Goal: Task Accomplishment & Management: Manage account settings

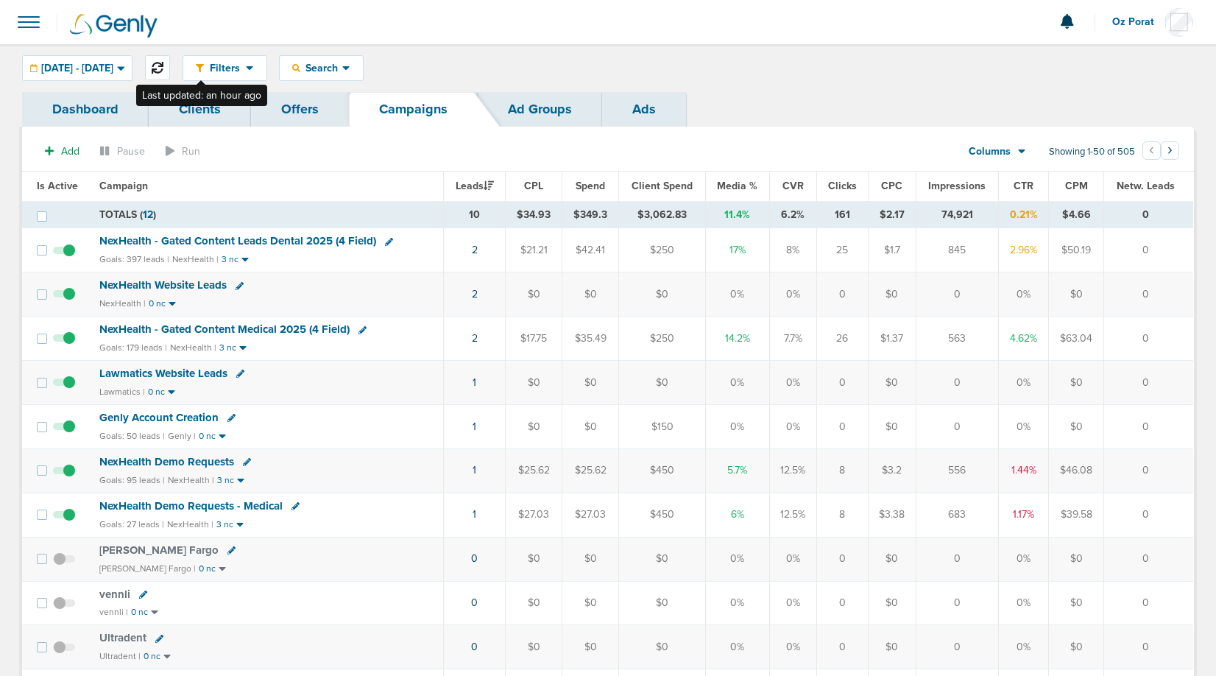
click at [170, 61] on button at bounding box center [157, 67] width 25 height 25
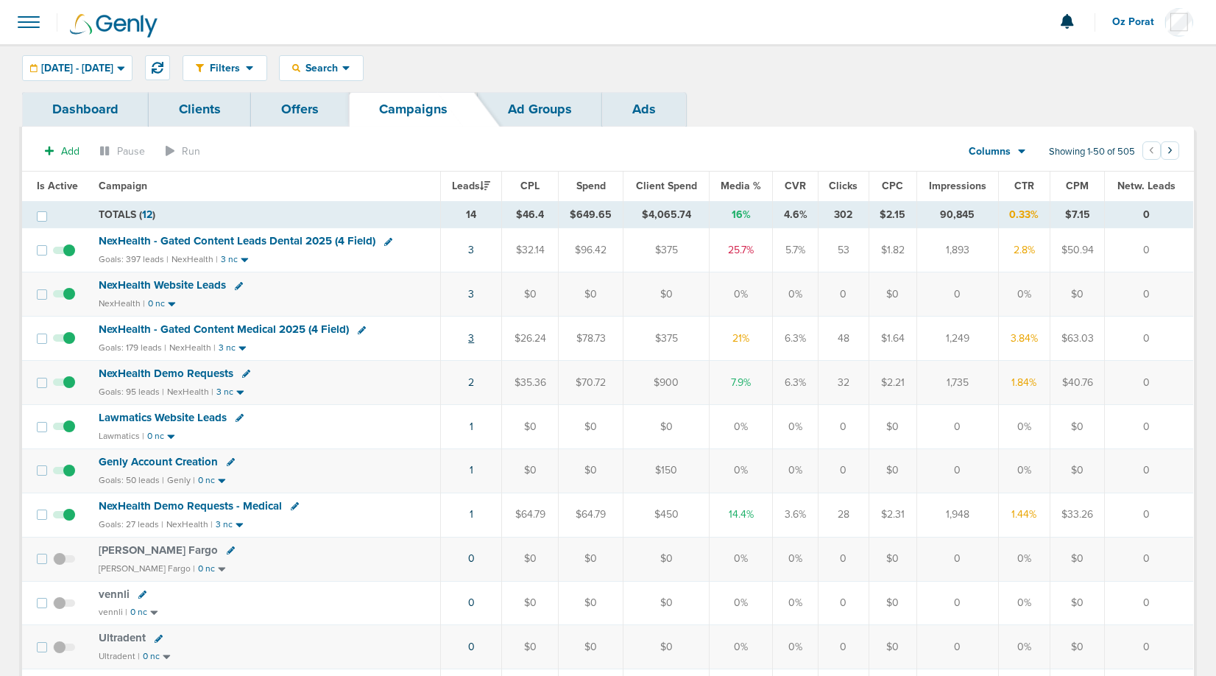
click at [473, 337] on link "3" at bounding box center [471, 338] width 6 height 13
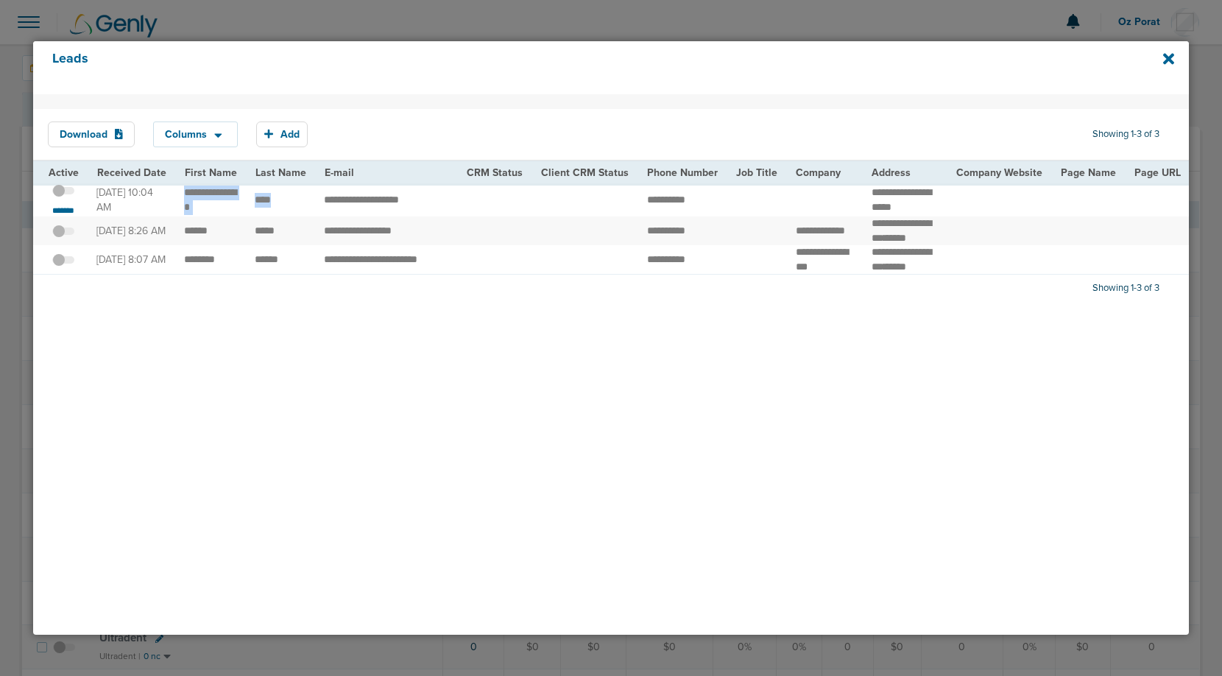
drag, startPoint x: 184, startPoint y: 197, endPoint x: 280, endPoint y: 207, distance: 96.3
copy td "*"
click at [190, 428] on div "Download Columns Save selections Reset to defaults Is Active Received Date Firs…" at bounding box center [611, 364] width 1156 height 540
click at [1165, 60] on icon at bounding box center [1168, 58] width 11 height 11
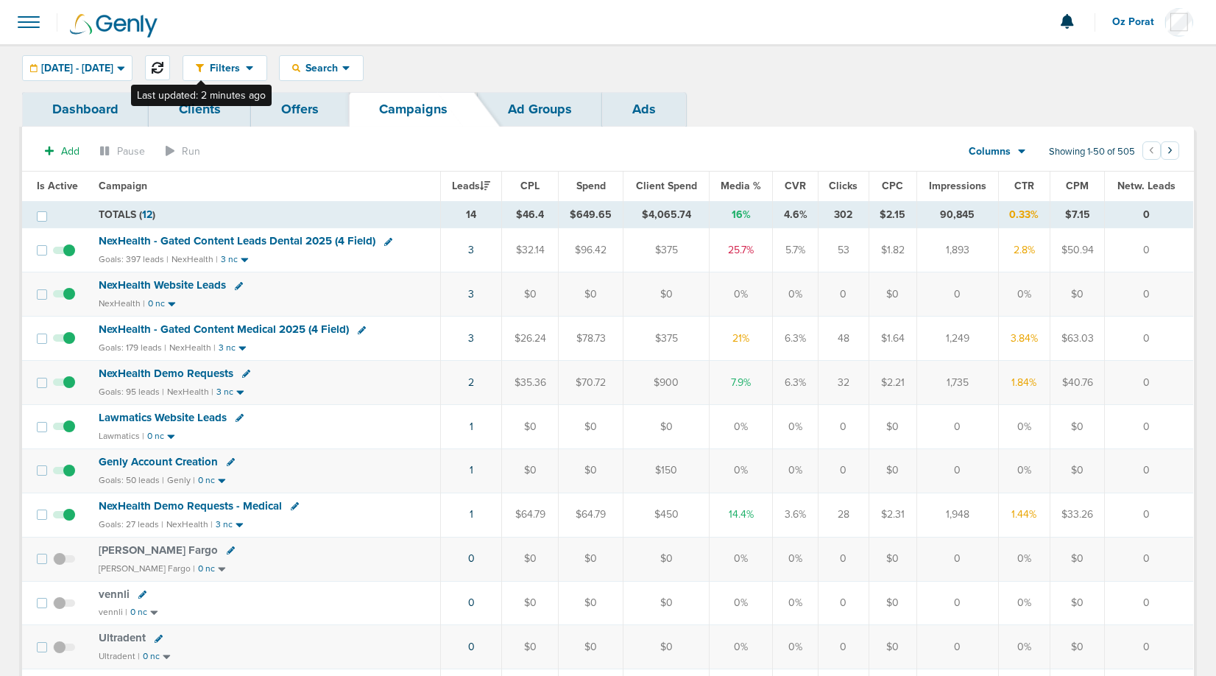
click at [170, 64] on button at bounding box center [157, 67] width 25 height 25
click at [475, 251] on link "3" at bounding box center [472, 250] width 6 height 13
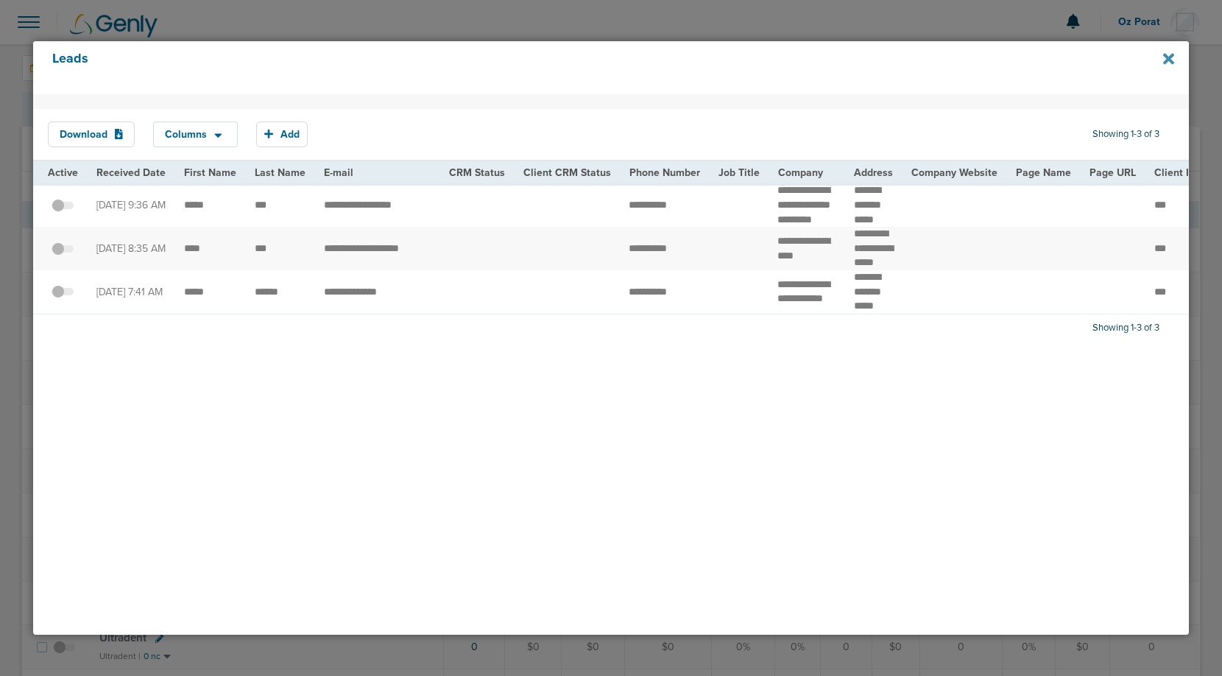
click at [1169, 60] on icon at bounding box center [1168, 58] width 11 height 11
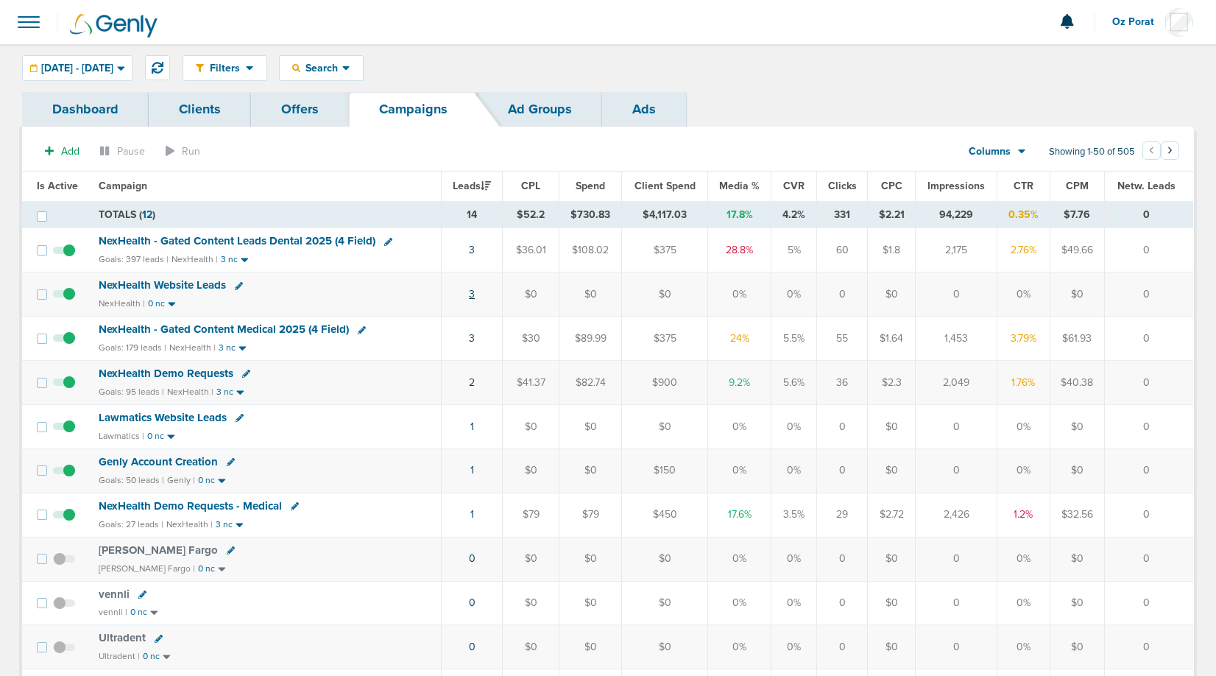
click at [473, 295] on link "3" at bounding box center [472, 294] width 6 height 13
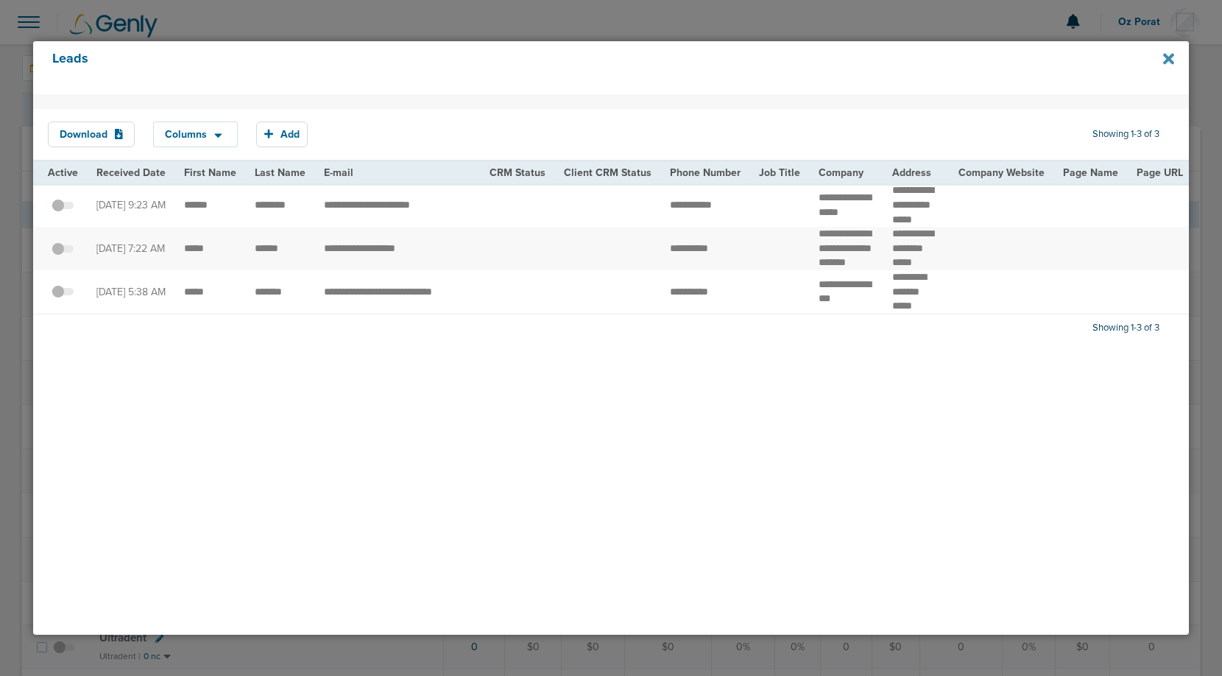
click at [1168, 59] on icon at bounding box center [1168, 58] width 11 height 11
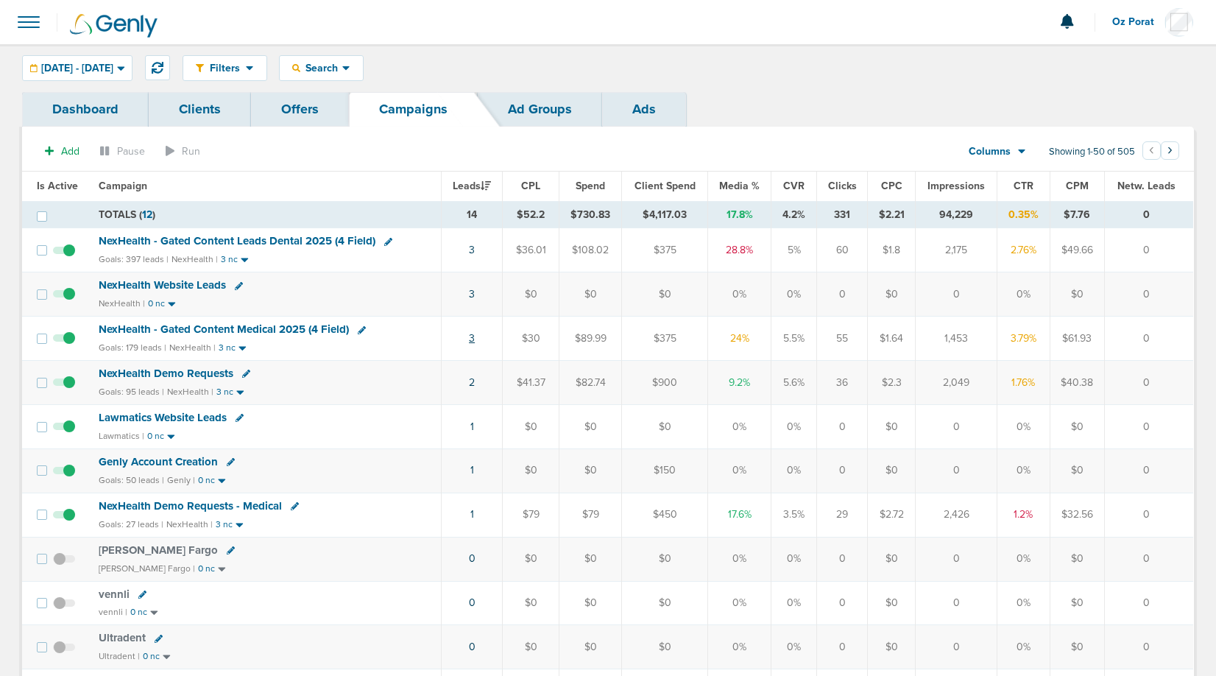
click at [475, 336] on link "3" at bounding box center [472, 338] width 6 height 13
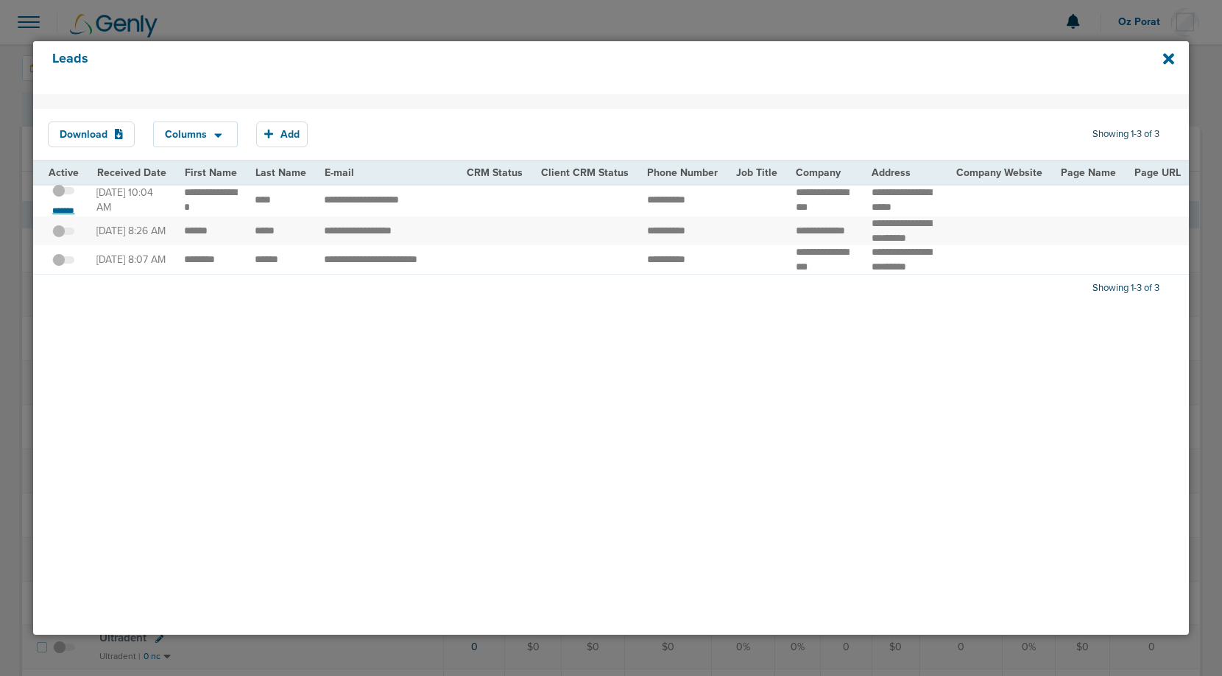
click at [52, 216] on small "*******" at bounding box center [63, 211] width 31 height 12
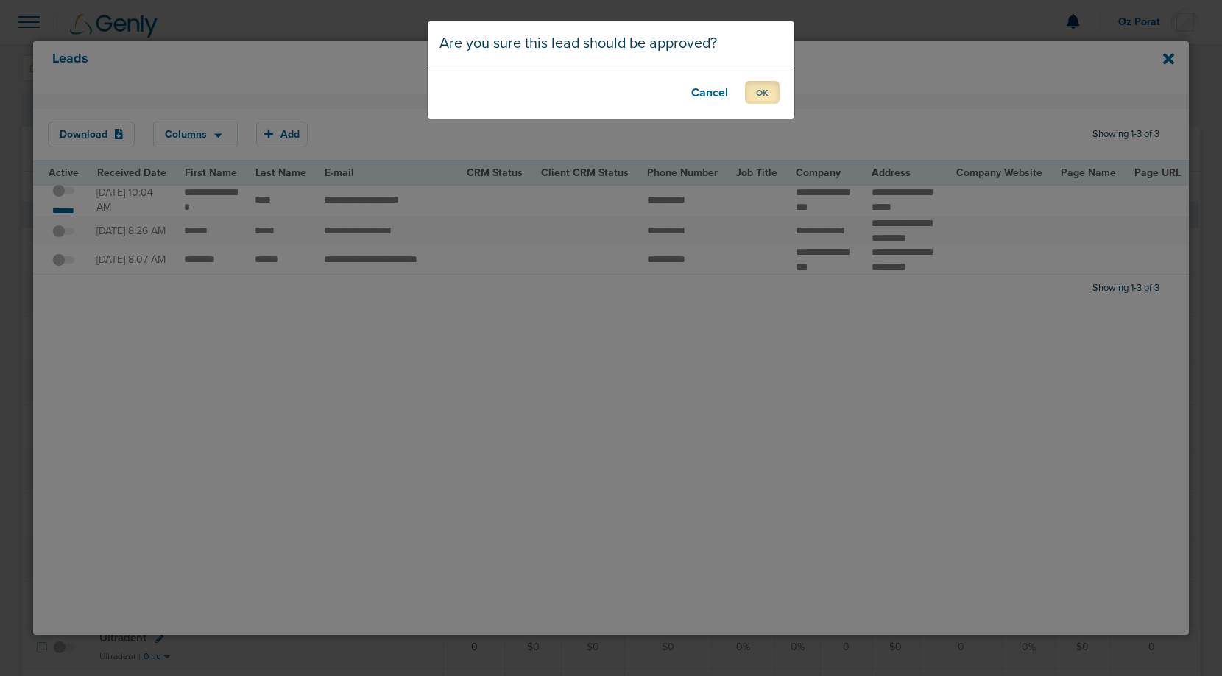
click at [767, 97] on button "OK" at bounding box center [762, 92] width 35 height 23
click at [772, 78] on footer "OK" at bounding box center [611, 92] width 367 height 53
click at [772, 101] on button "OK" at bounding box center [762, 92] width 35 height 23
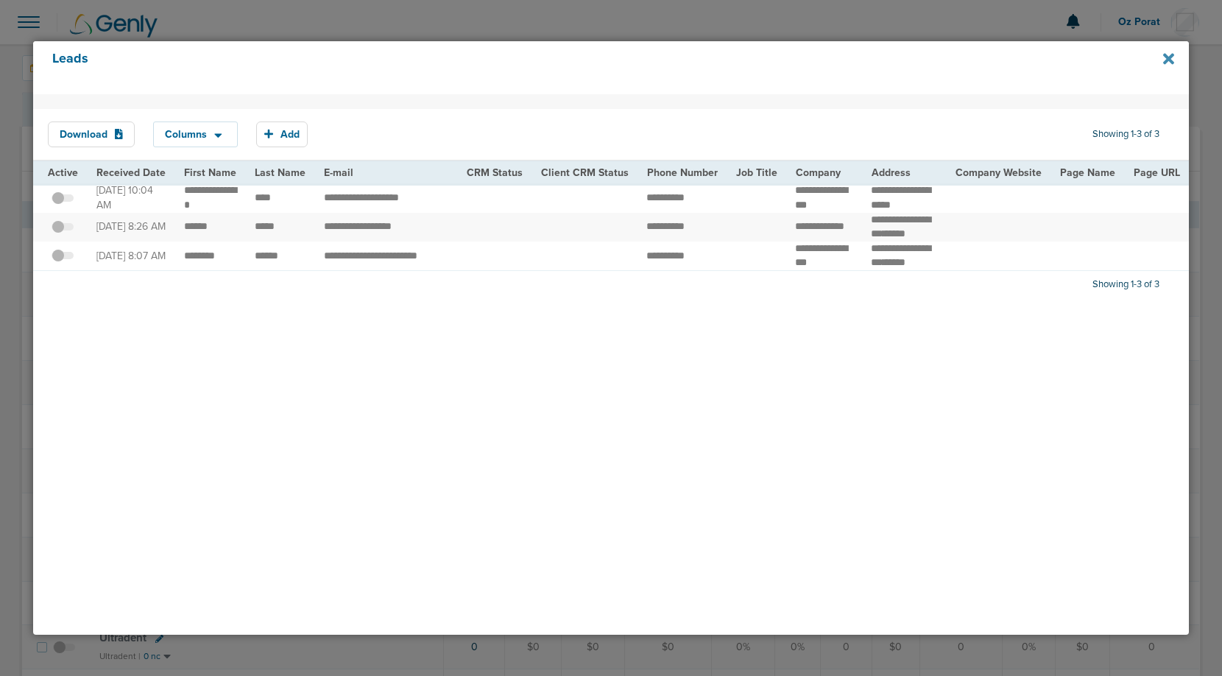
click at [1163, 56] on icon at bounding box center [1168, 59] width 11 height 16
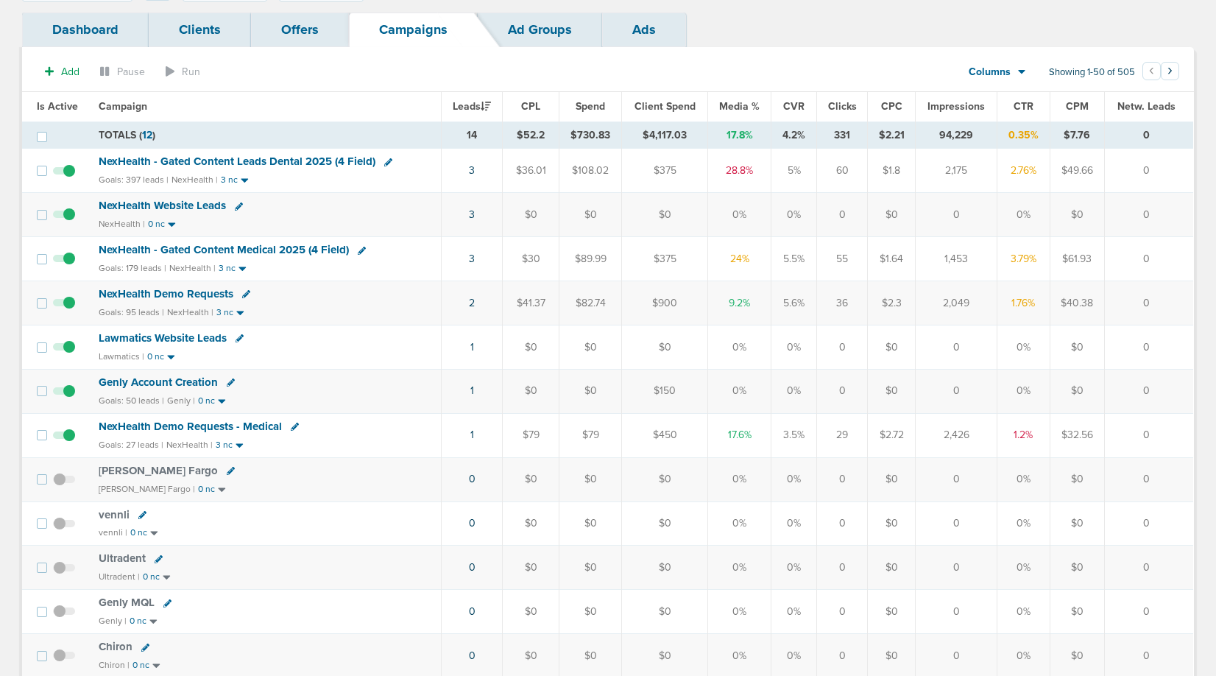
scroll to position [77, 0]
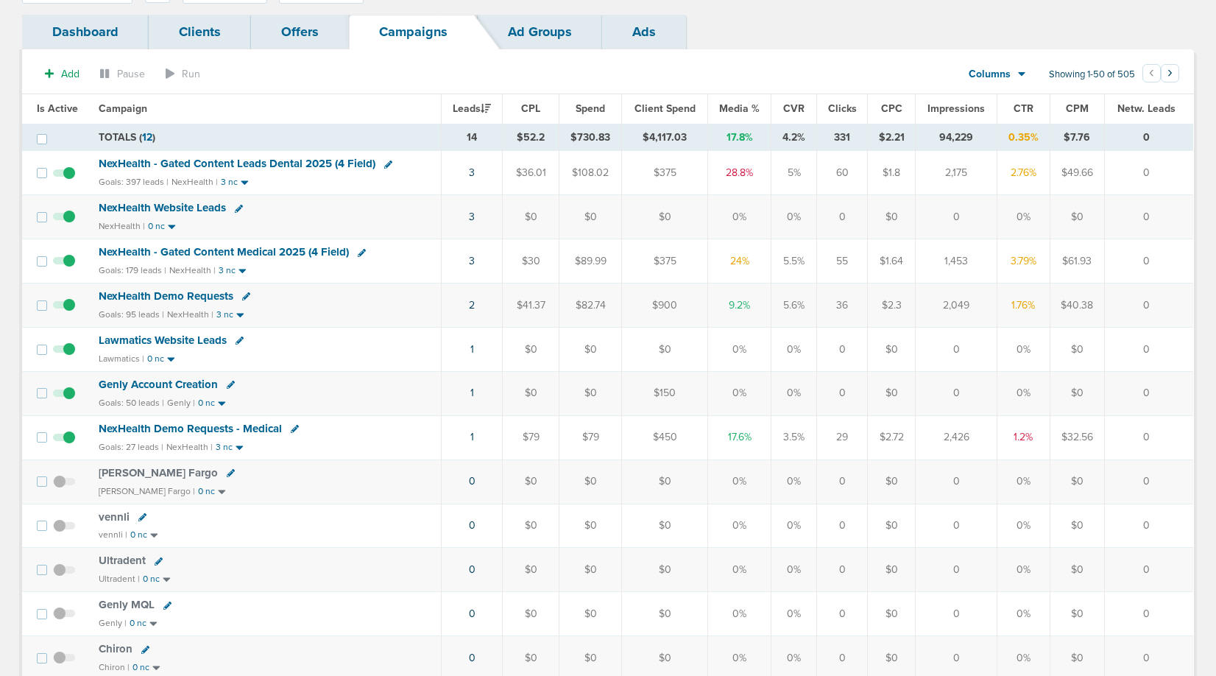
click at [589, 108] on span "Spend" at bounding box center [590, 108] width 29 height 13
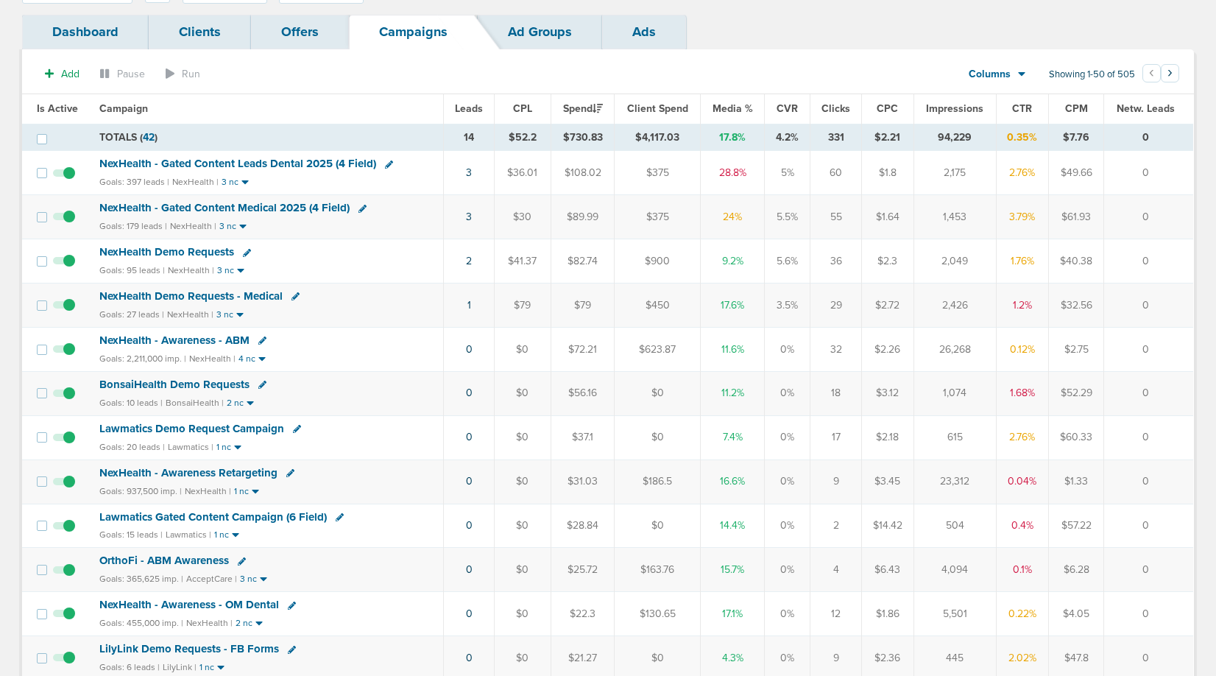
click at [258, 166] on span "NexHealth - Gated Content Leads Dental 2025 (4 Field)" at bounding box center [237, 163] width 277 height 13
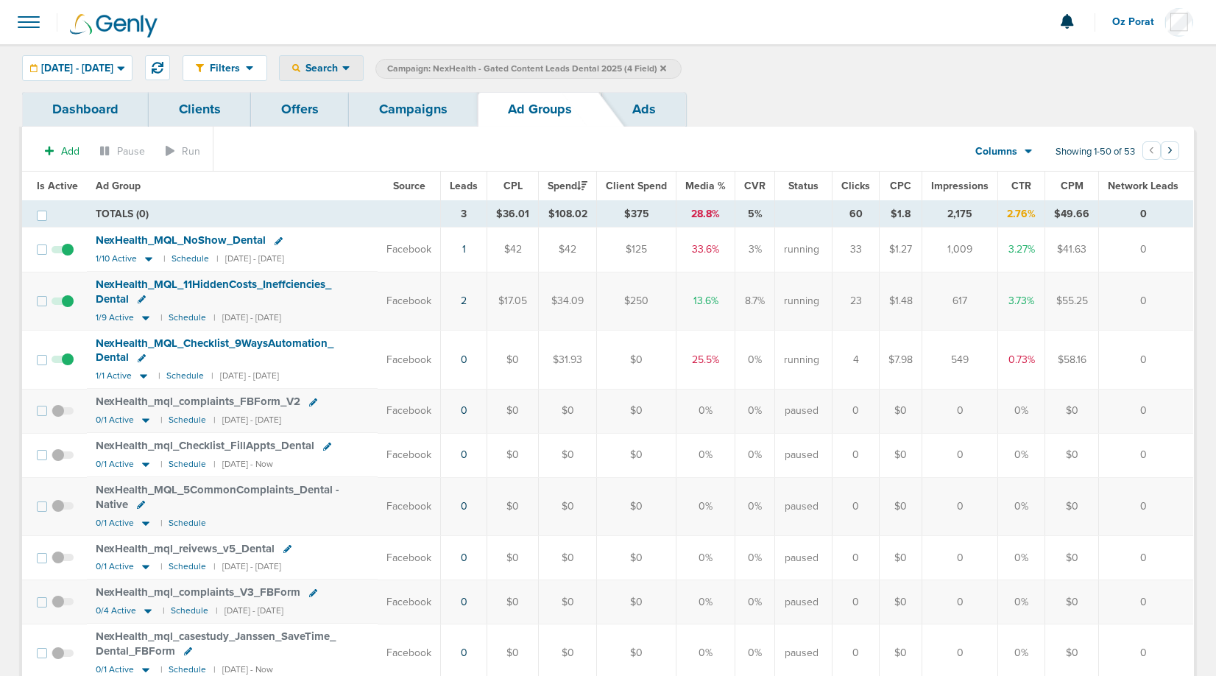
click at [342, 70] on span "Search" at bounding box center [321, 68] width 42 height 13
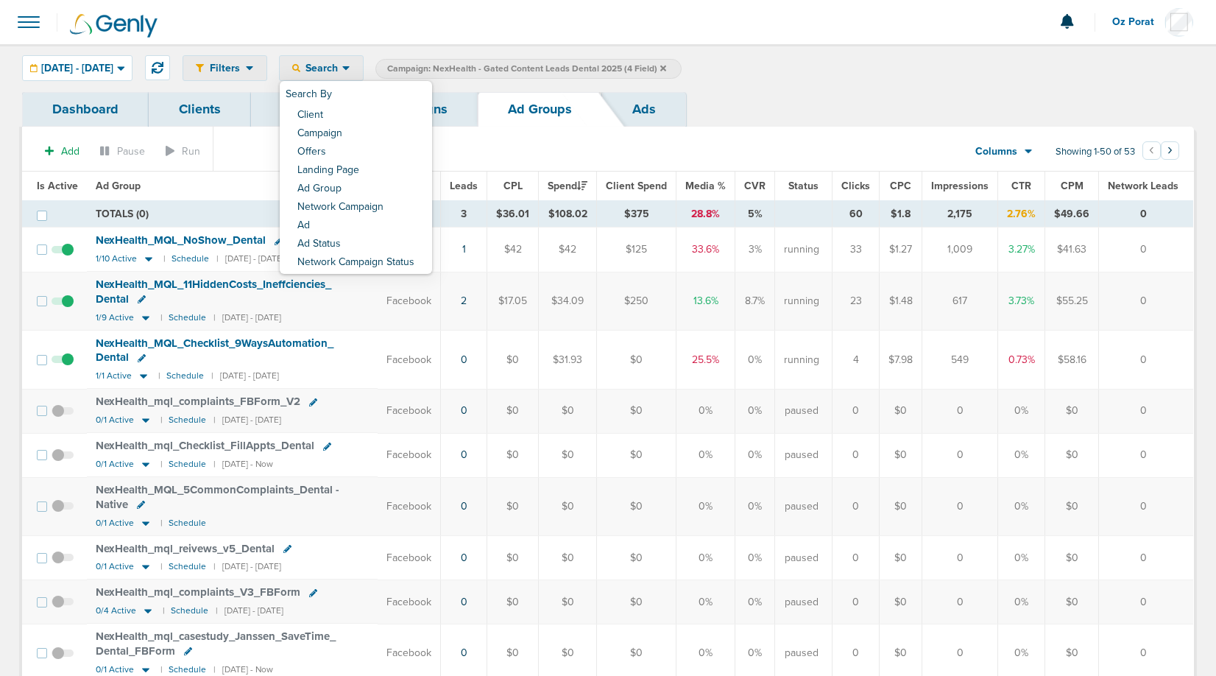
click at [246, 67] on span "Filters" at bounding box center [225, 68] width 42 height 13
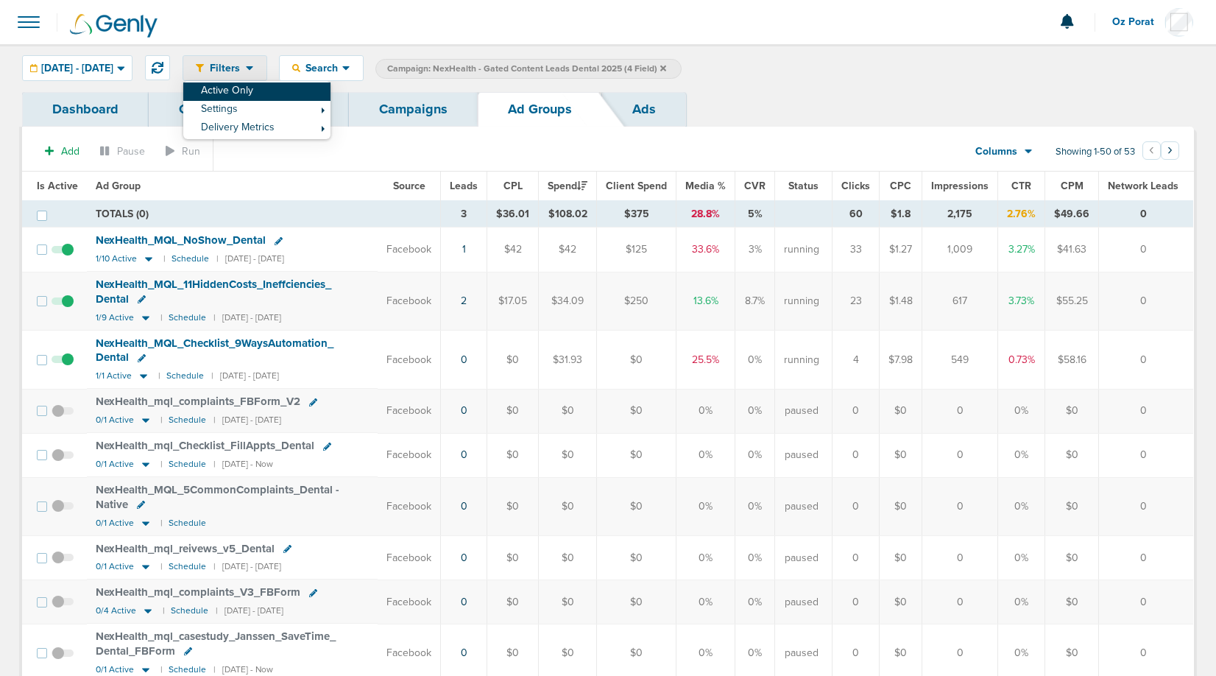
click at [266, 92] on link "Active Only" at bounding box center [256, 91] width 147 height 18
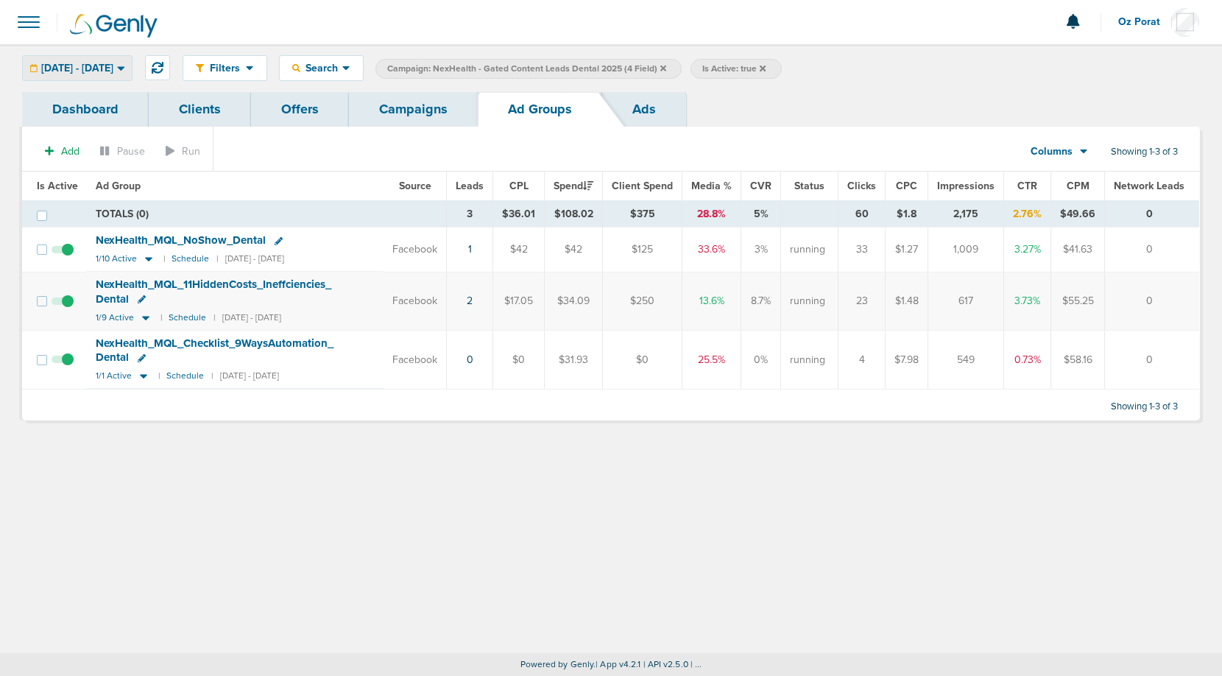
click at [113, 73] on span "[DATE] - [DATE]" at bounding box center [77, 68] width 72 height 10
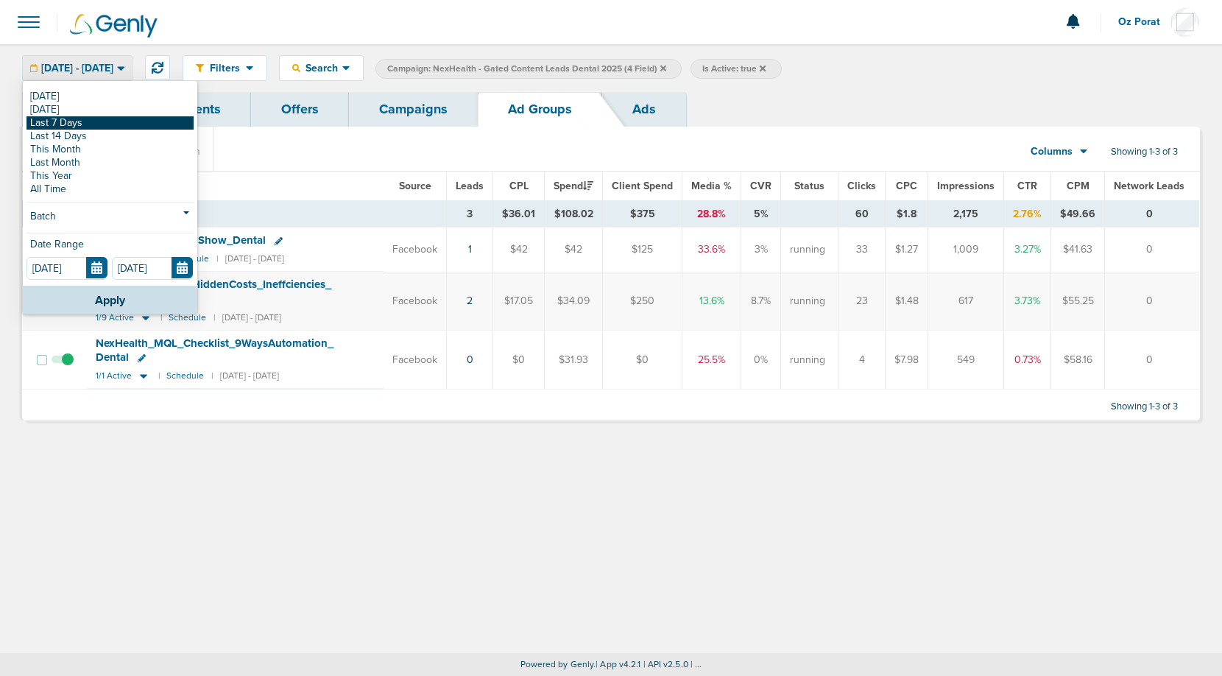
click at [109, 124] on link "Last 7 Days" at bounding box center [110, 122] width 167 height 13
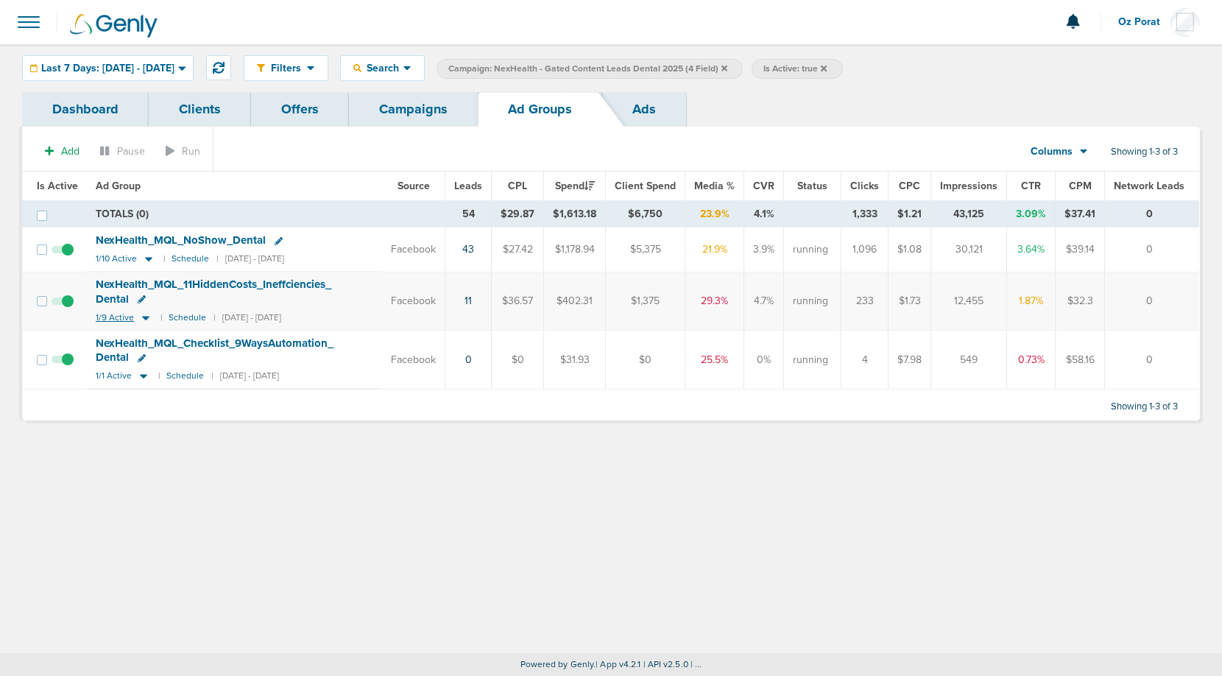
click at [117, 316] on span "1/9 Active" at bounding box center [115, 317] width 38 height 11
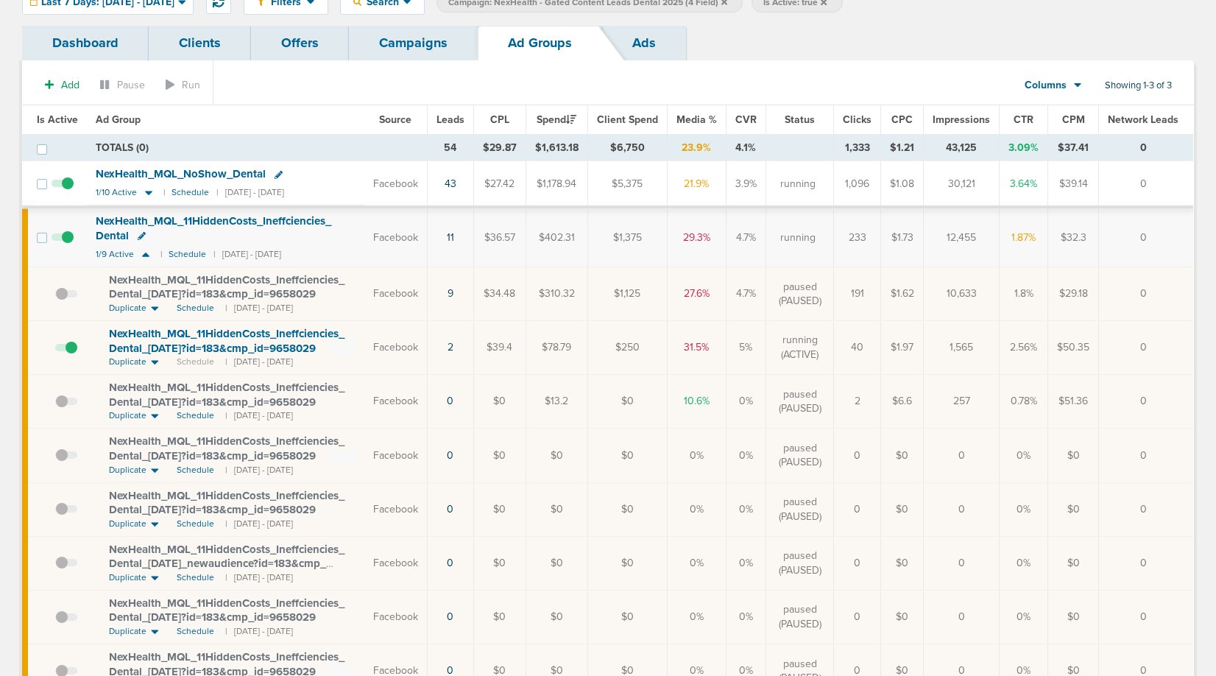
scroll to position [59, 0]
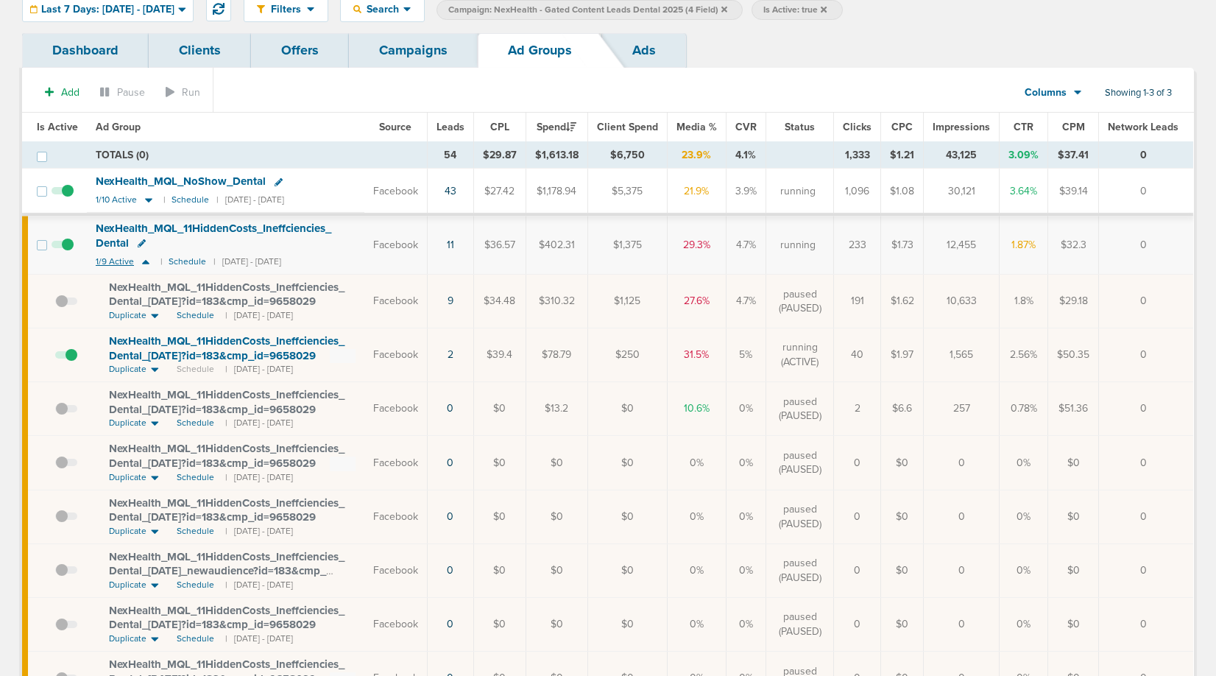
click at [110, 258] on span "1/9 Active" at bounding box center [115, 261] width 38 height 11
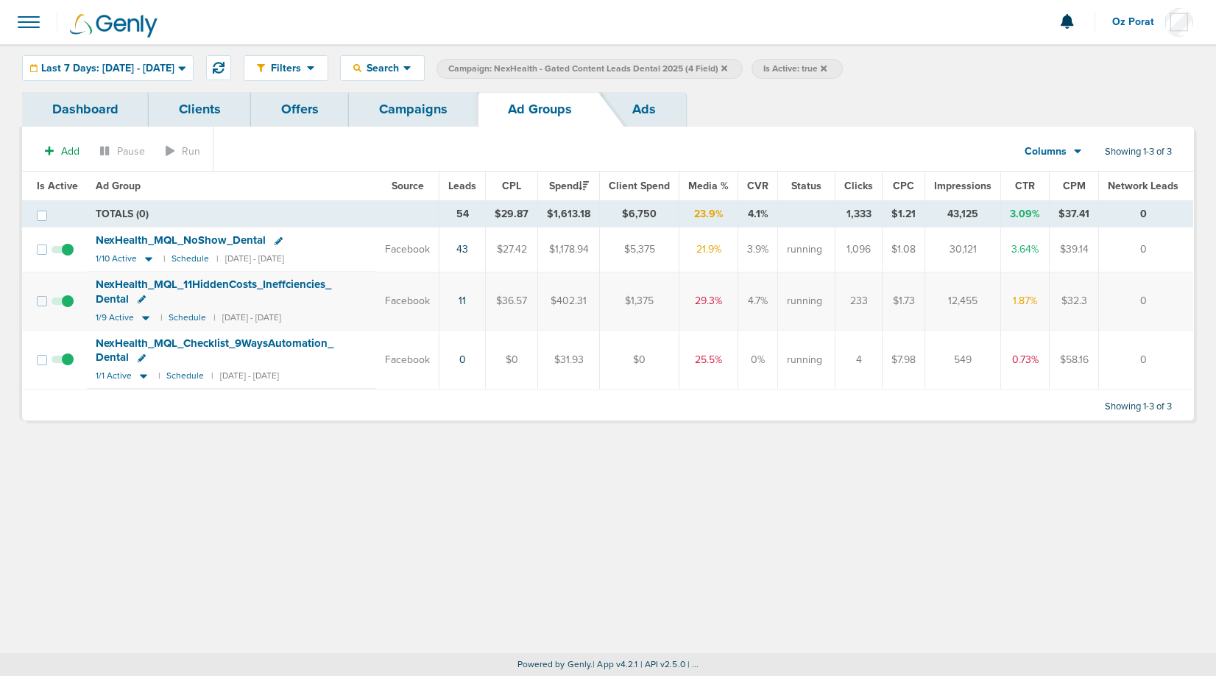
scroll to position [0, 0]
click at [175, 67] on span "Last 7 Days: [DATE] - [DATE]" at bounding box center [107, 68] width 133 height 10
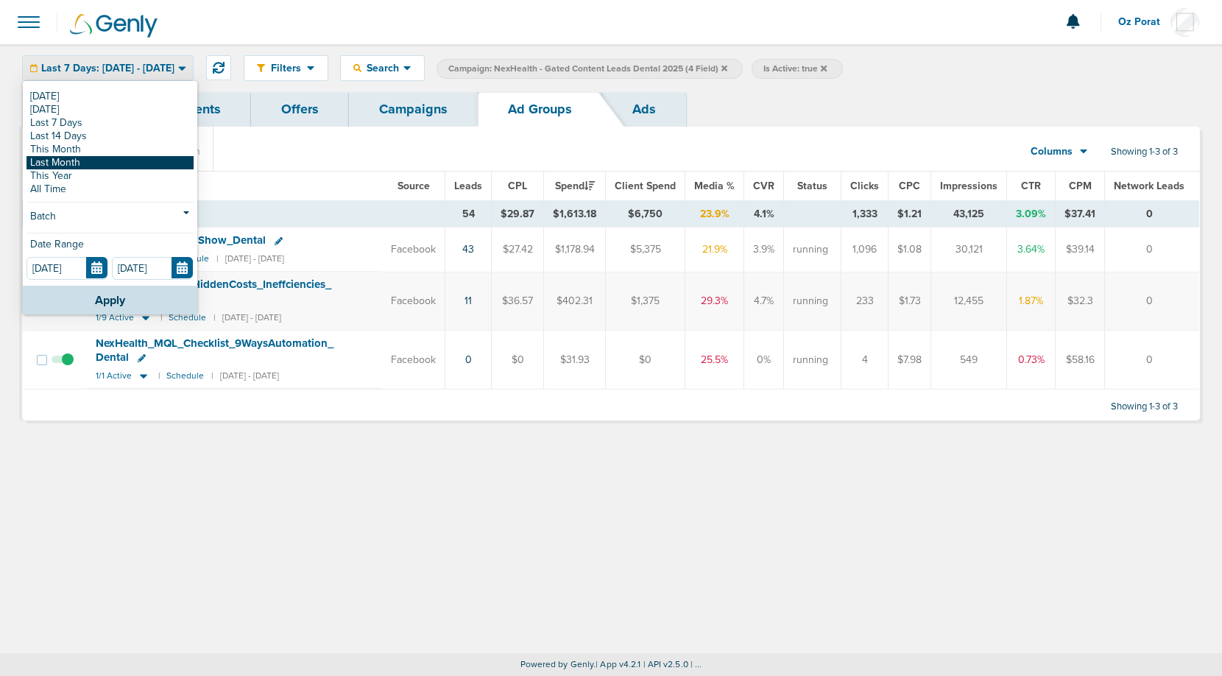
click at [114, 163] on link "Last Month" at bounding box center [110, 162] width 167 height 13
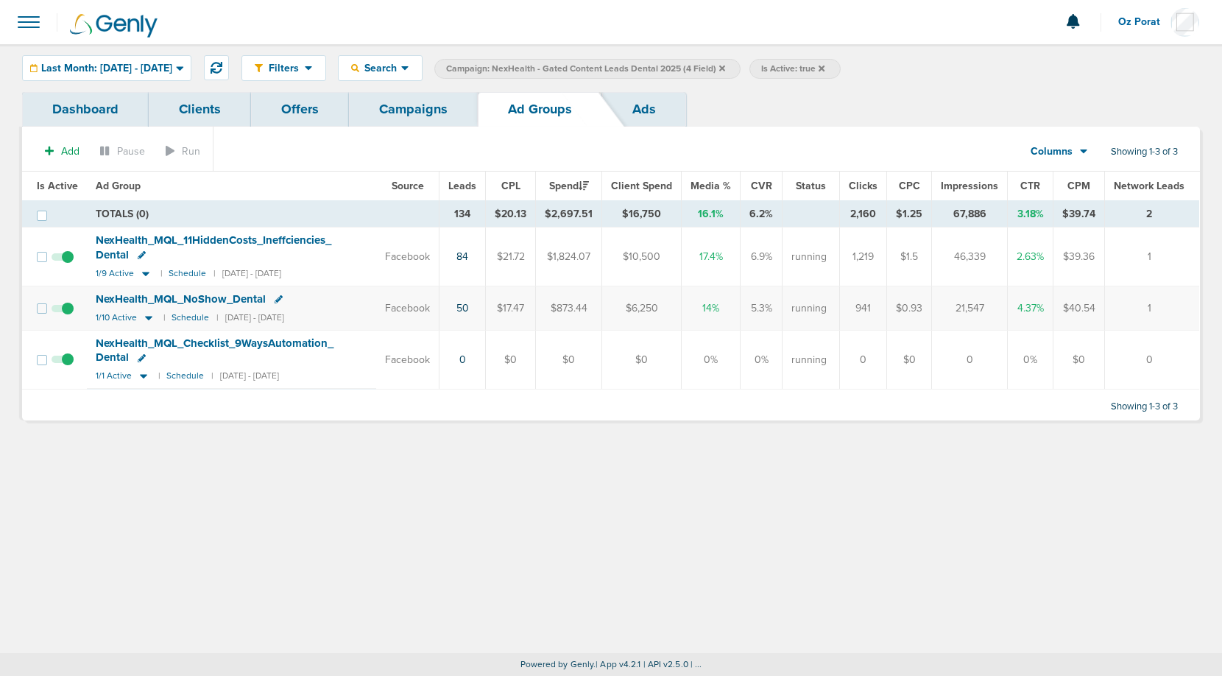
click at [402, 109] on link "Campaigns" at bounding box center [413, 109] width 129 height 35
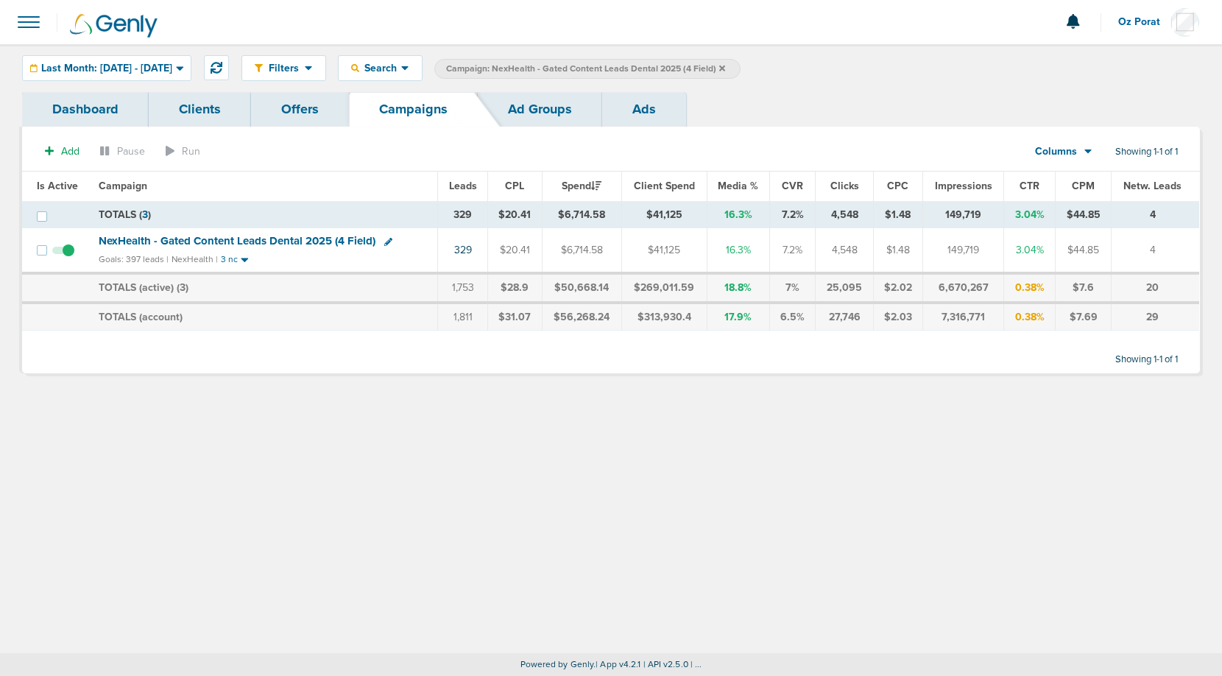
click at [725, 68] on icon at bounding box center [722, 68] width 6 height 6
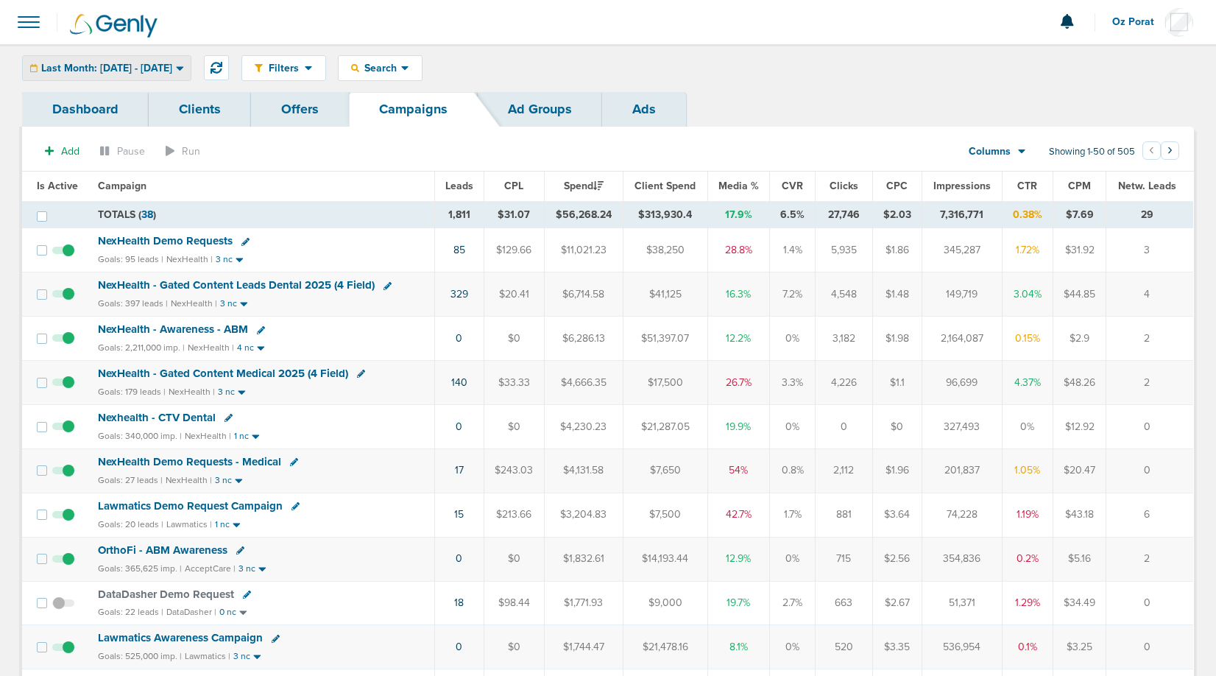
click at [143, 66] on span "Last Month: [DATE] - [DATE]" at bounding box center [106, 68] width 131 height 10
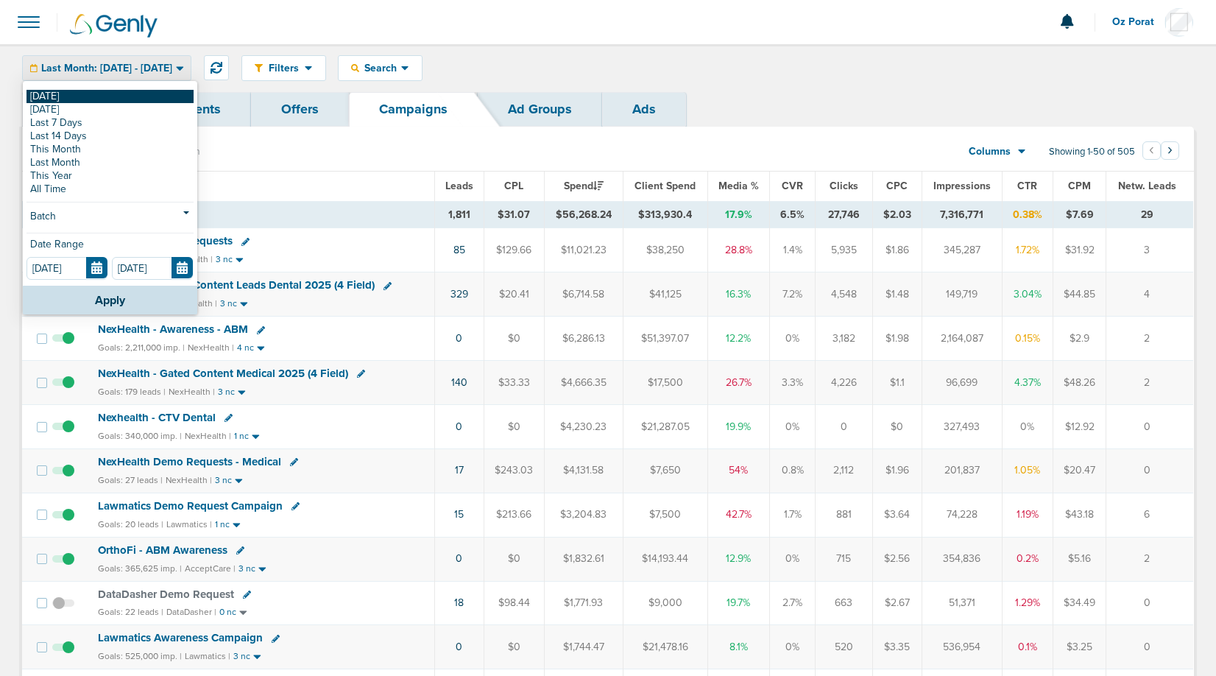
click at [99, 98] on link "[DATE]" at bounding box center [110, 96] width 167 height 13
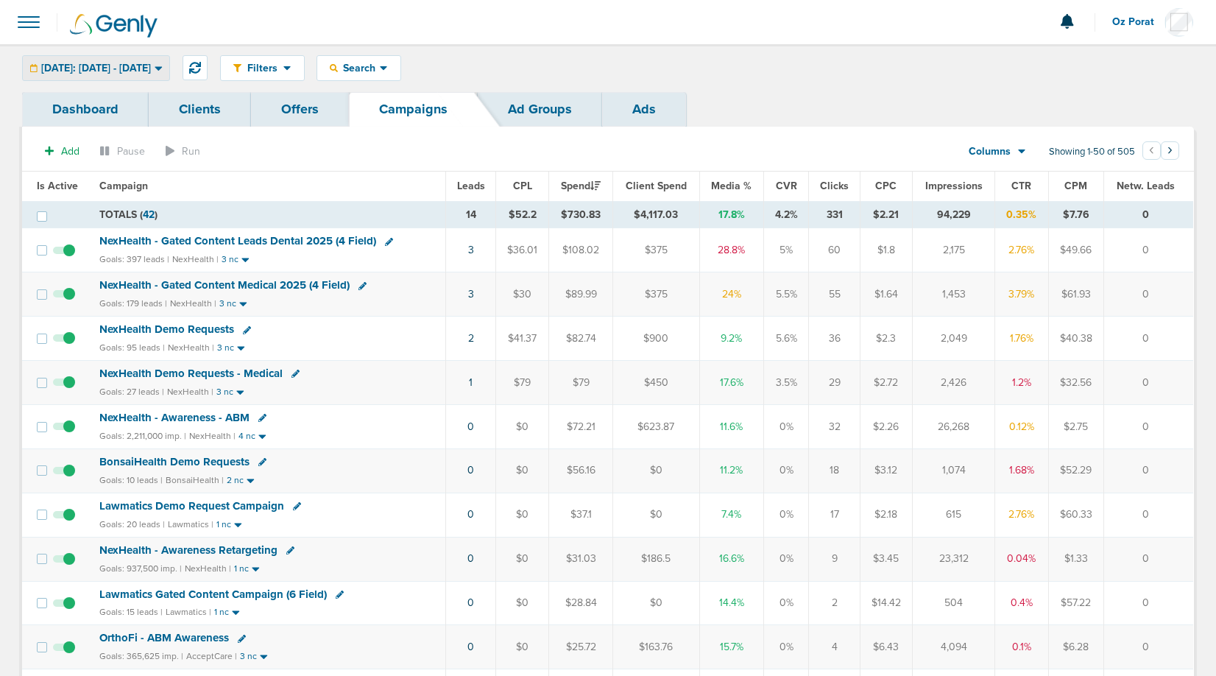
click at [134, 71] on span "[DATE]: [DATE] - [DATE]" at bounding box center [96, 68] width 110 height 10
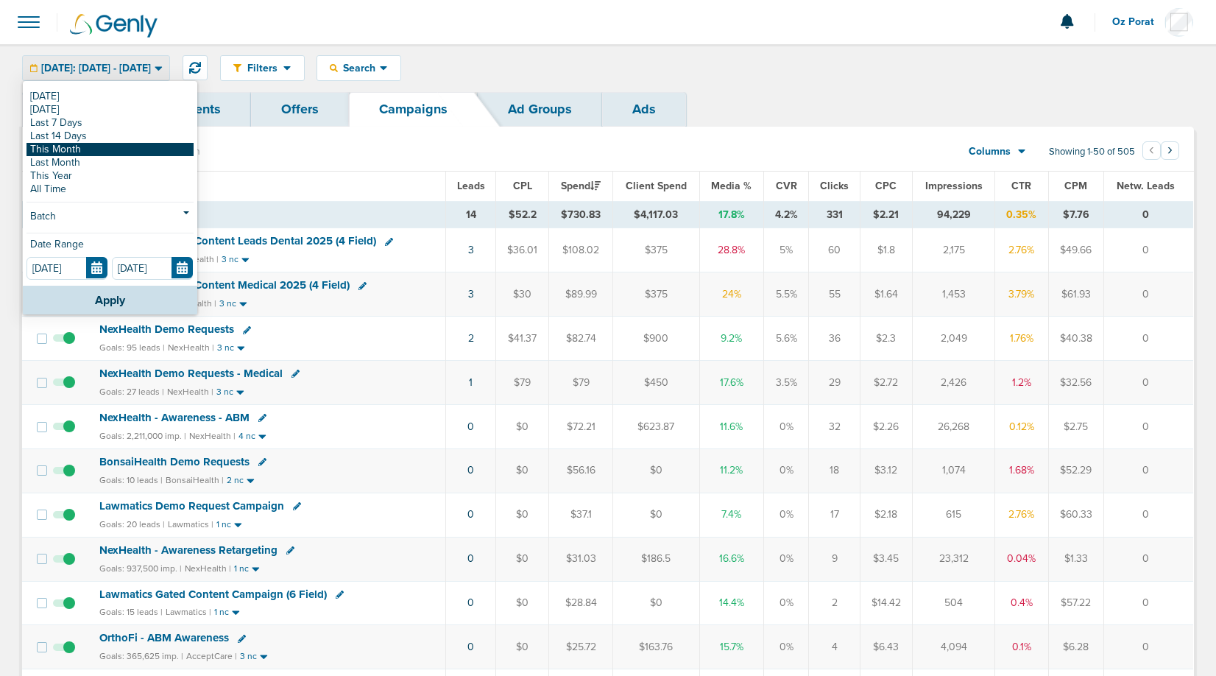
click at [93, 147] on link "This Month" at bounding box center [110, 149] width 167 height 13
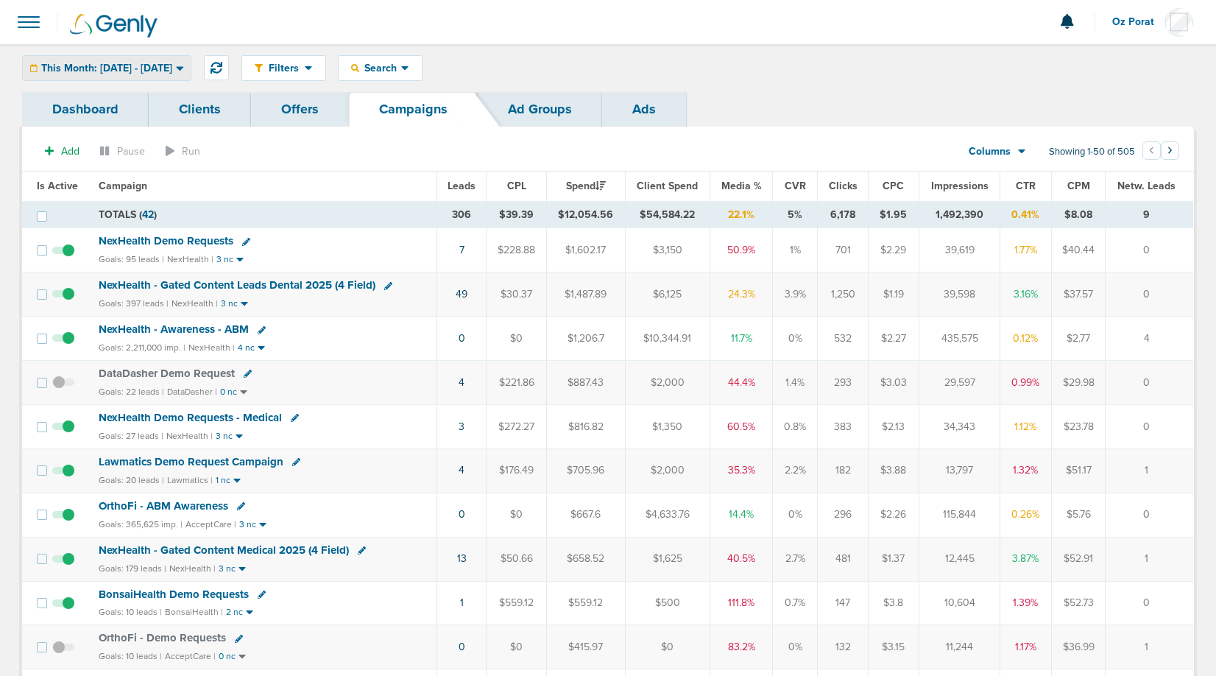
click at [154, 76] on div "This Month: [DATE] - [DATE]" at bounding box center [107, 68] width 168 height 24
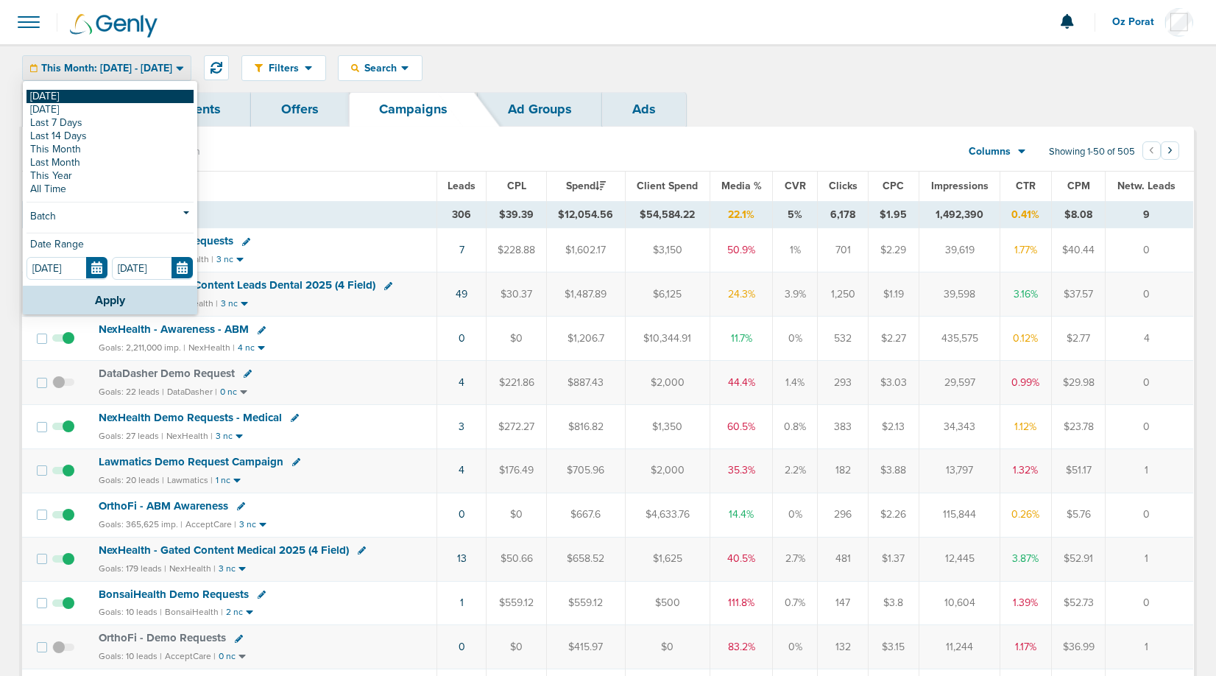
click at [95, 99] on link "[DATE]" at bounding box center [110, 96] width 167 height 13
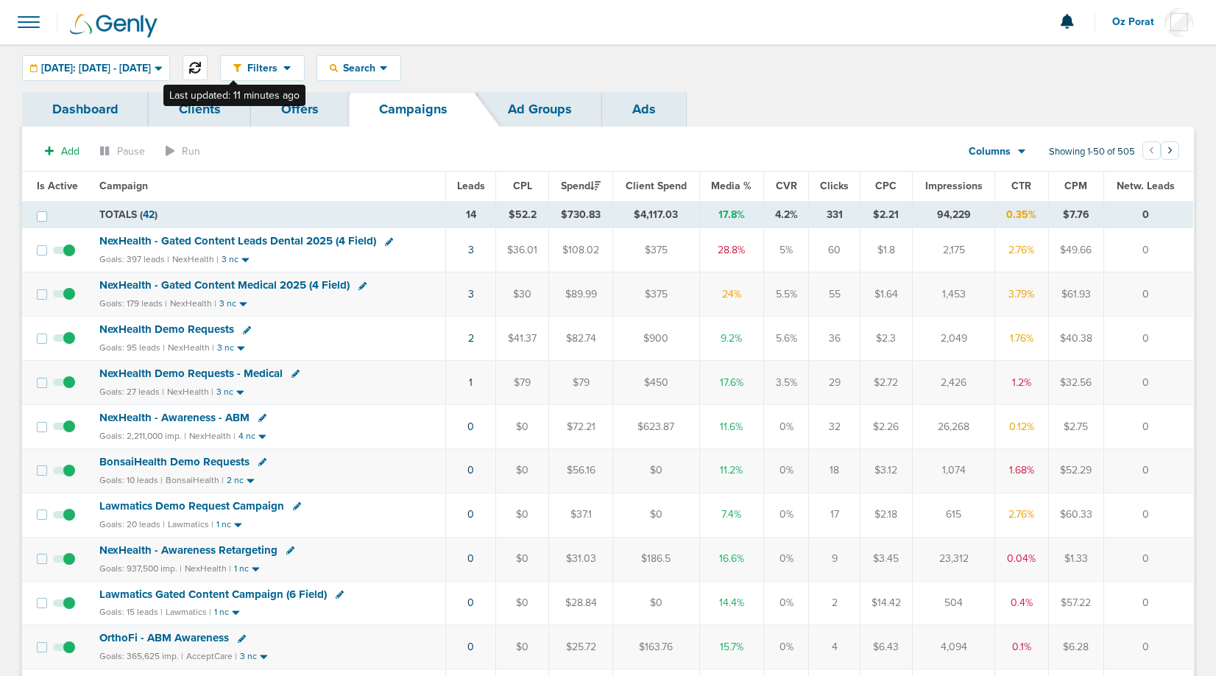
click at [201, 66] on icon at bounding box center [195, 68] width 12 height 12
click at [658, 103] on link "Ads" at bounding box center [644, 109] width 84 height 35
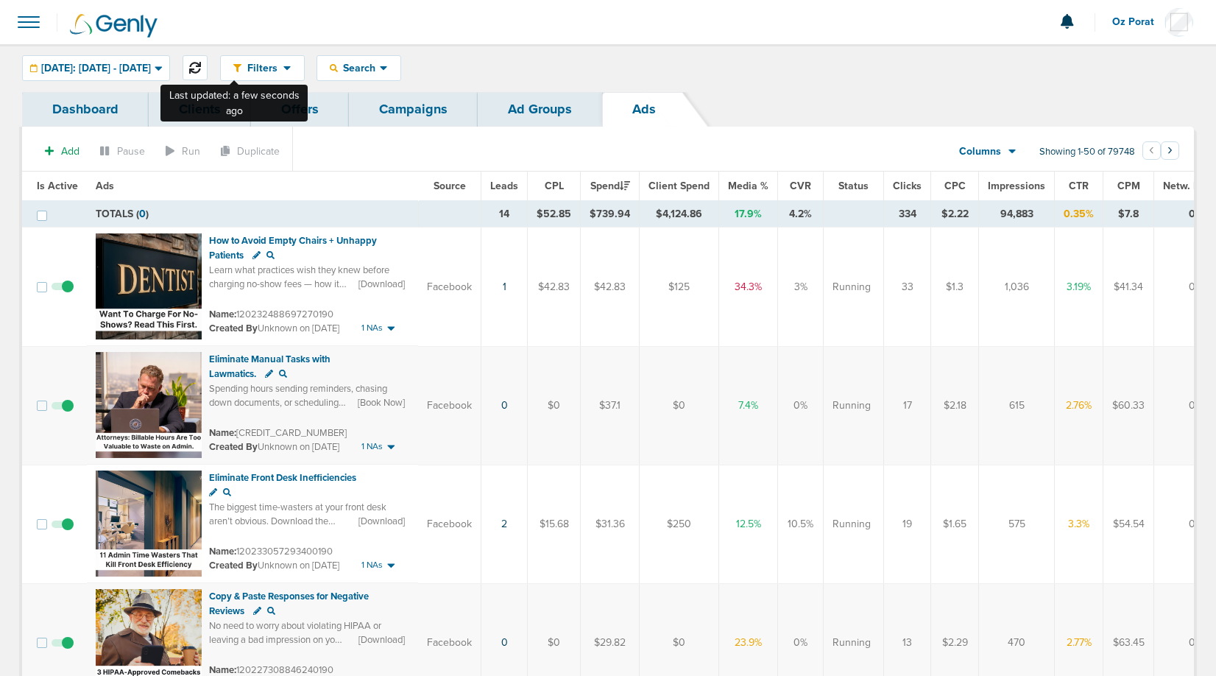
click at [201, 66] on icon at bounding box center [195, 68] width 12 height 12
click at [208, 75] on button at bounding box center [195, 67] width 25 height 25
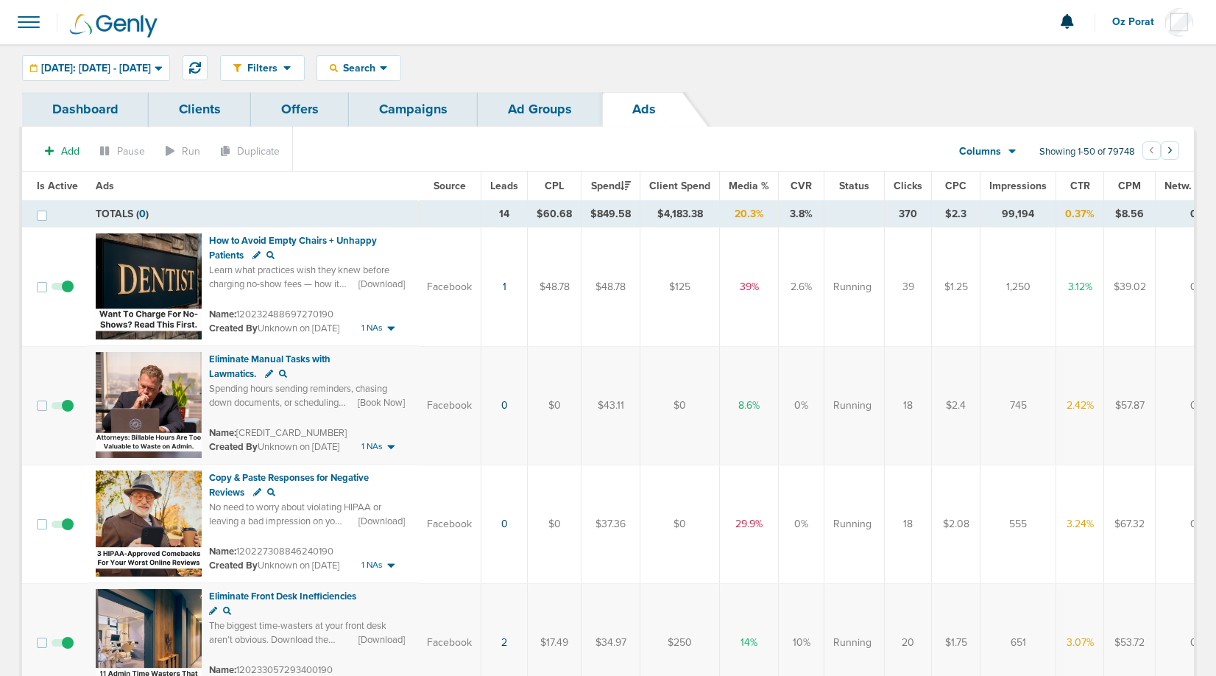
click at [431, 107] on link "Campaigns" at bounding box center [413, 109] width 129 height 35
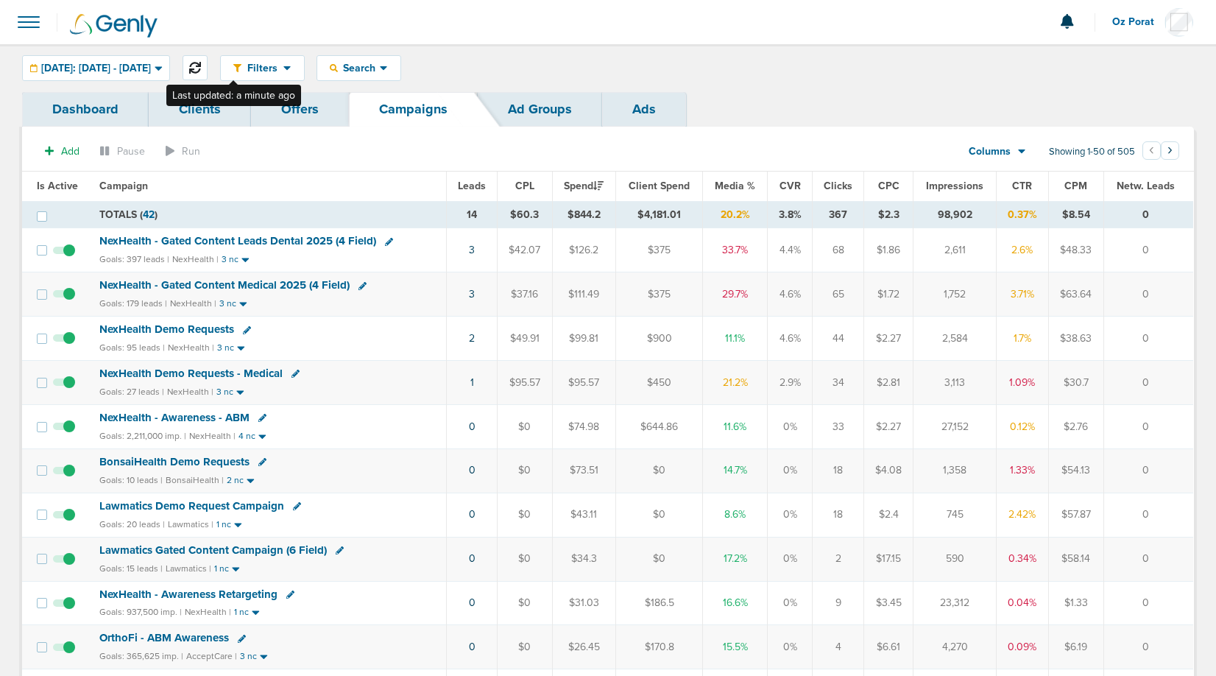
click at [201, 66] on icon at bounding box center [195, 68] width 12 height 12
click at [201, 71] on icon at bounding box center [195, 68] width 12 height 12
click at [201, 68] on icon at bounding box center [195, 68] width 12 height 12
click at [33, 20] on span at bounding box center [29, 22] width 32 height 32
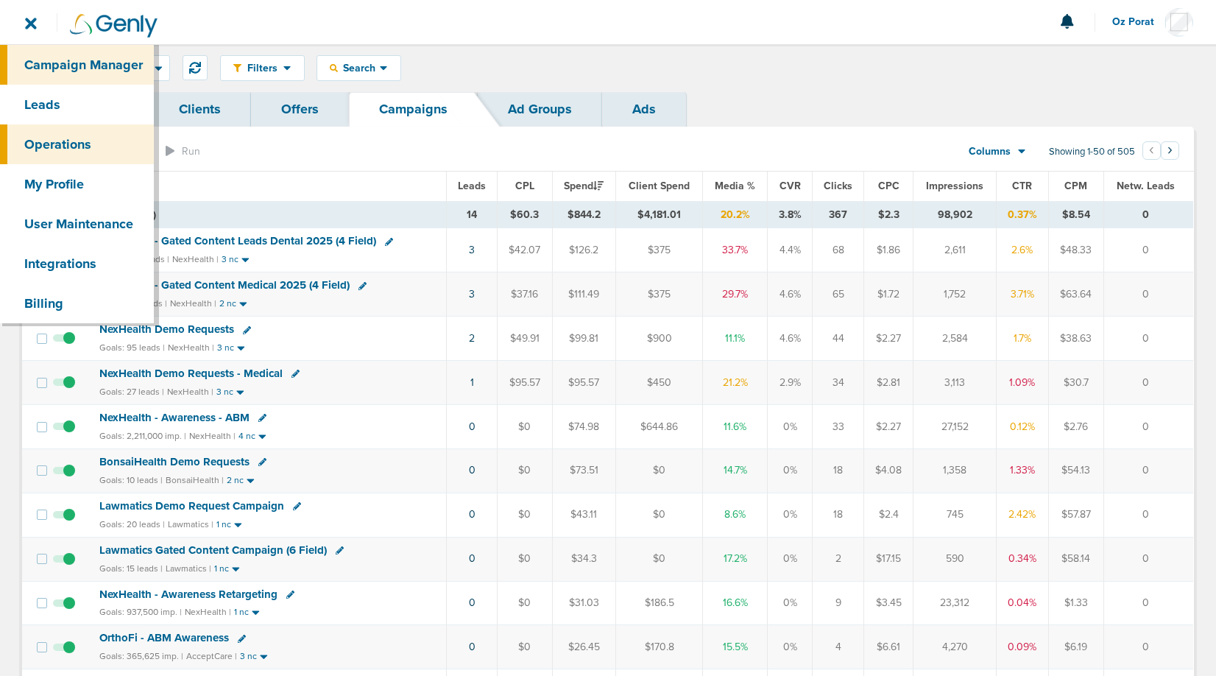
click at [65, 145] on link "Operations" at bounding box center [77, 144] width 154 height 40
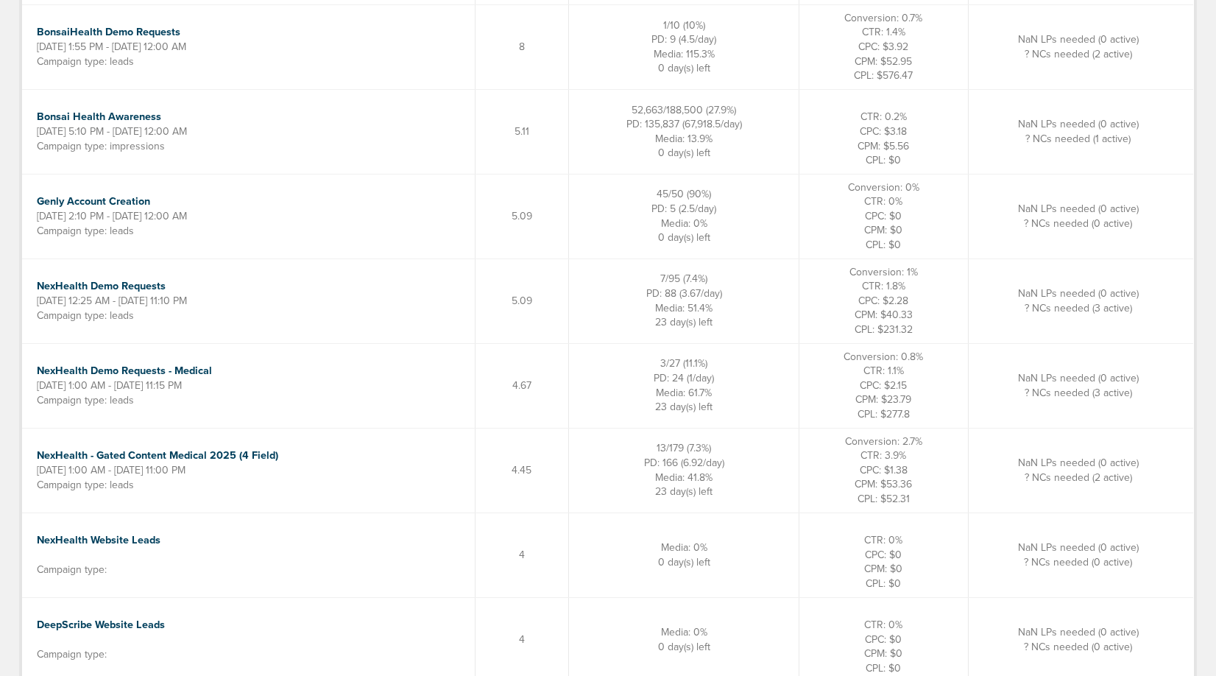
scroll to position [272, 0]
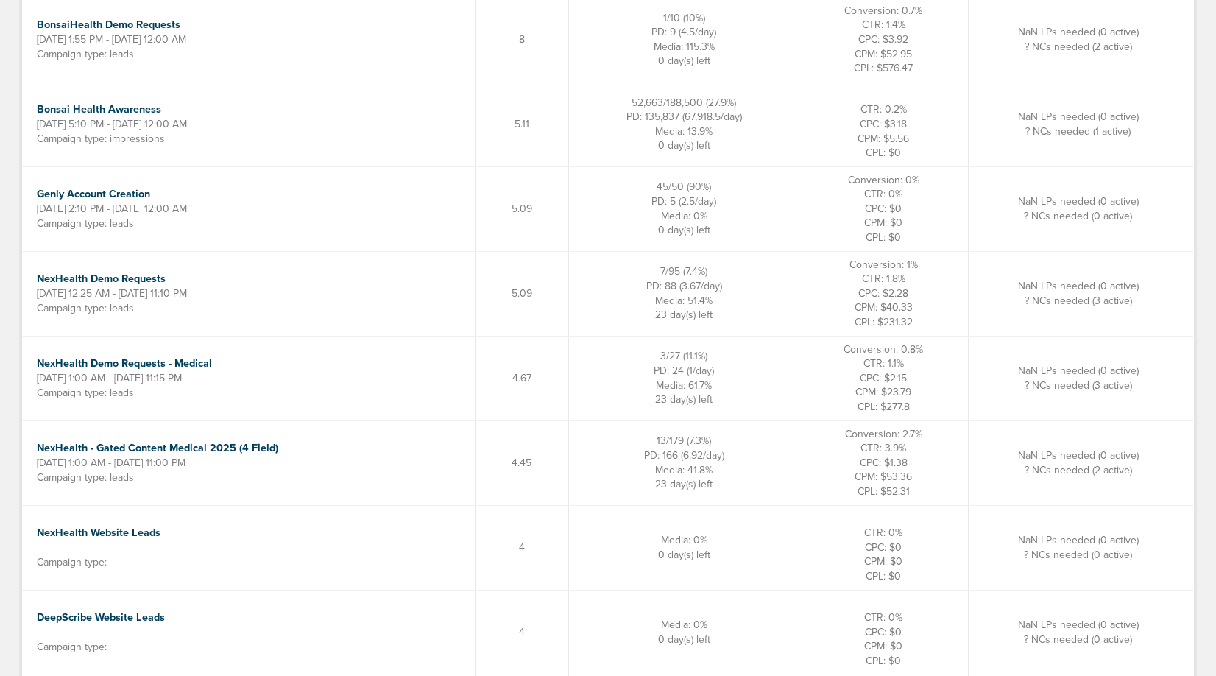
click at [569, 465] on td "4.45" at bounding box center [522, 462] width 94 height 85
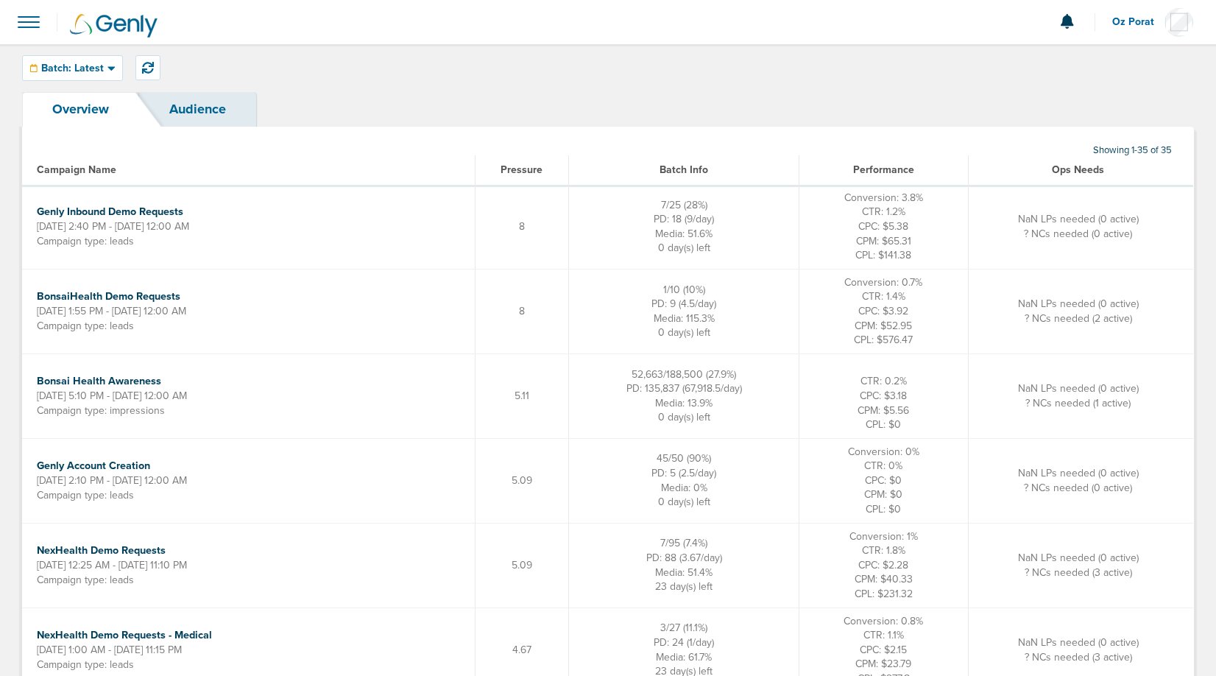
click at [27, 18] on span at bounding box center [29, 22] width 32 height 32
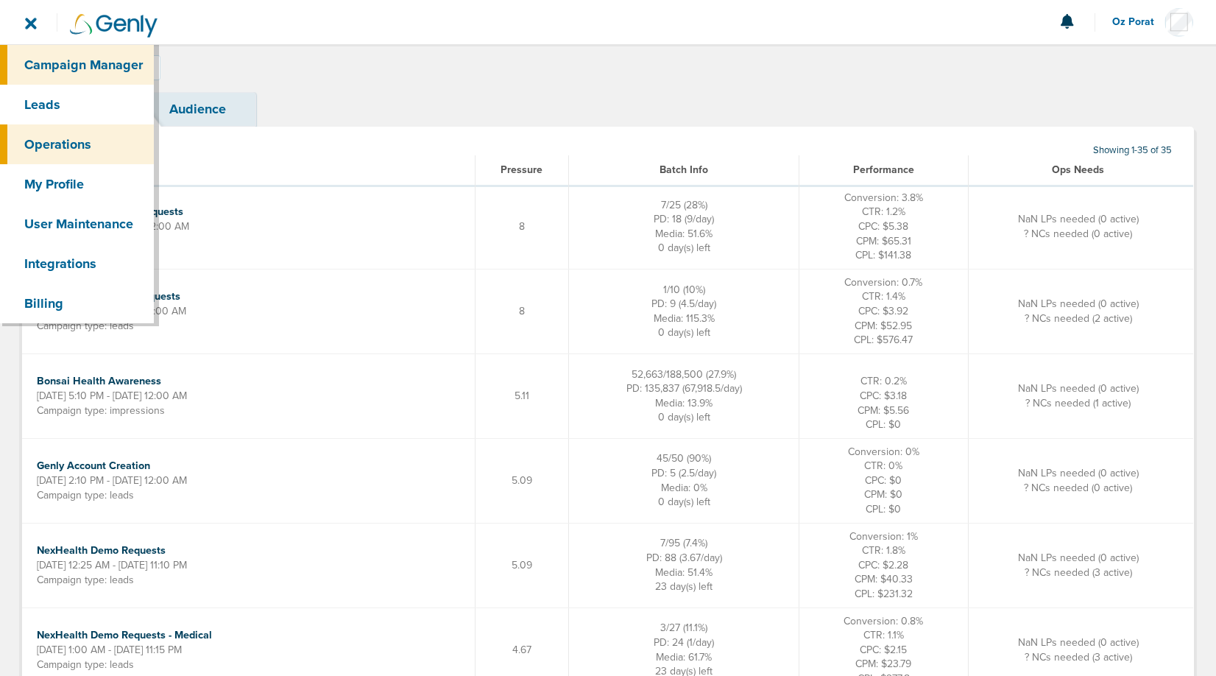
click at [63, 60] on link "Campaign Manager" at bounding box center [77, 65] width 154 height 40
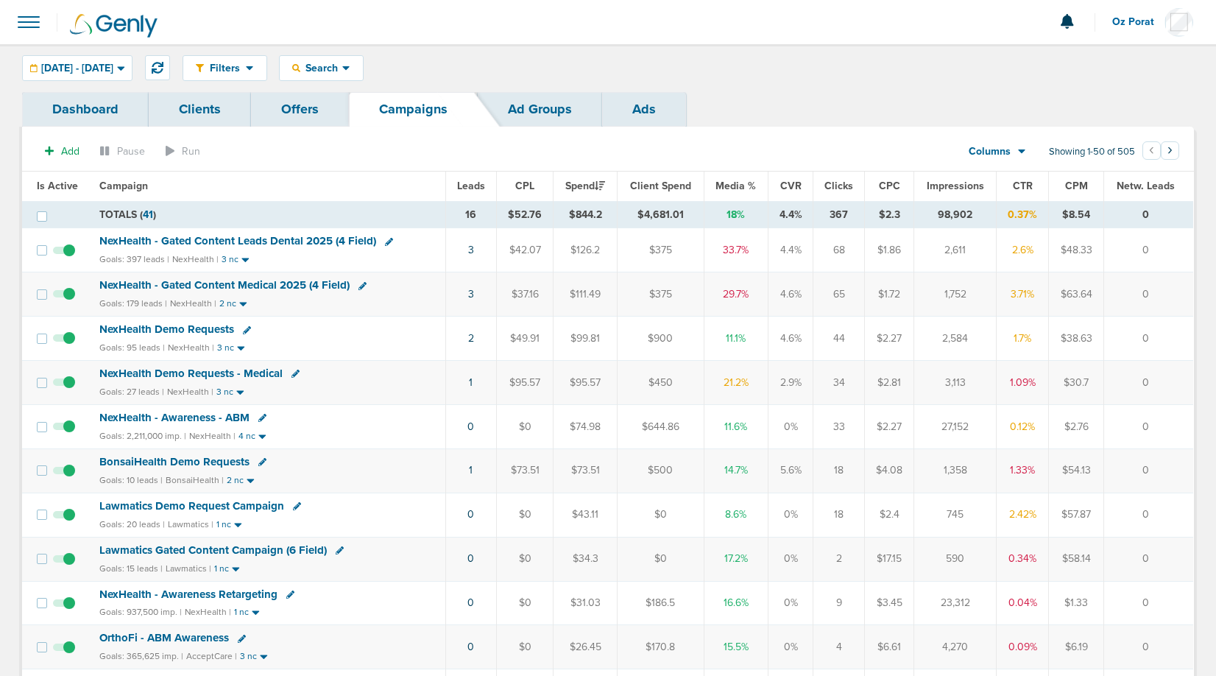
click at [471, 186] on span "Leads" at bounding box center [471, 186] width 28 height 13
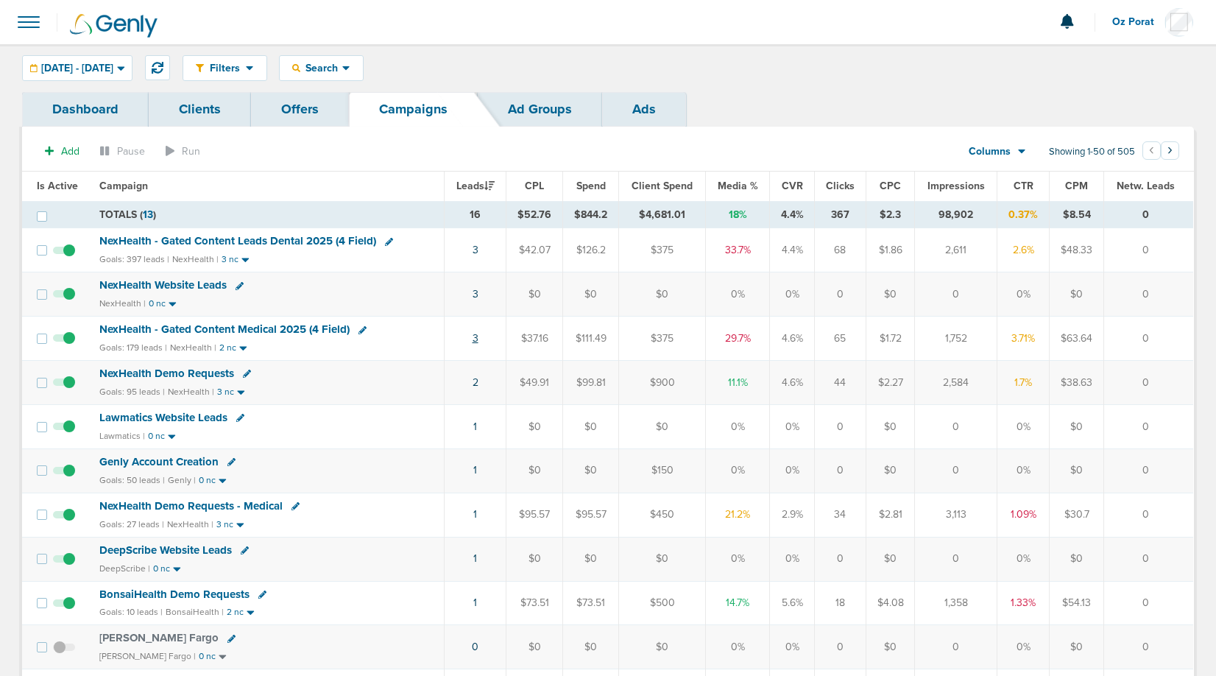
click at [477, 339] on link "3" at bounding box center [476, 338] width 6 height 13
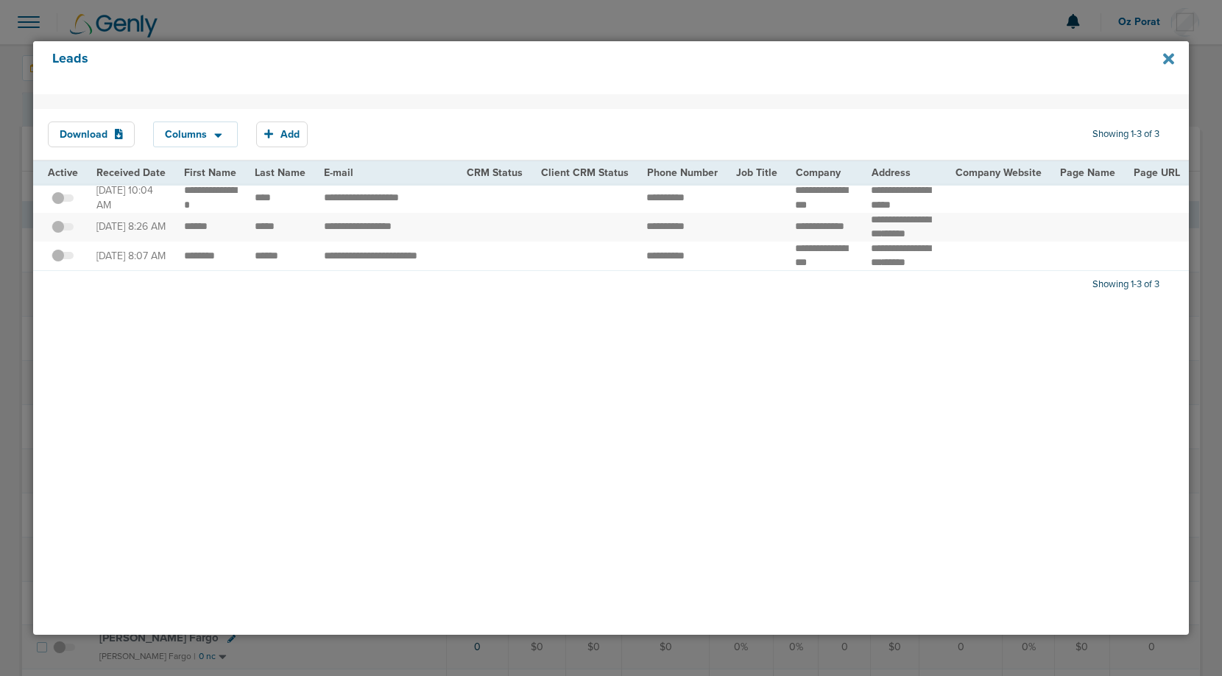
click at [1171, 59] on icon at bounding box center [1168, 59] width 11 height 16
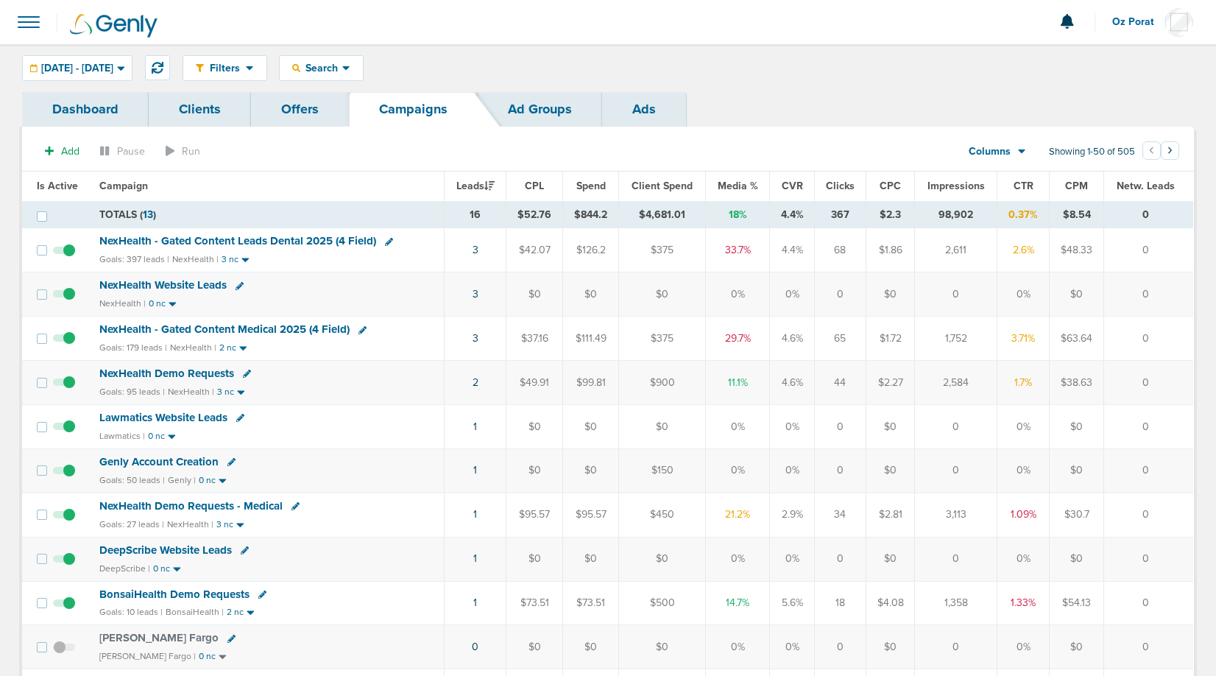
click at [32, 25] on span at bounding box center [29, 22] width 32 height 32
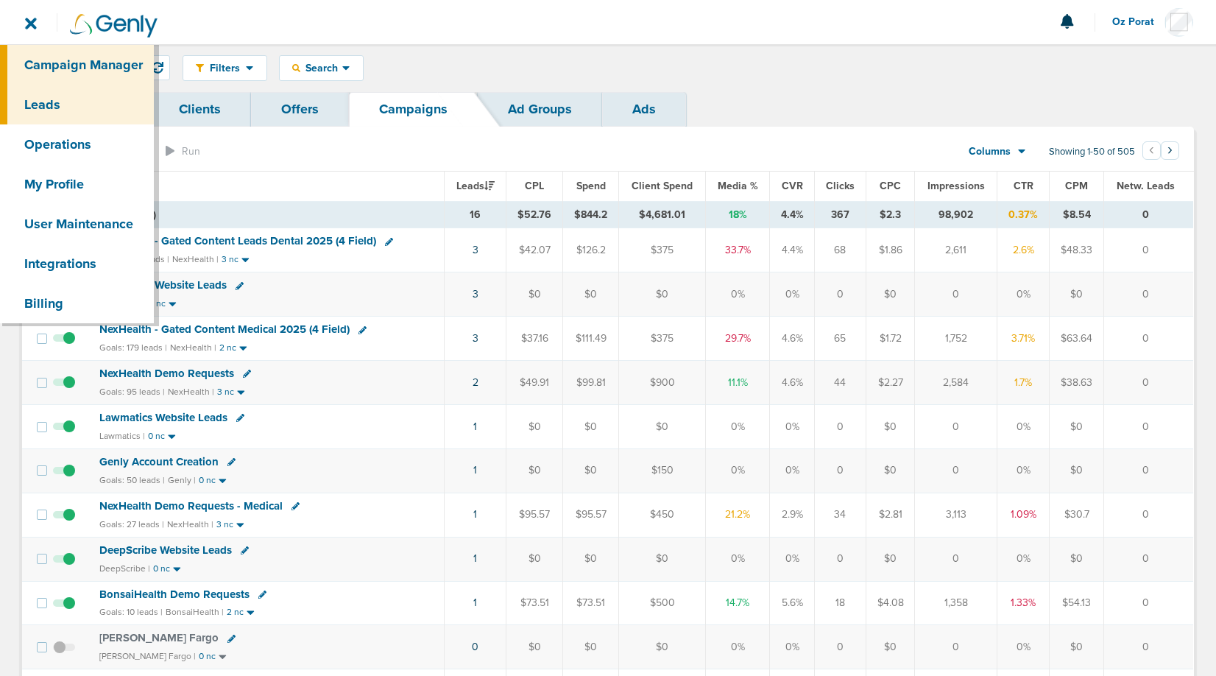
click at [51, 94] on link "Leads" at bounding box center [77, 105] width 154 height 40
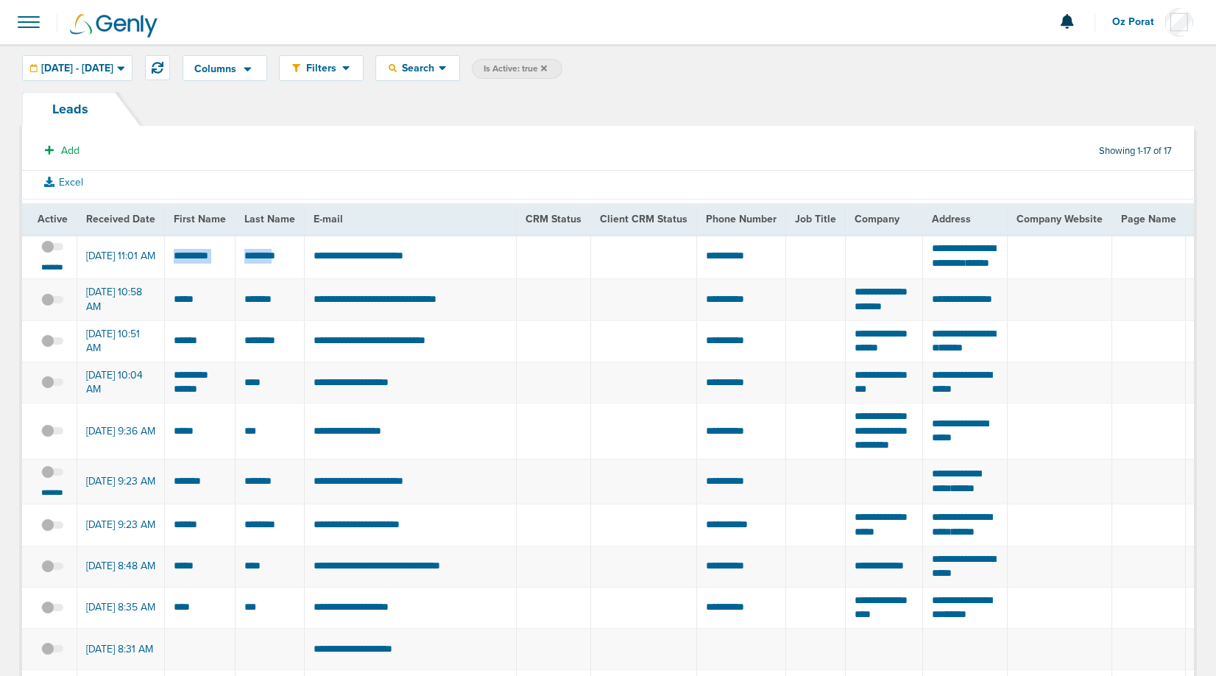
drag, startPoint x: 169, startPoint y: 258, endPoint x: 278, endPoint y: 266, distance: 108.5
drag, startPoint x: 309, startPoint y: 258, endPoint x: 476, endPoint y: 283, distance: 168.2
click at [476, 279] on td "**********" at bounding box center [411, 256] width 212 height 45
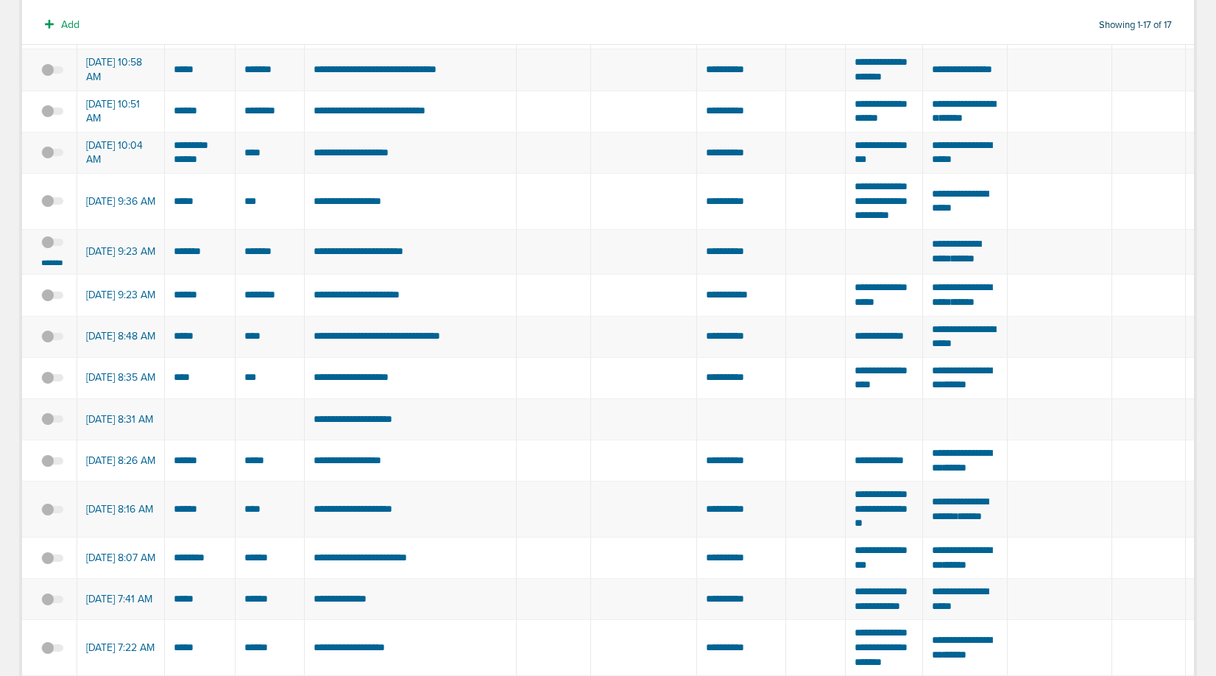
scroll to position [234, 0]
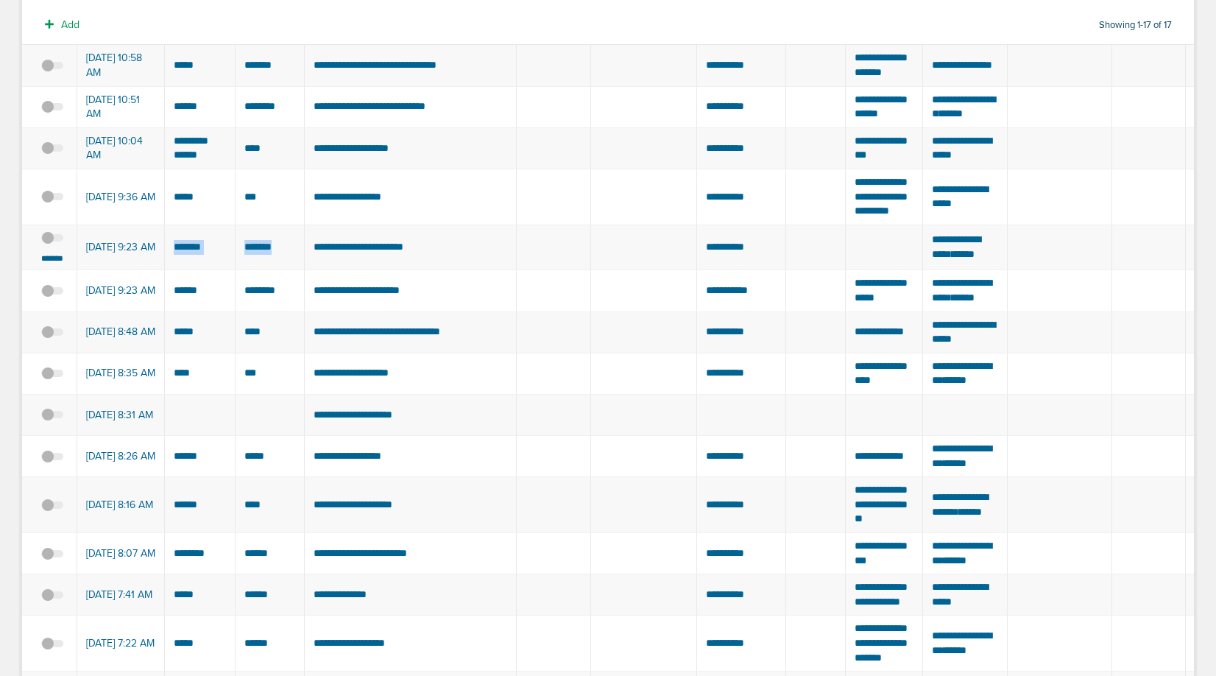
drag, startPoint x: 170, startPoint y: 321, endPoint x: 285, endPoint y: 323, distance: 114.9
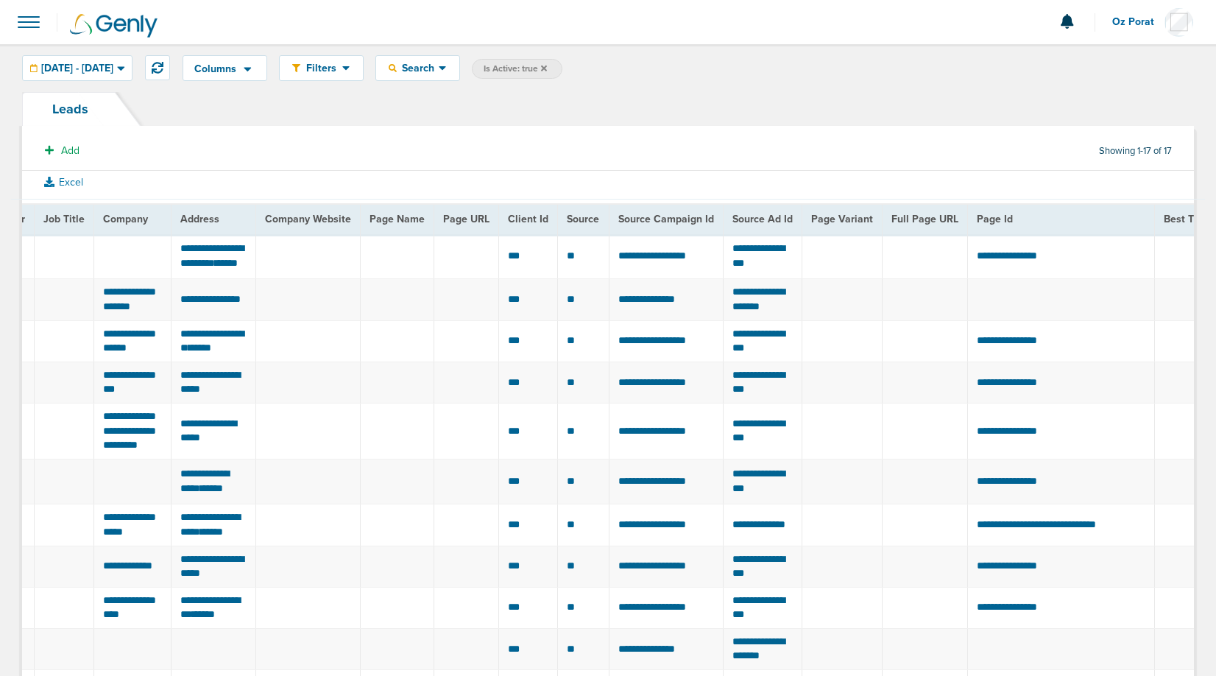
scroll to position [0, 782]
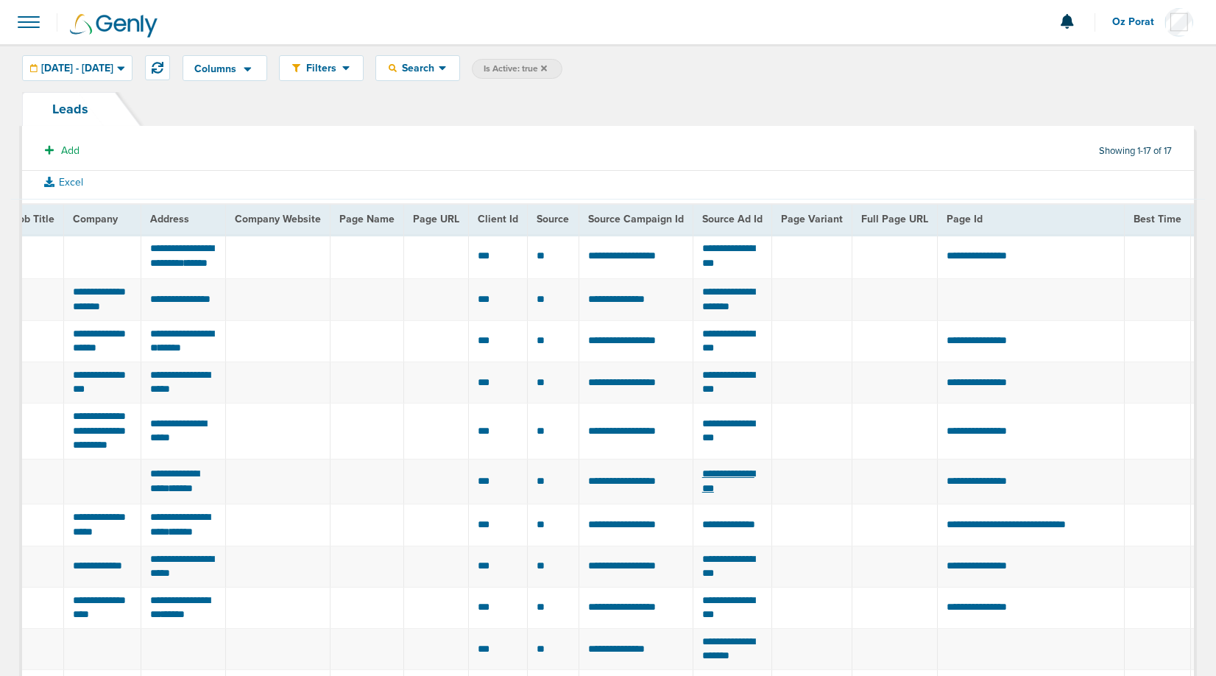
click at [748, 493] on span "**********" at bounding box center [728, 480] width 52 height 25
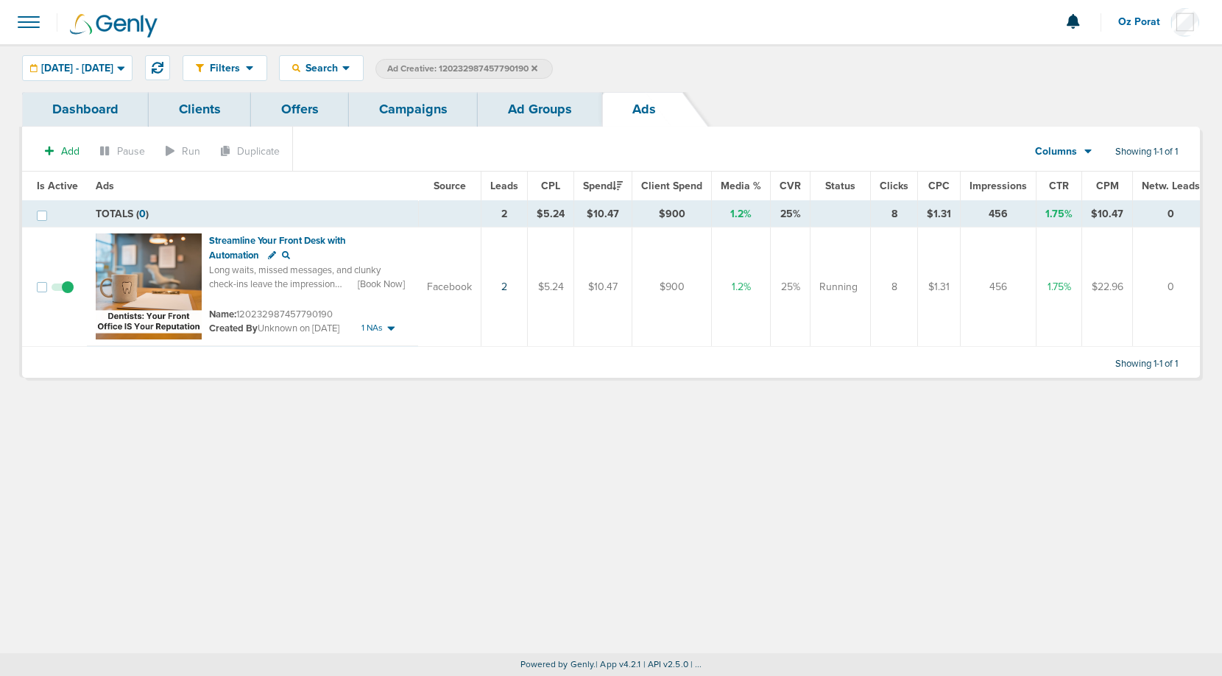
click at [423, 110] on link "Campaigns" at bounding box center [413, 109] width 129 height 35
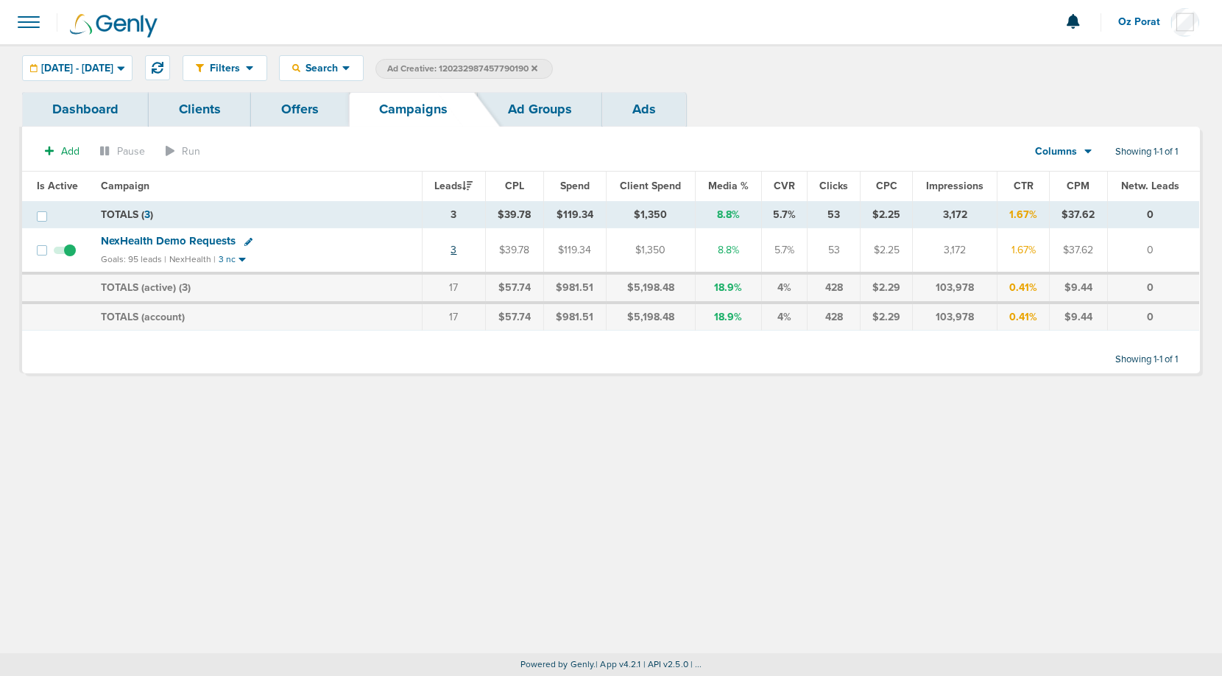
click at [457, 247] on link "3" at bounding box center [454, 250] width 6 height 13
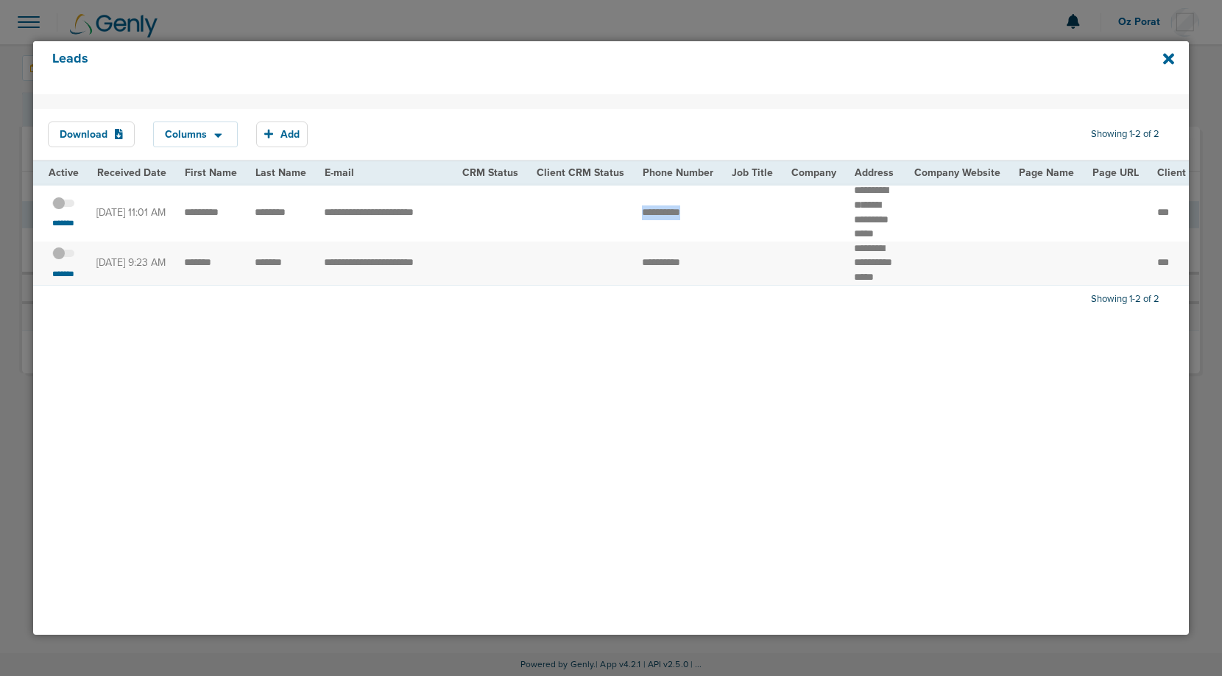
drag, startPoint x: 628, startPoint y: 222, endPoint x: 728, endPoint y: 222, distance: 100.1
copy tr
click at [1162, 61] on div "Leads" at bounding box center [611, 67] width 1156 height 53
click at [1169, 61] on icon at bounding box center [1168, 59] width 11 height 16
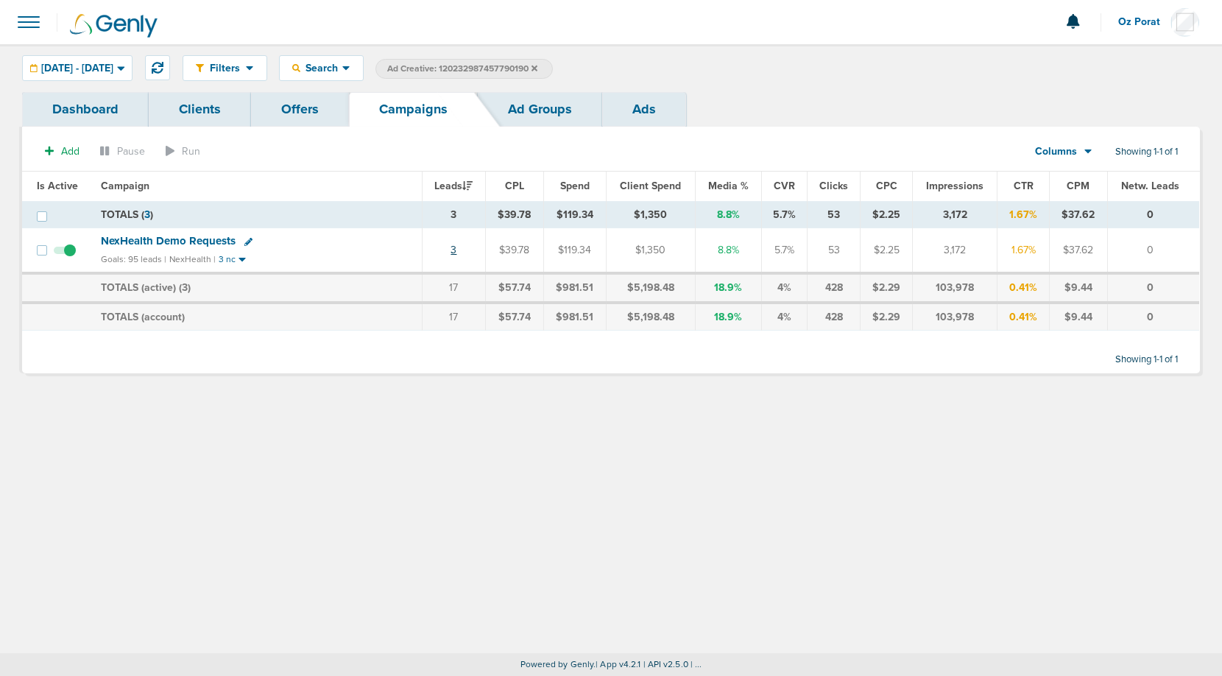
click at [457, 250] on link "3" at bounding box center [454, 250] width 6 height 13
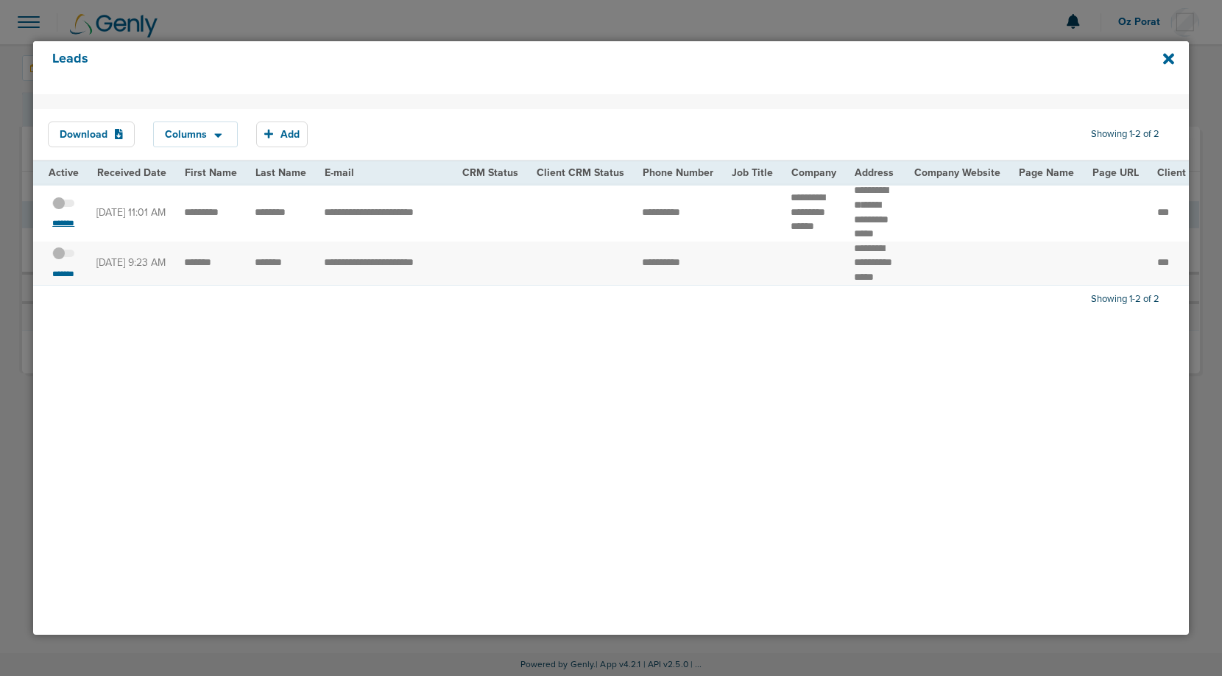
click at [61, 228] on small "*******" at bounding box center [63, 223] width 31 height 12
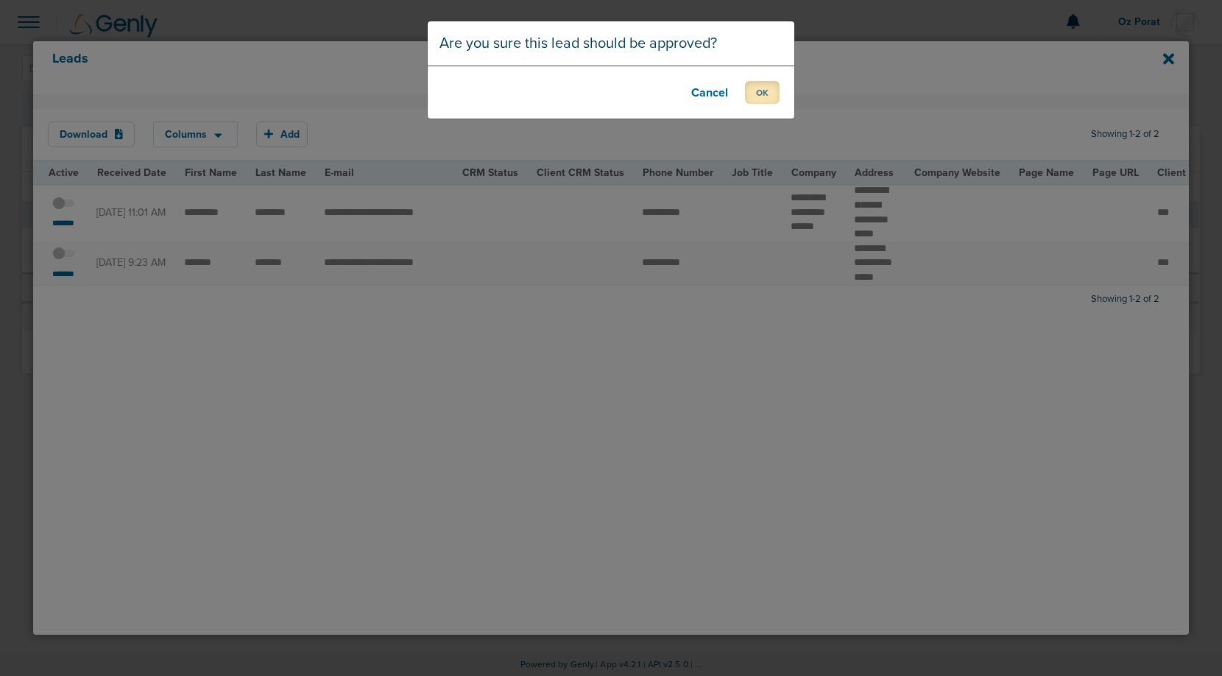
click at [769, 99] on button "OK" at bounding box center [762, 92] width 35 height 23
click at [764, 94] on button "OK" at bounding box center [762, 92] width 35 height 23
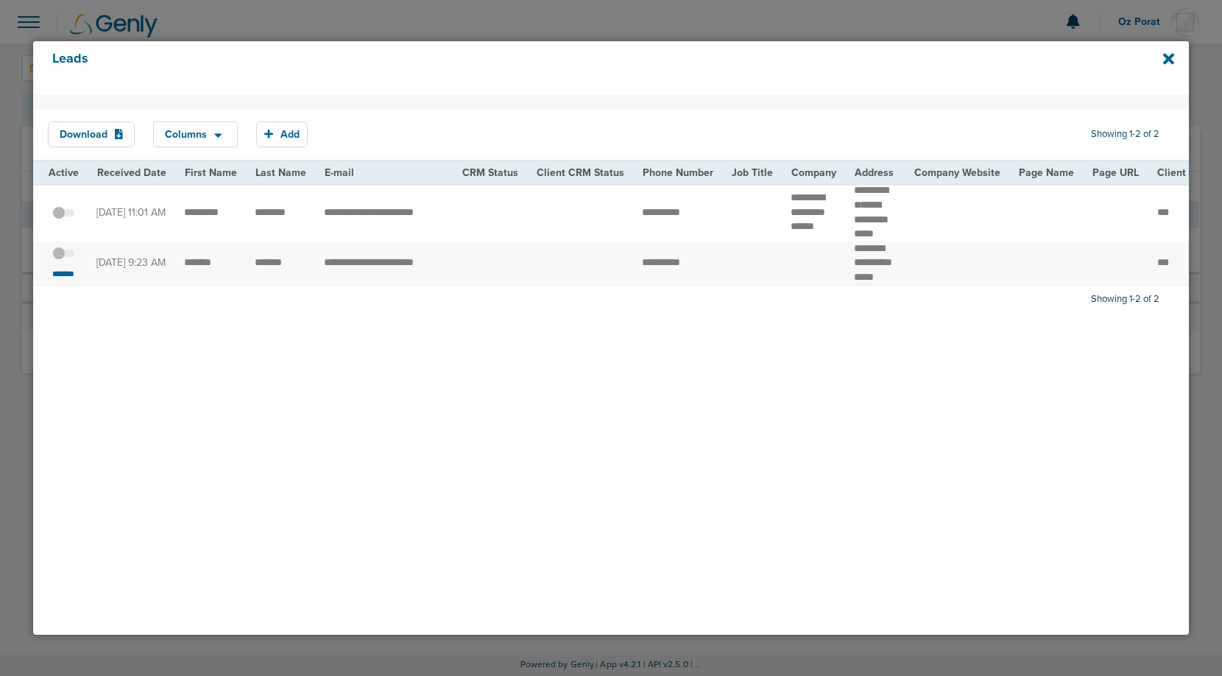
click at [353, 284] on td "**********" at bounding box center [384, 263] width 138 height 43
copy tr "**********"
click at [63, 261] on span at bounding box center [63, 261] width 22 height 0
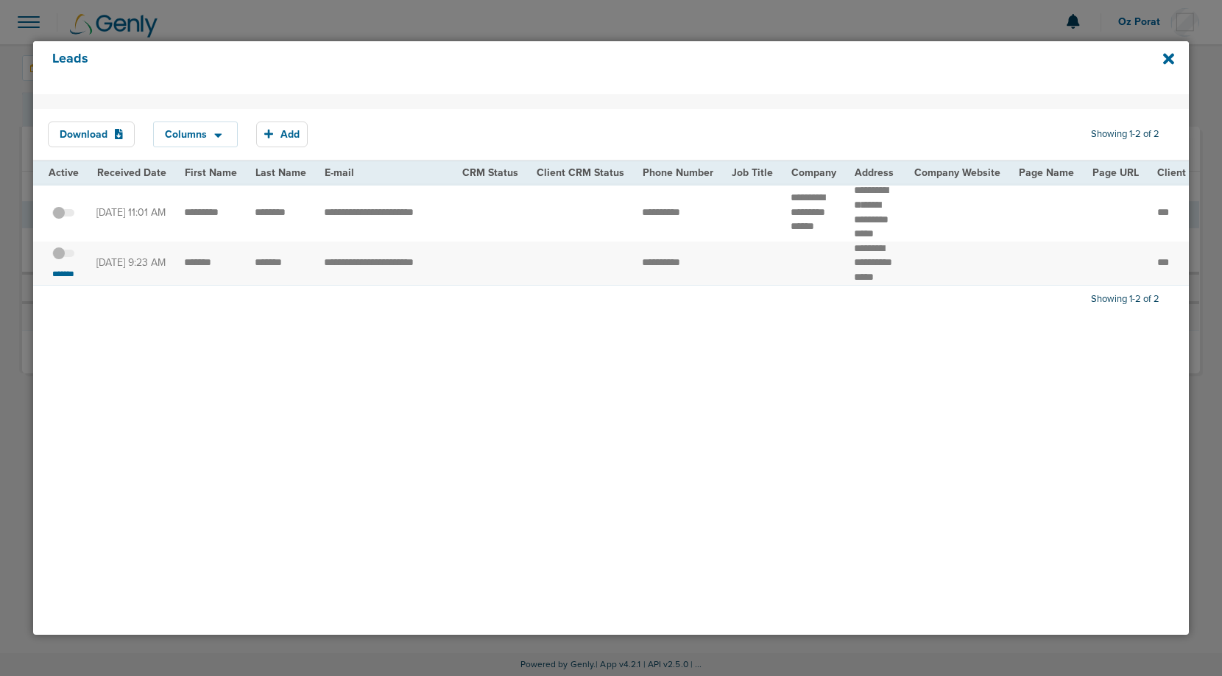
click at [63, 256] on input "checkbox" at bounding box center [63, 256] width 0 height 0
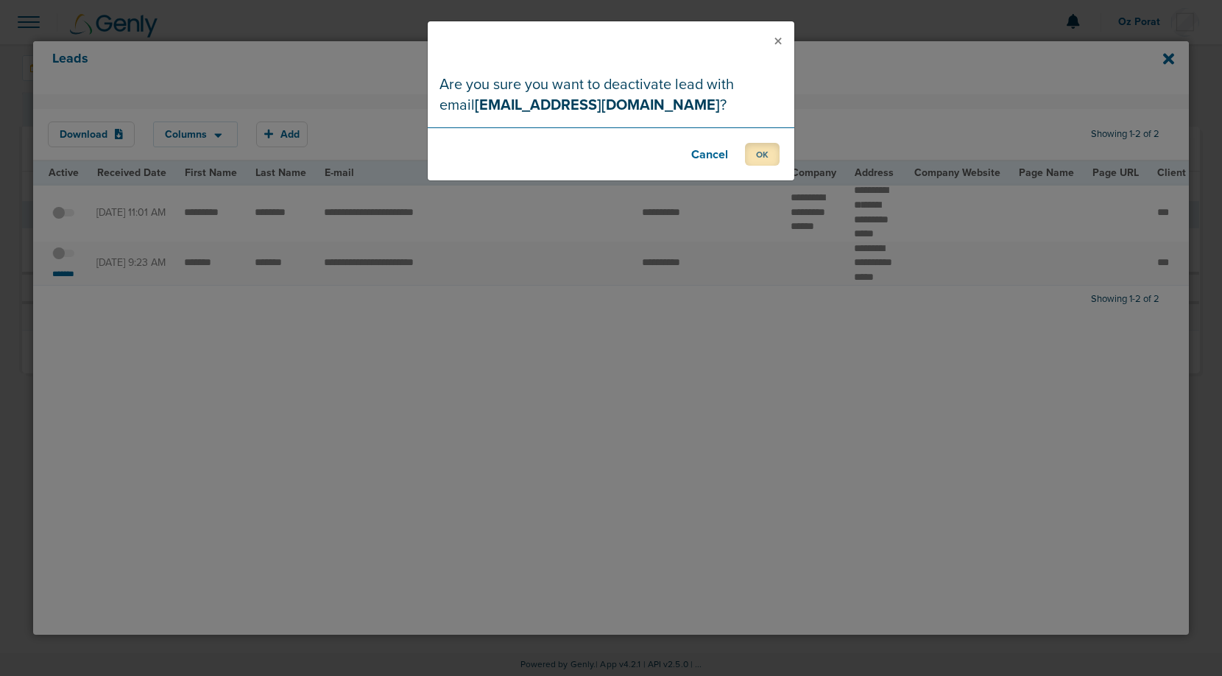
click at [752, 144] on button "OK" at bounding box center [762, 154] width 35 height 23
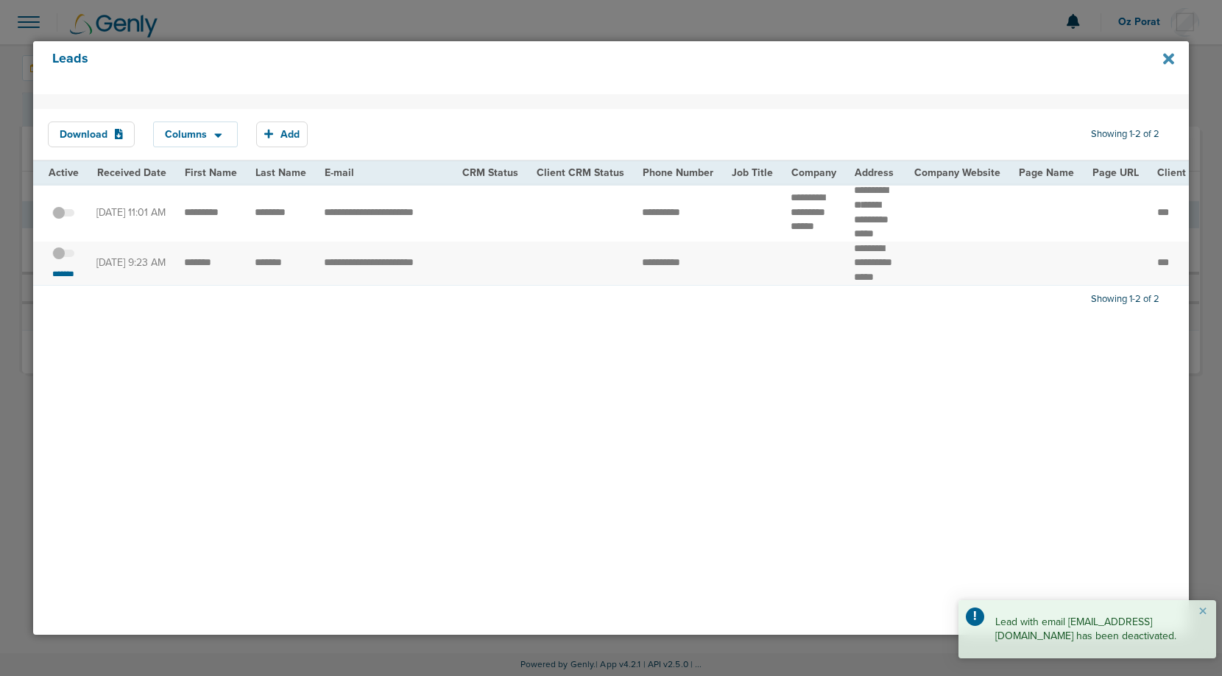
click at [1169, 57] on icon at bounding box center [1168, 58] width 11 height 11
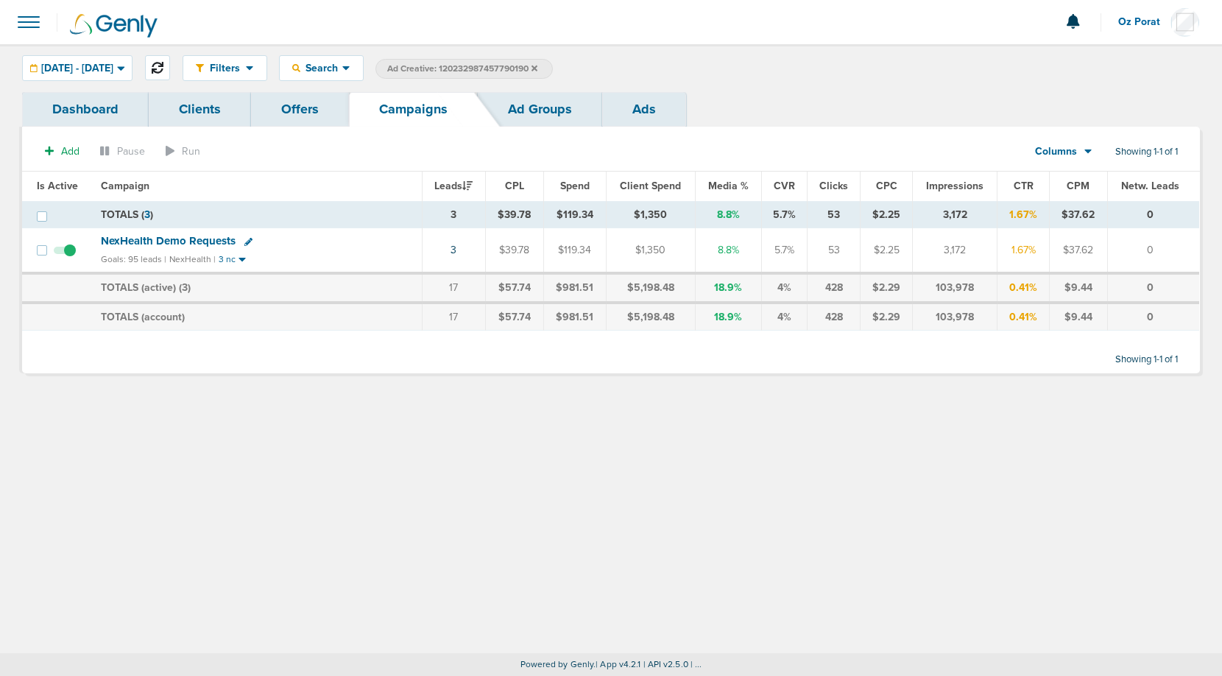
click at [170, 66] on button at bounding box center [157, 67] width 25 height 25
click at [105, 66] on span "[DATE] - [DATE]" at bounding box center [77, 68] width 72 height 10
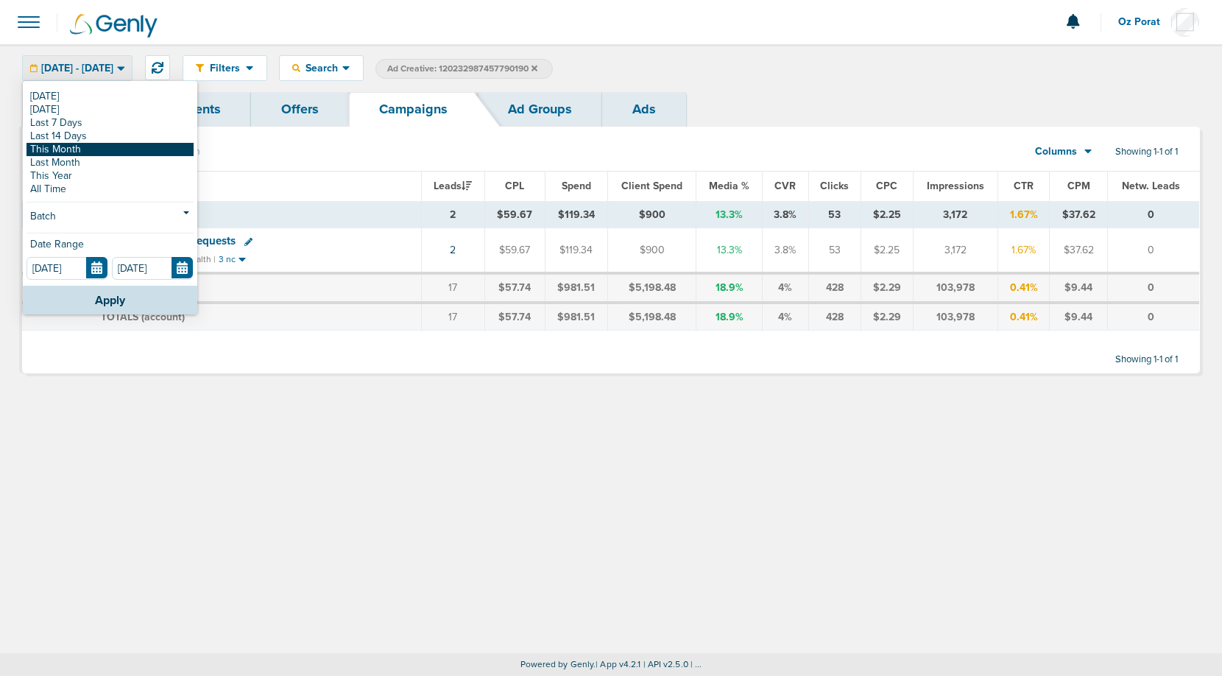
click at [68, 144] on link "This Month" at bounding box center [110, 149] width 167 height 13
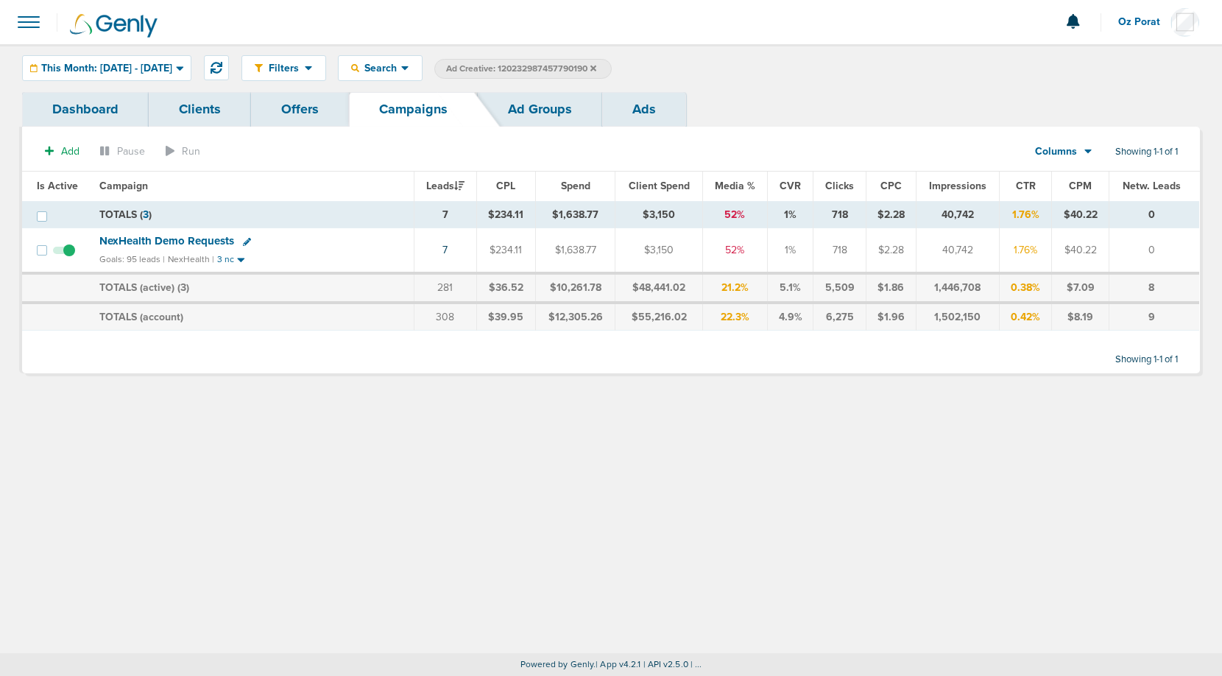
click at [596, 67] on icon at bounding box center [594, 68] width 6 height 6
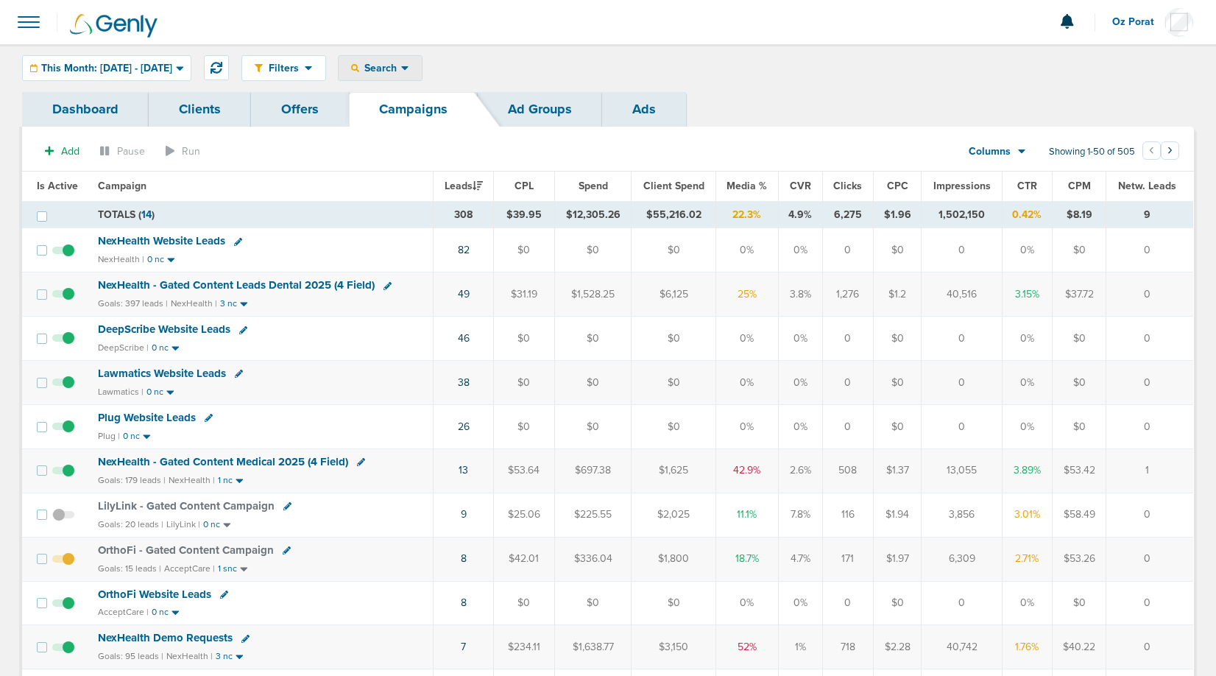
click at [401, 68] on span "Search" at bounding box center [380, 68] width 42 height 13
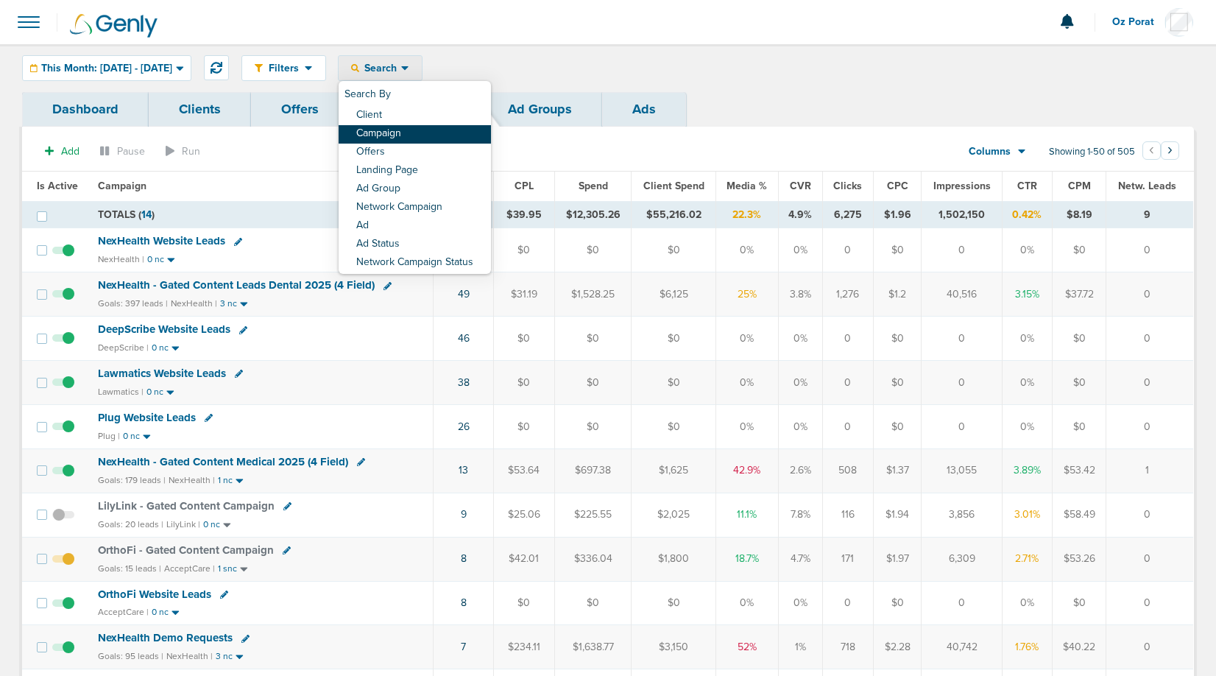
click at [420, 130] on link "Campaign" at bounding box center [415, 134] width 152 height 18
select select "cmpName"
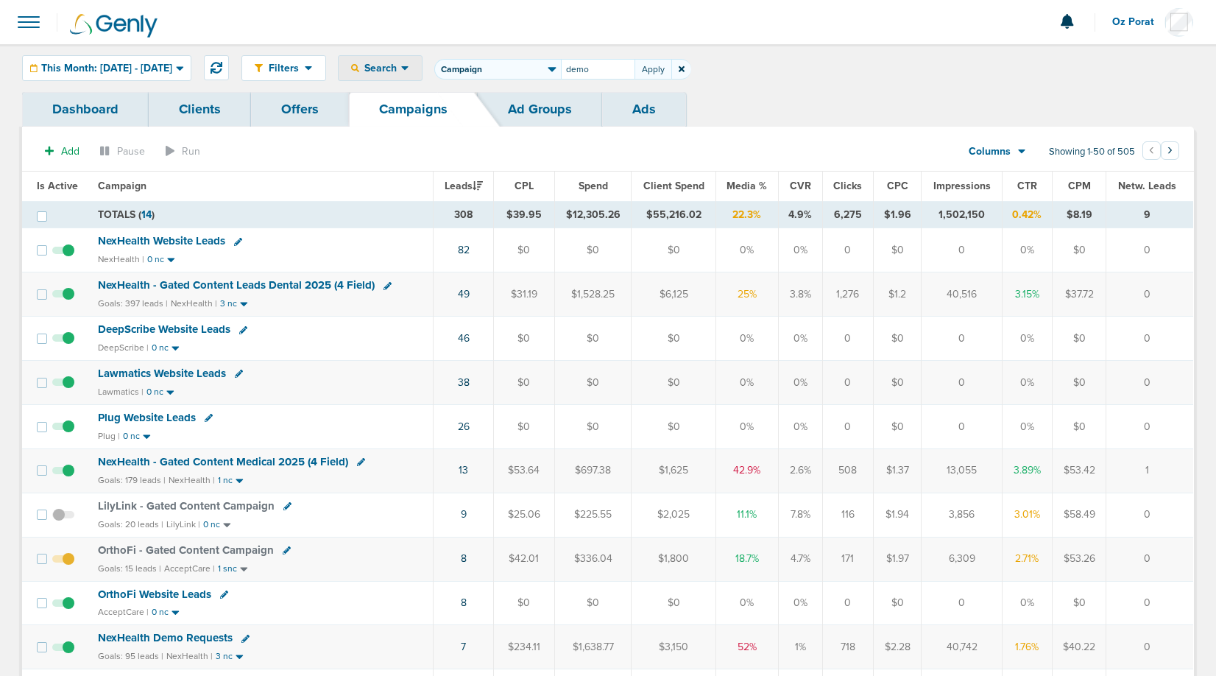
type input "demo"
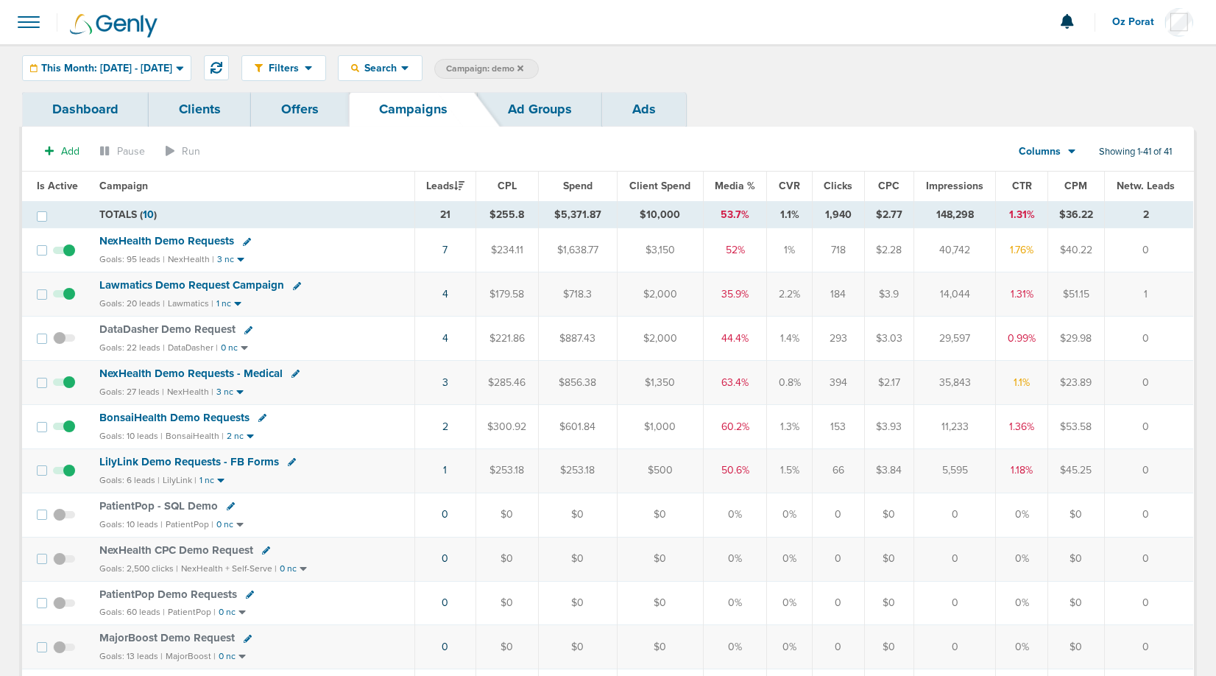
click at [524, 67] on icon at bounding box center [521, 68] width 6 height 6
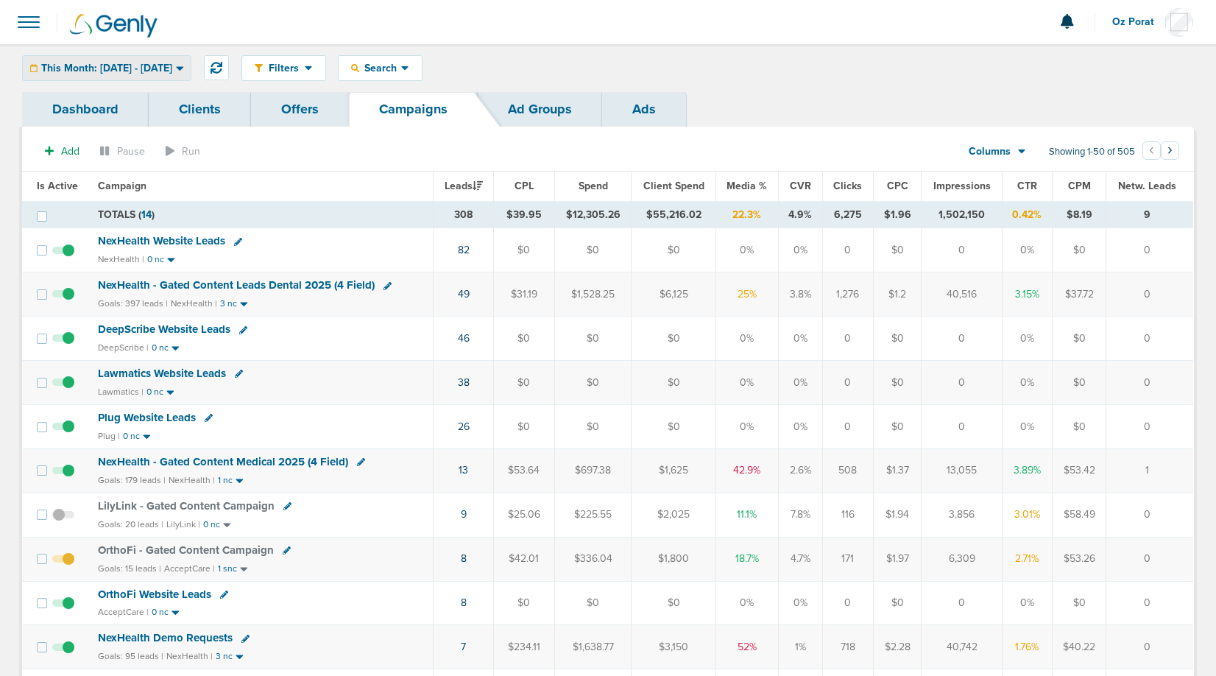
click at [127, 66] on span "This Month: [DATE] - [DATE]" at bounding box center [106, 68] width 131 height 10
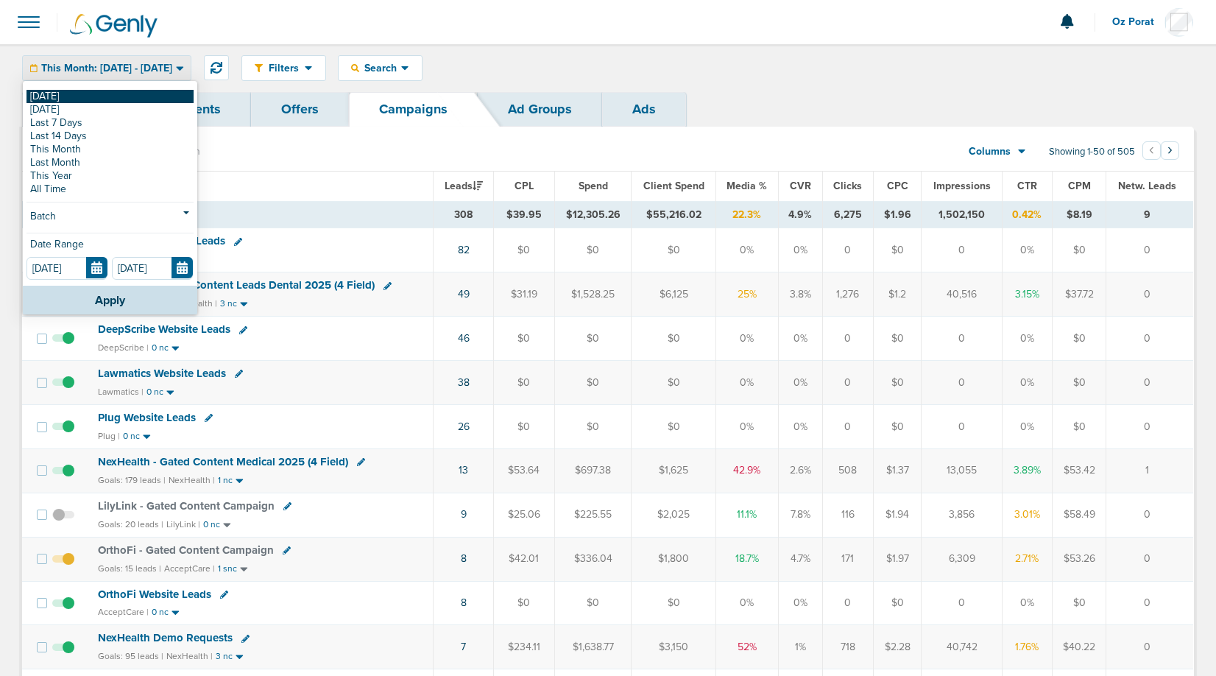
click at [69, 94] on link "[DATE]" at bounding box center [110, 96] width 167 height 13
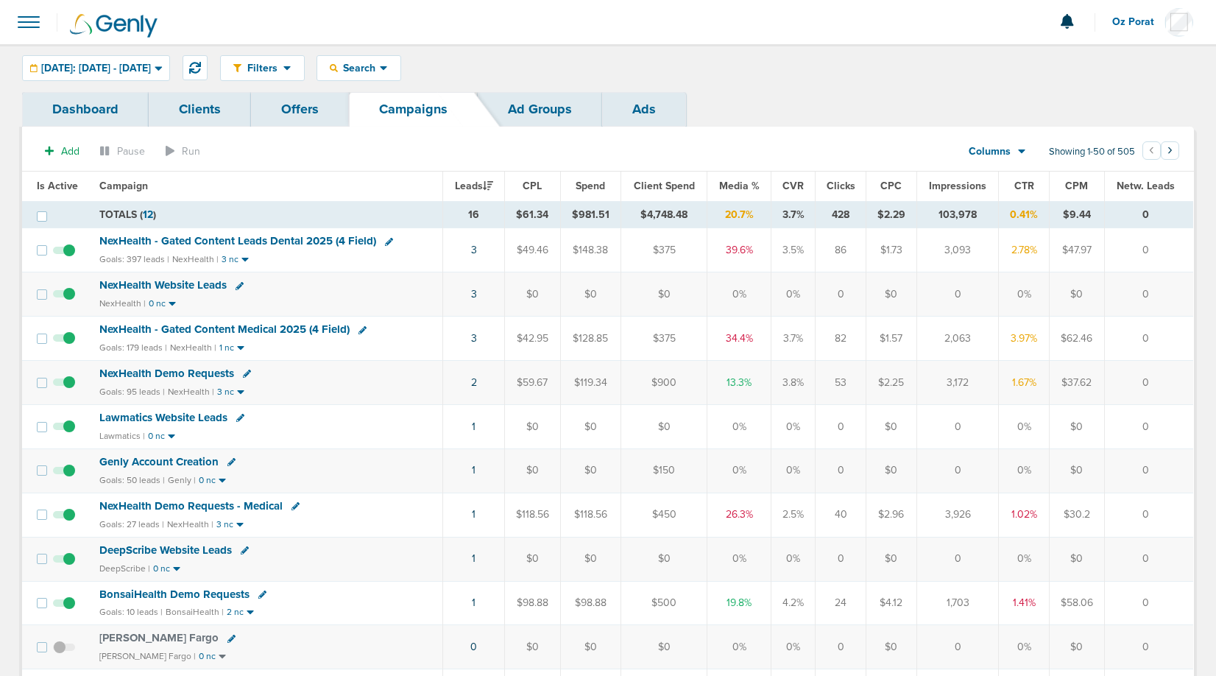
click at [24, 24] on span at bounding box center [29, 22] width 32 height 32
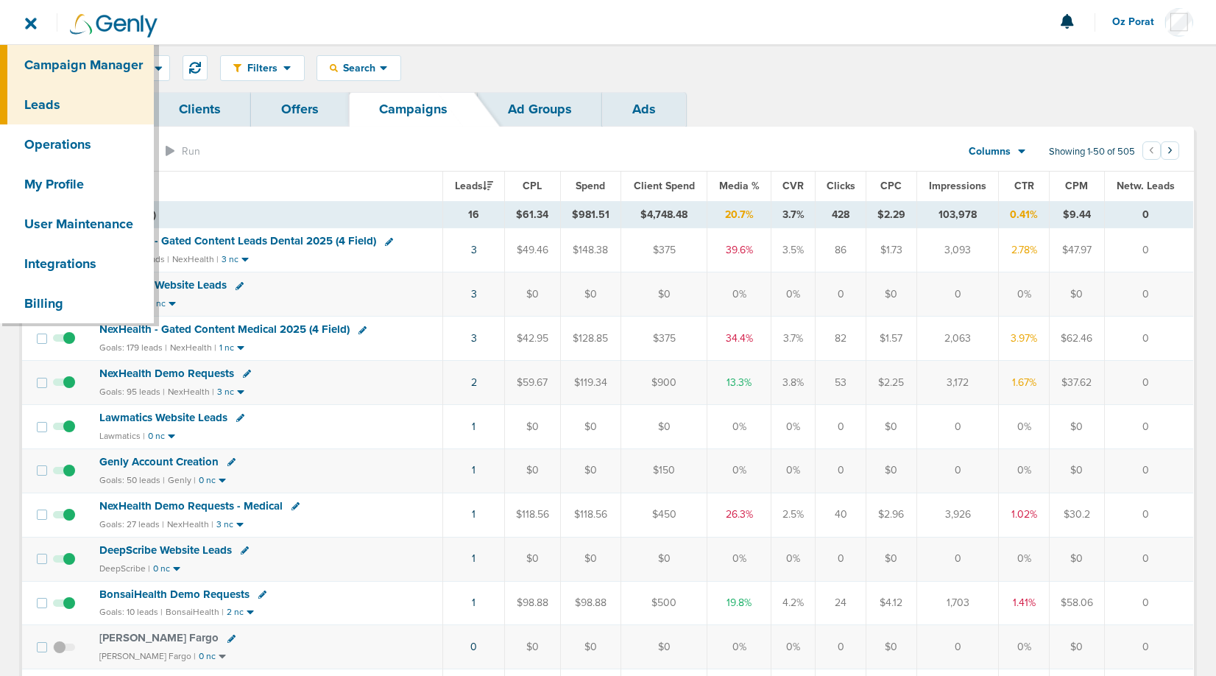
click at [46, 96] on link "Leads" at bounding box center [77, 105] width 154 height 40
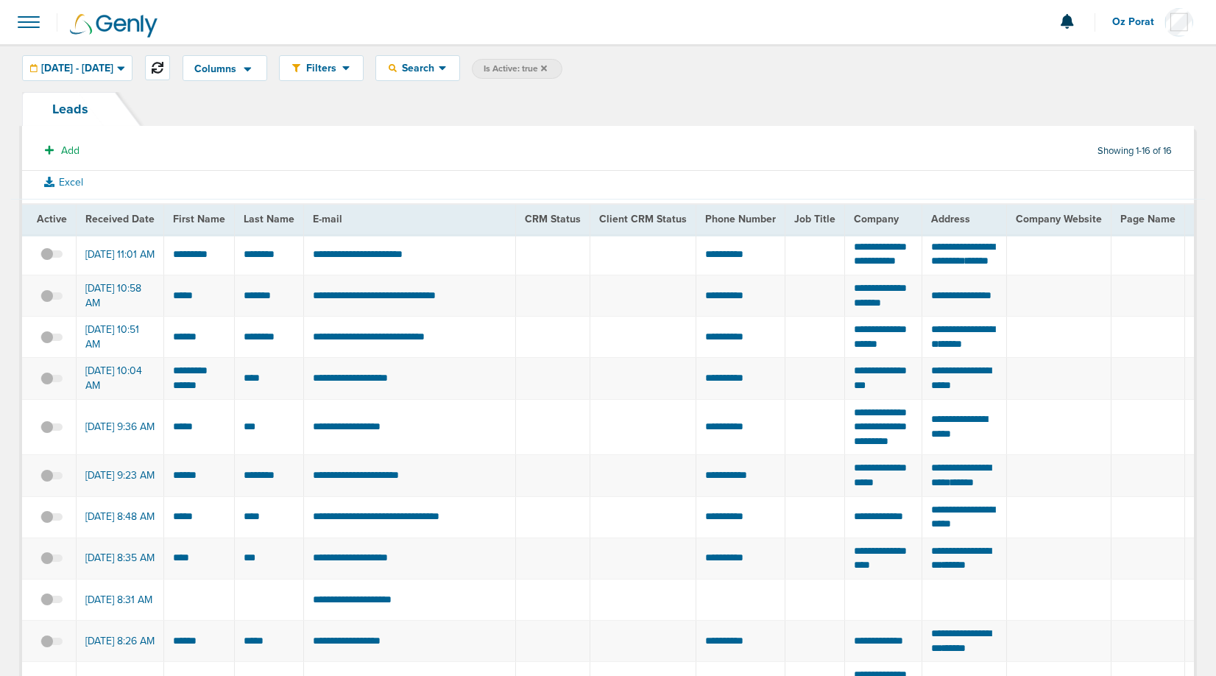
click at [201, 68] on body "Notifications You have no unread notifications Oz Porat Profile Sign Out Campai…" at bounding box center [608, 338] width 1216 height 676
click at [163, 66] on icon at bounding box center [158, 68] width 12 height 12
click at [163, 68] on icon at bounding box center [158, 68] width 12 height 12
click at [163, 72] on icon at bounding box center [158, 68] width 12 height 12
click at [163, 68] on icon at bounding box center [158, 68] width 12 height 12
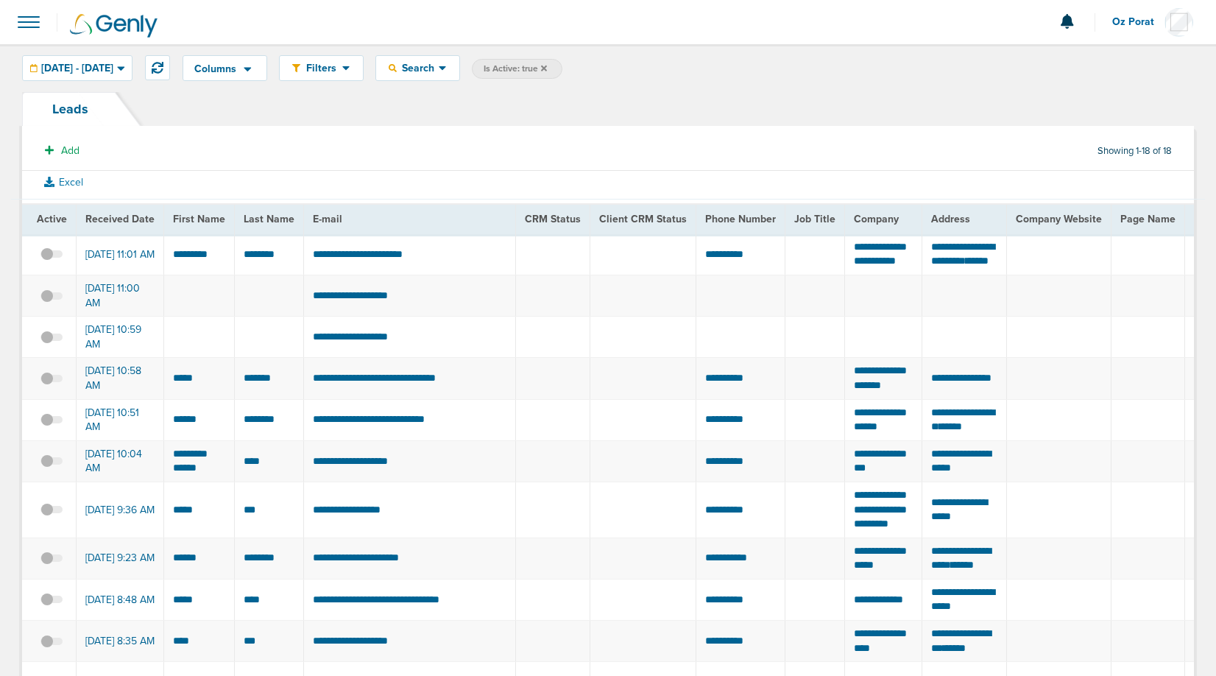
click at [26, 20] on span at bounding box center [29, 22] width 32 height 32
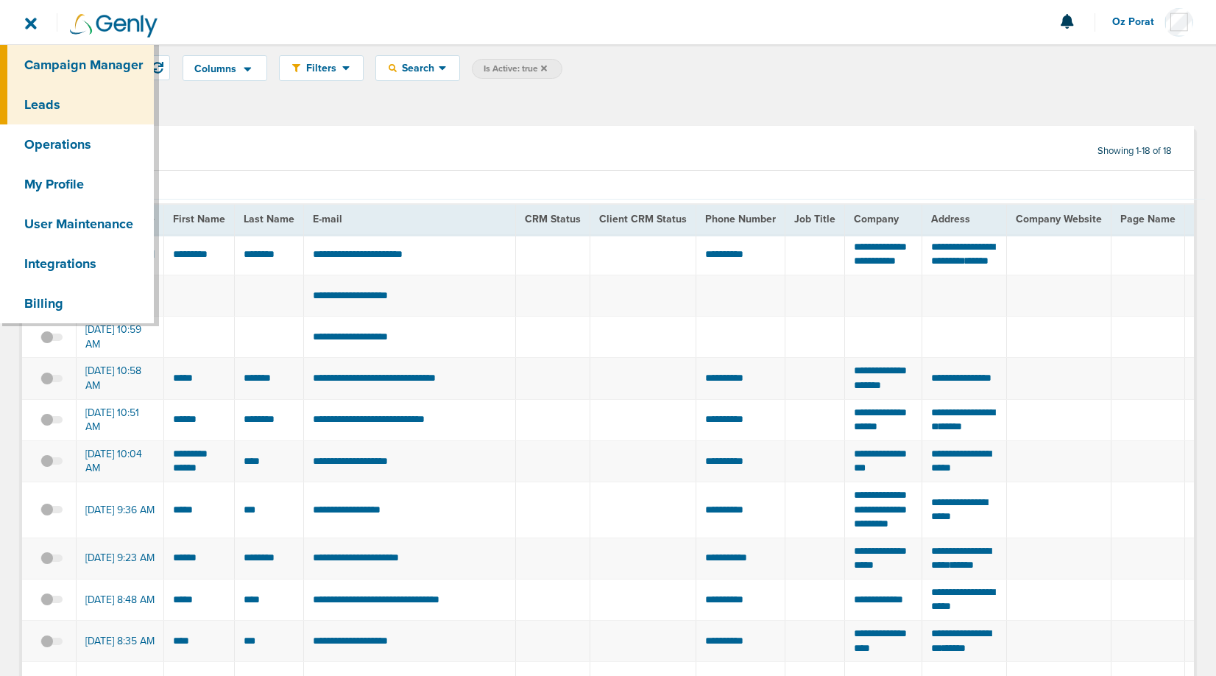
click at [47, 68] on link "Campaign Manager" at bounding box center [77, 65] width 154 height 40
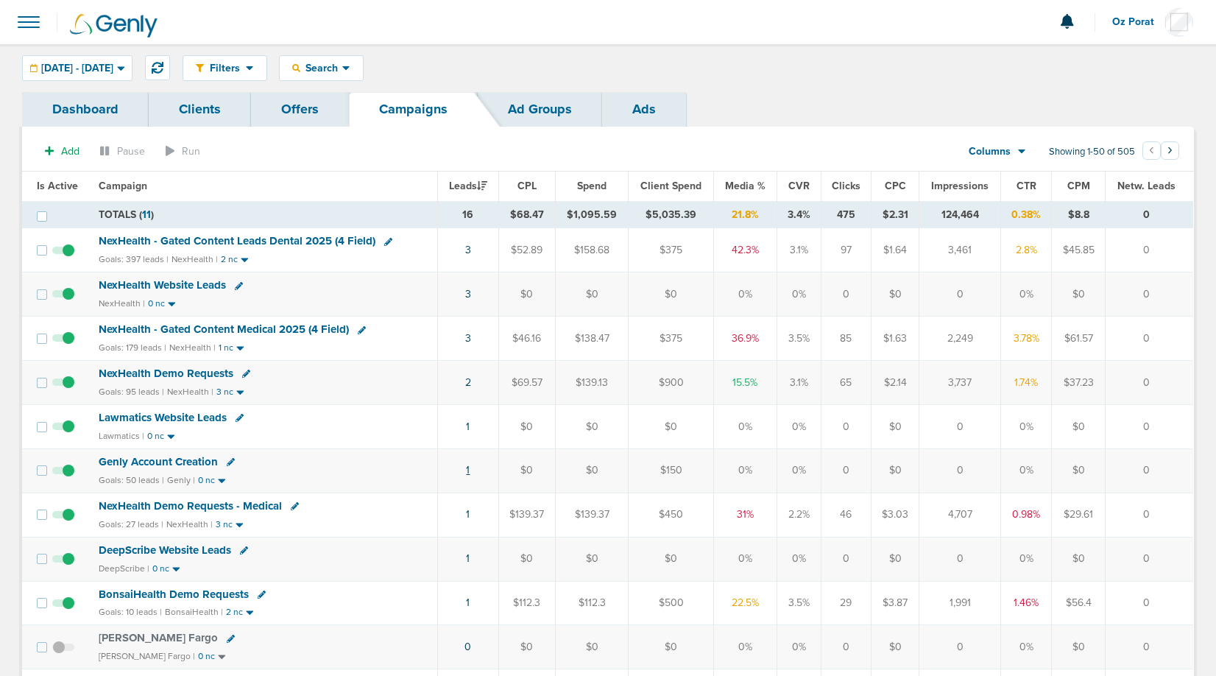
click at [470, 472] on link "1" at bounding box center [468, 470] width 4 height 13
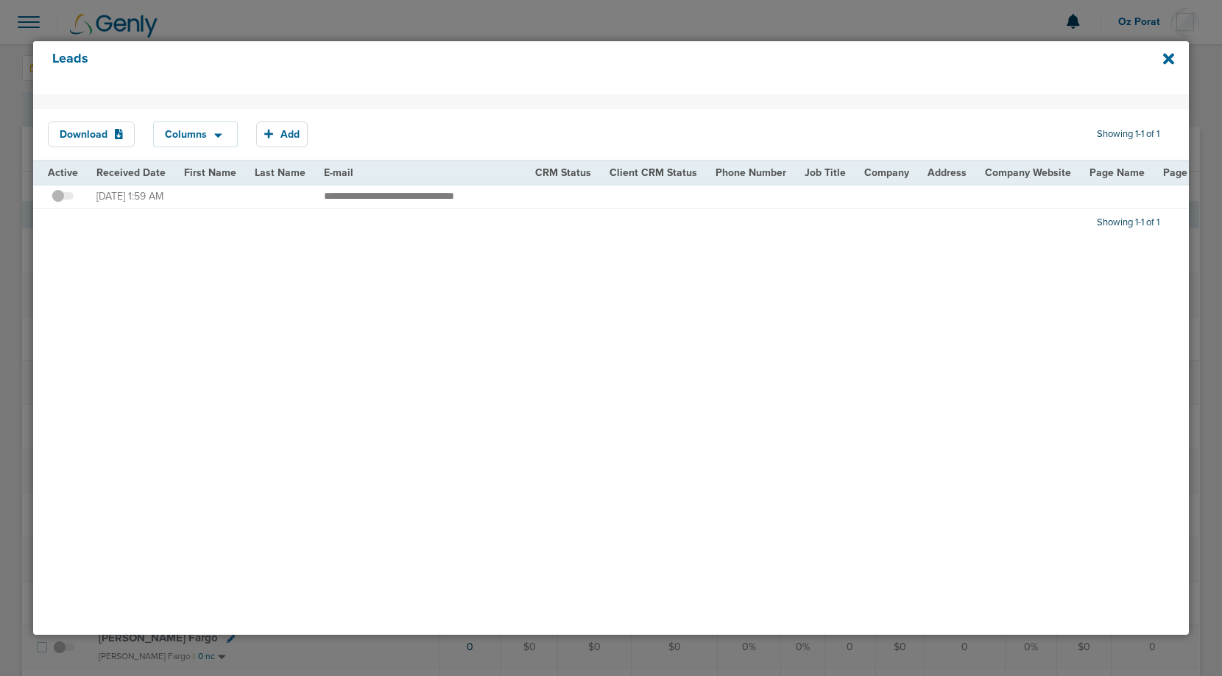
click at [64, 203] on span at bounding box center [63, 203] width 22 height 0
click at [63, 199] on input "checkbox" at bounding box center [63, 199] width 0 height 0
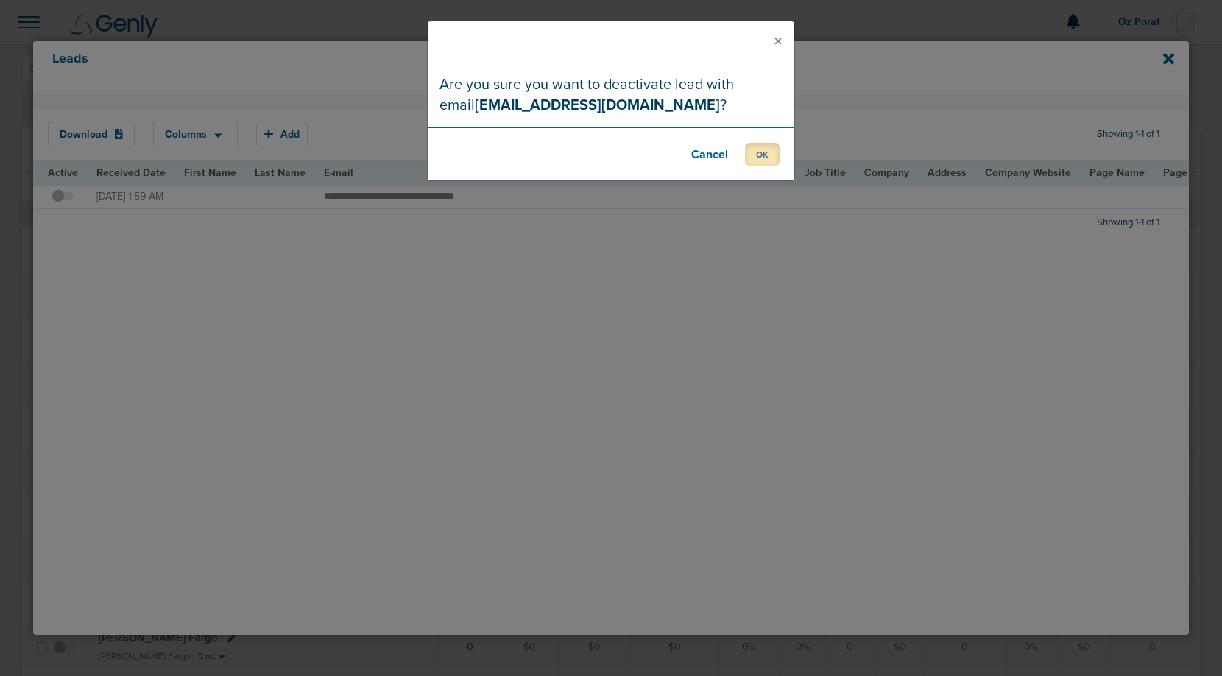
click at [761, 149] on button "OK" at bounding box center [762, 154] width 35 height 23
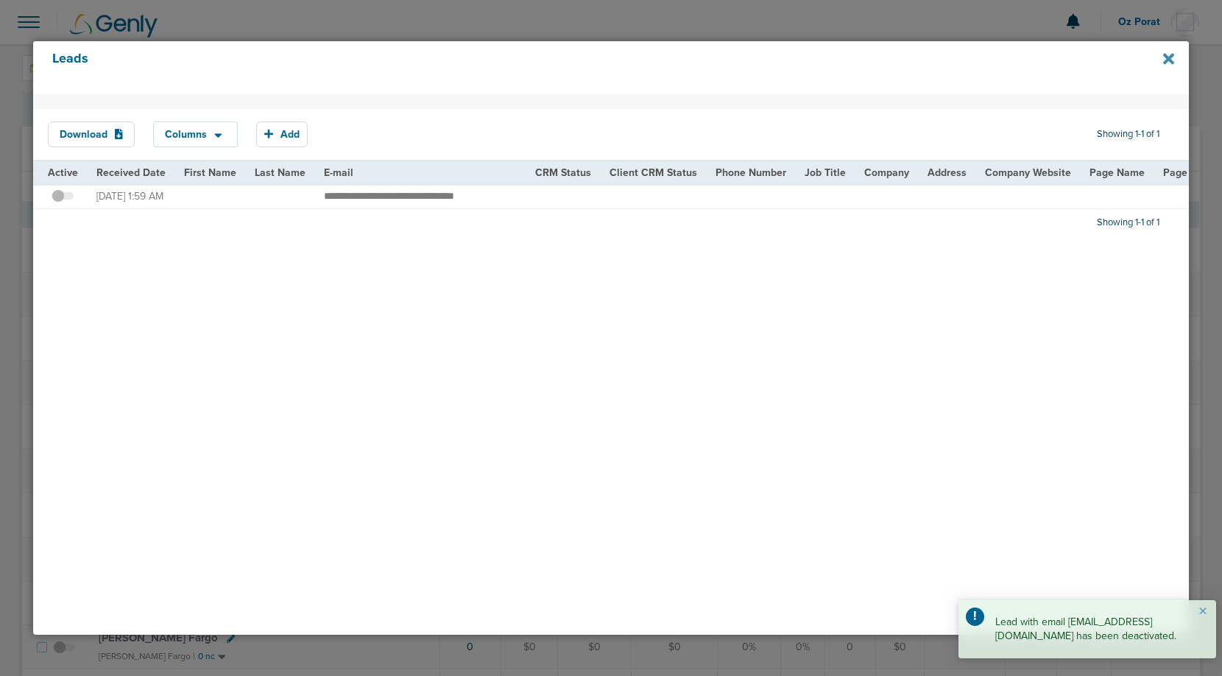
click at [1167, 54] on icon at bounding box center [1168, 59] width 11 height 16
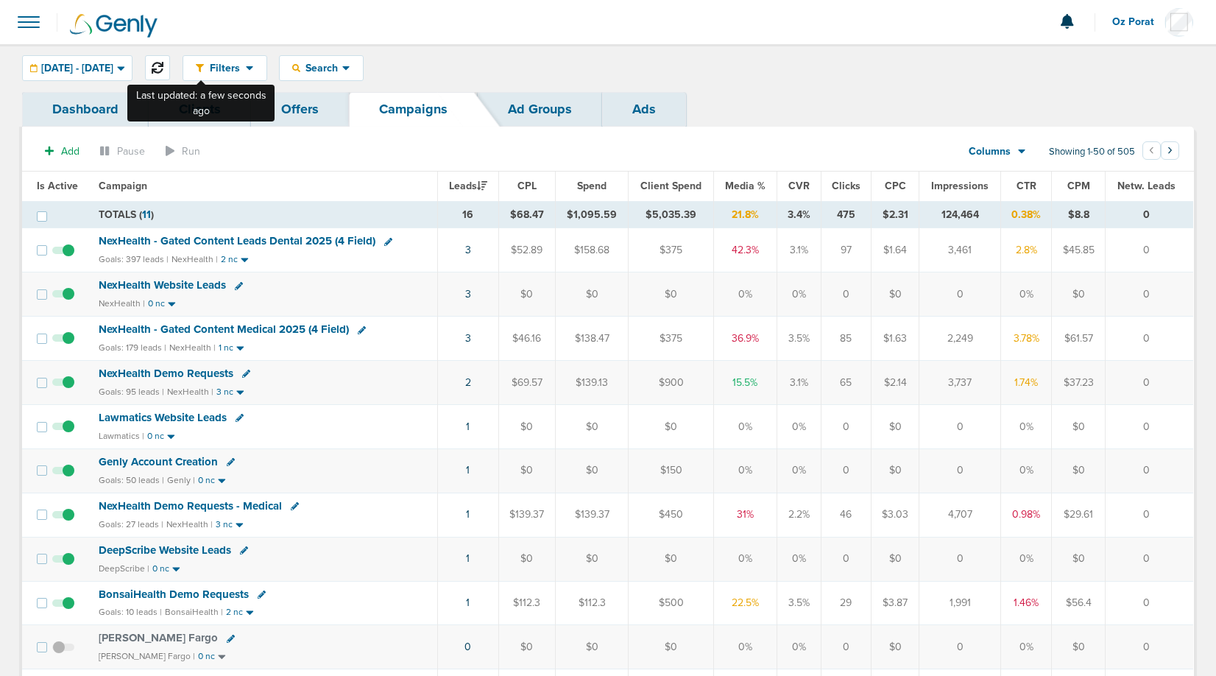
click at [163, 63] on icon at bounding box center [158, 68] width 12 height 12
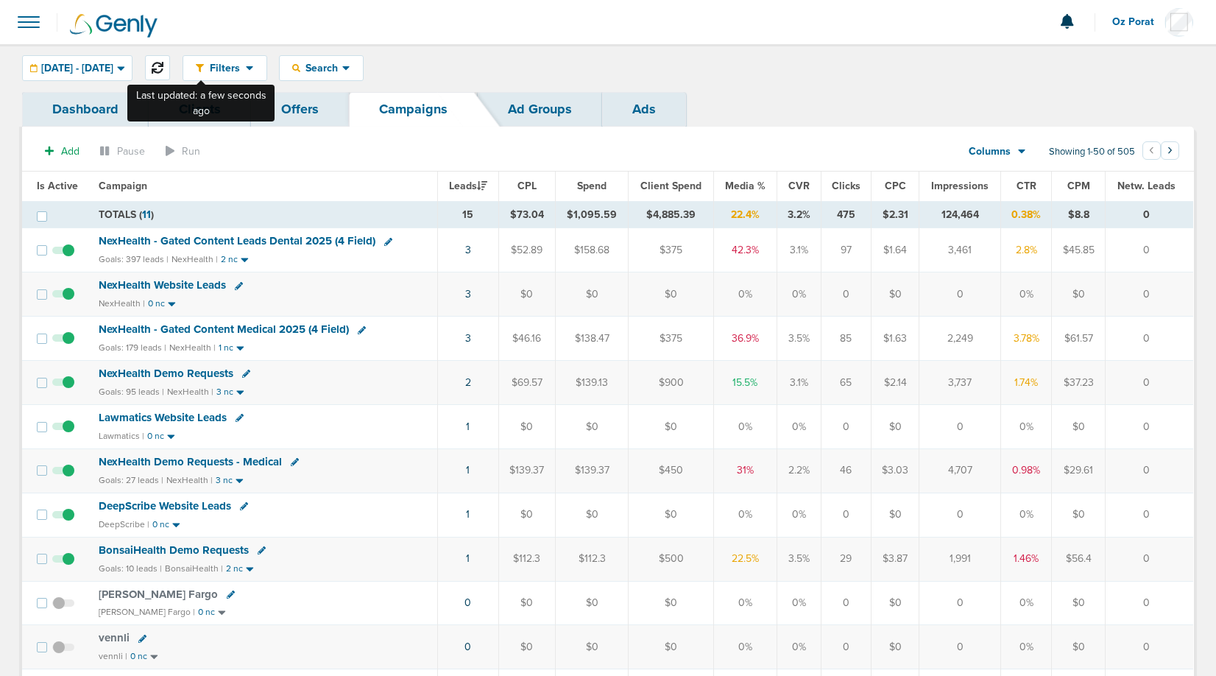
click at [163, 65] on icon at bounding box center [158, 68] width 12 height 12
click at [163, 63] on icon at bounding box center [158, 68] width 12 height 12
click at [28, 27] on span at bounding box center [29, 22] width 32 height 32
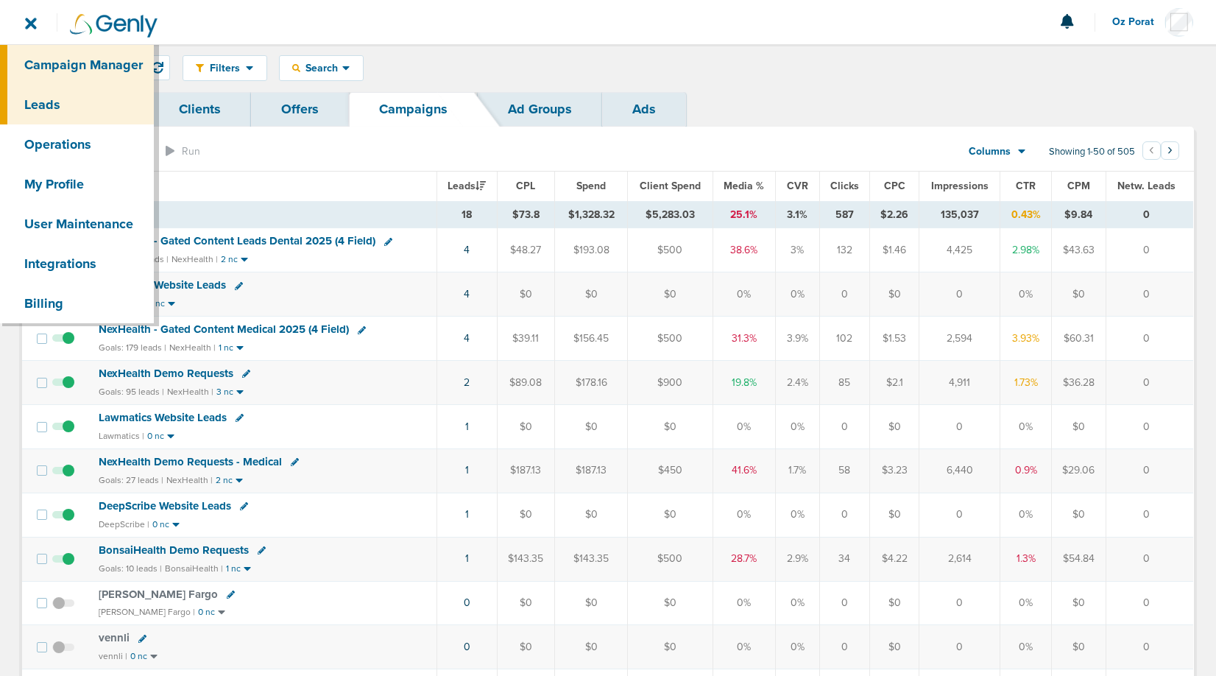
click at [53, 99] on link "Leads" at bounding box center [77, 105] width 154 height 40
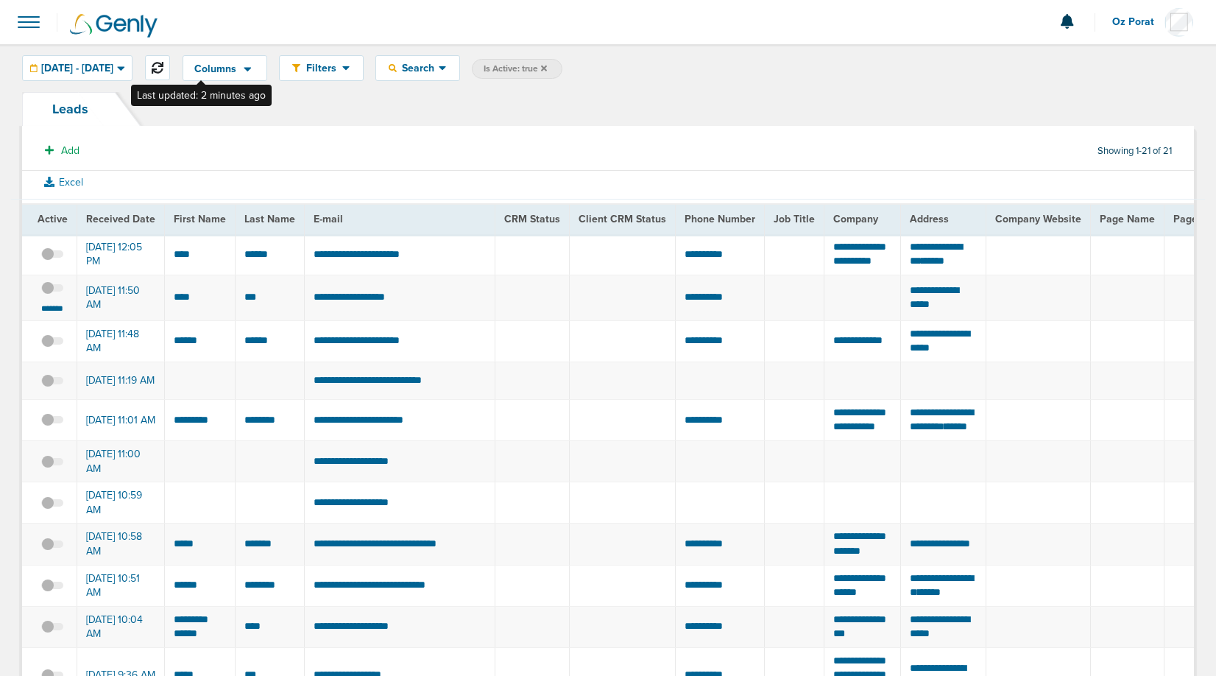
click at [163, 63] on icon at bounding box center [158, 68] width 12 height 12
click at [54, 314] on small "*******" at bounding box center [52, 309] width 31 height 12
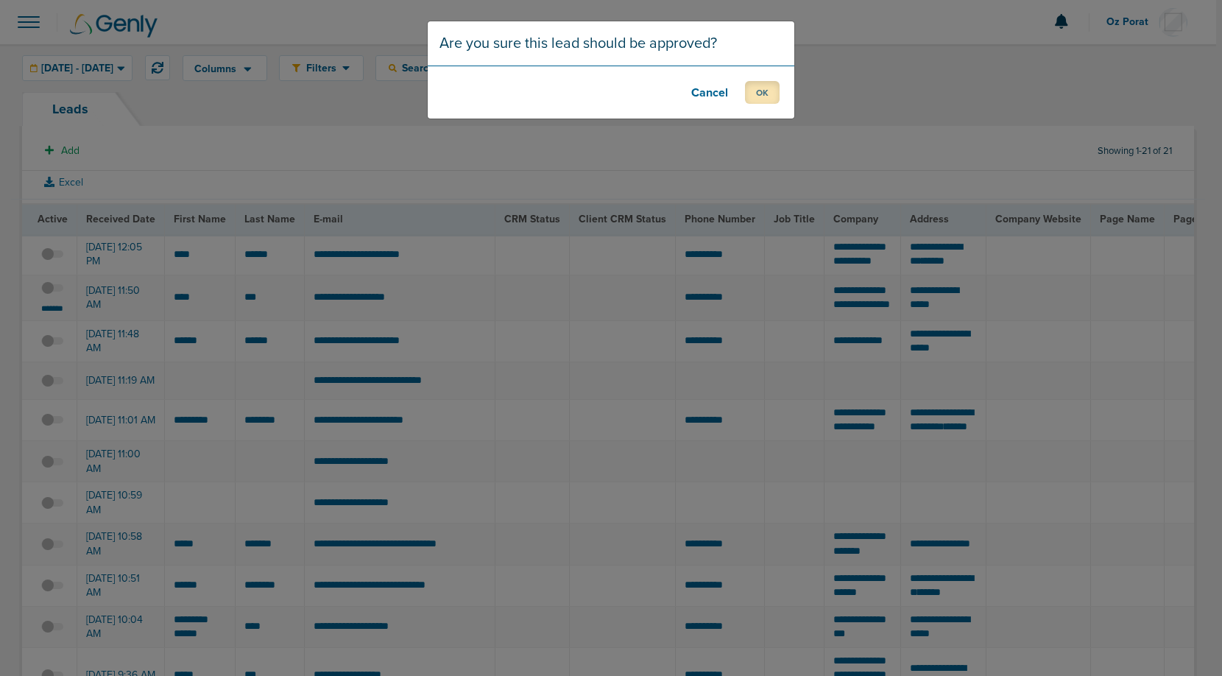
click at [758, 94] on button "OK" at bounding box center [762, 92] width 35 height 23
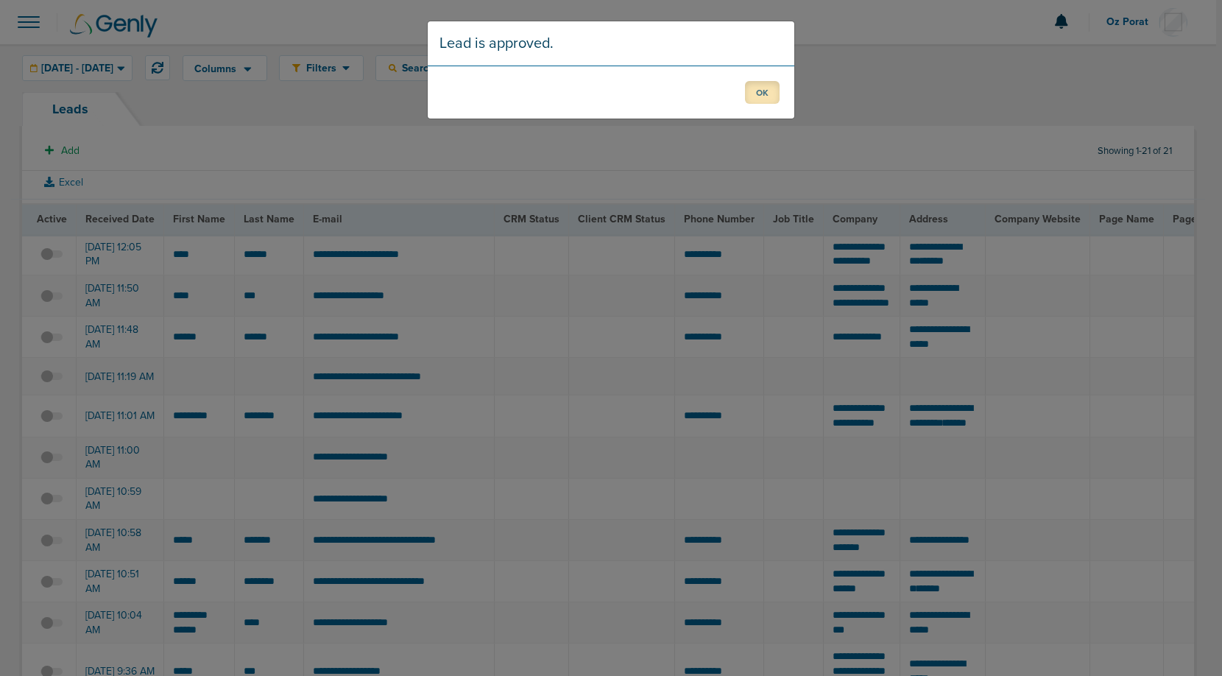
click at [766, 96] on button "OK" at bounding box center [762, 92] width 35 height 23
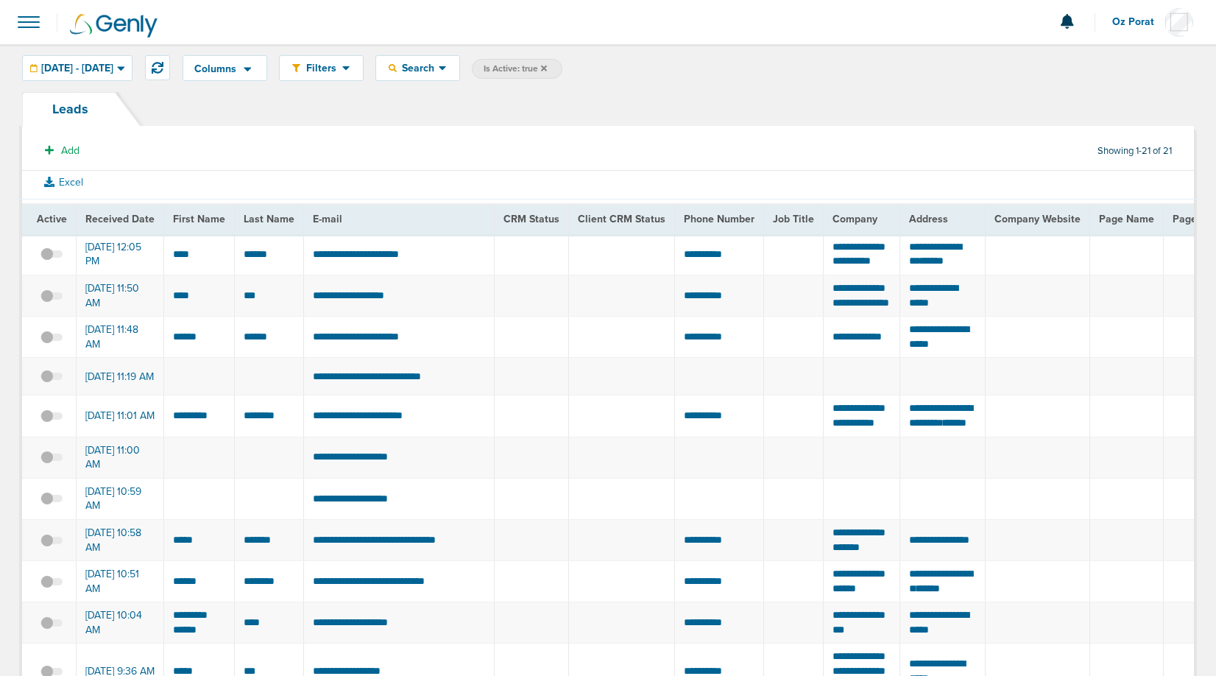
click at [31, 27] on span at bounding box center [29, 22] width 32 height 32
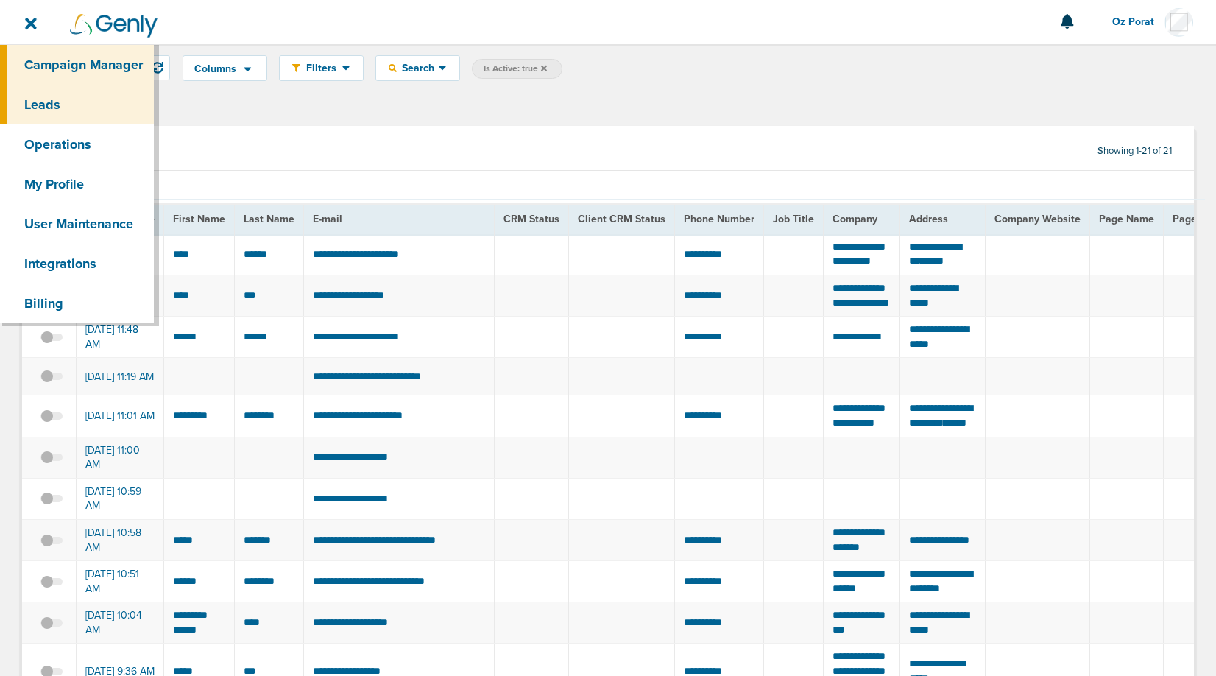
click at [38, 60] on link "Campaign Manager" at bounding box center [77, 65] width 154 height 40
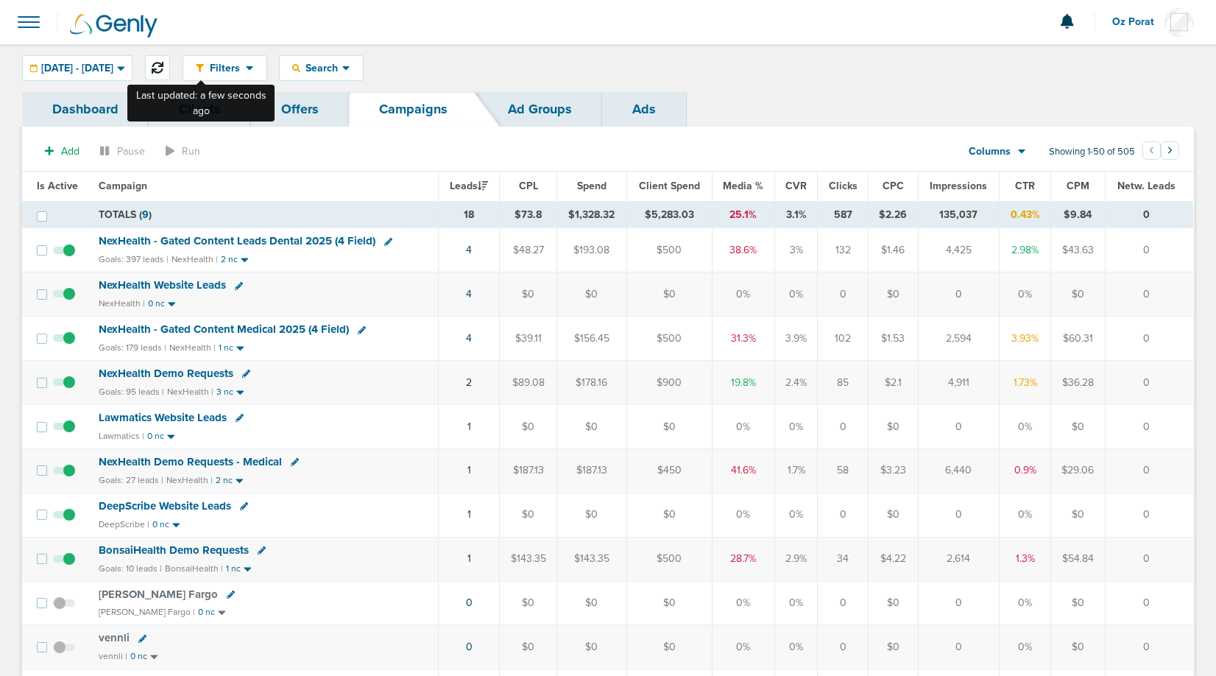
click at [163, 68] on icon at bounding box center [158, 68] width 12 height 12
click at [30, 20] on span at bounding box center [29, 22] width 32 height 32
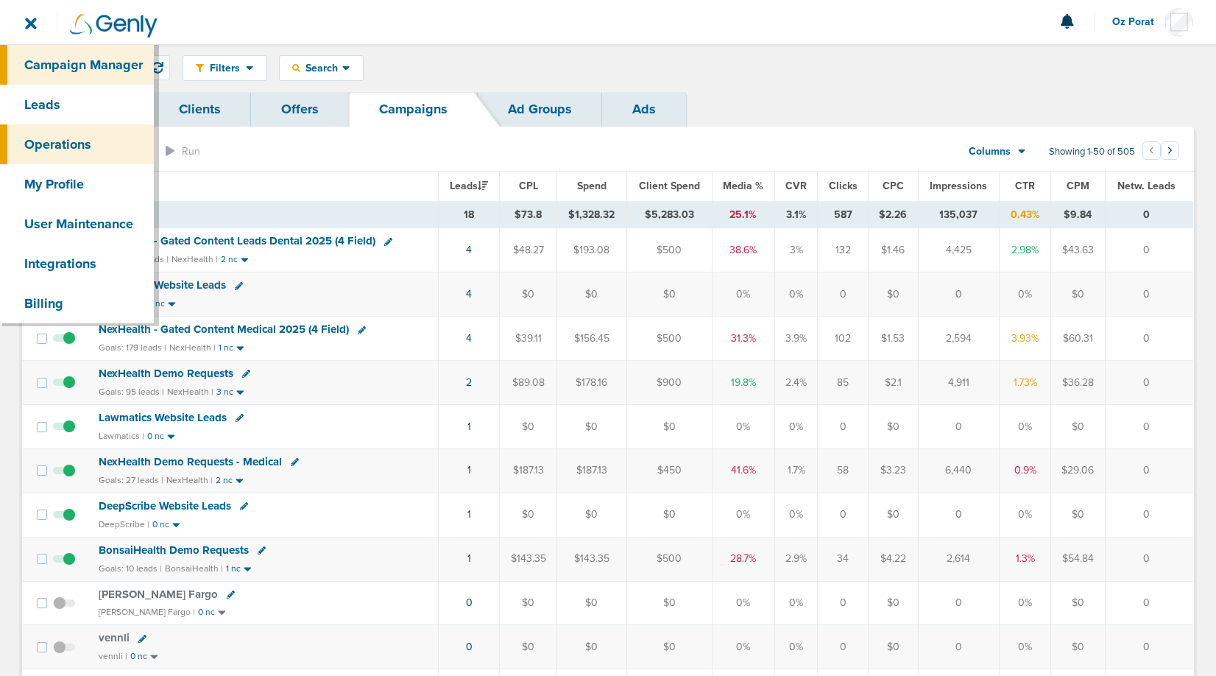
click at [63, 140] on link "Operations" at bounding box center [77, 144] width 154 height 40
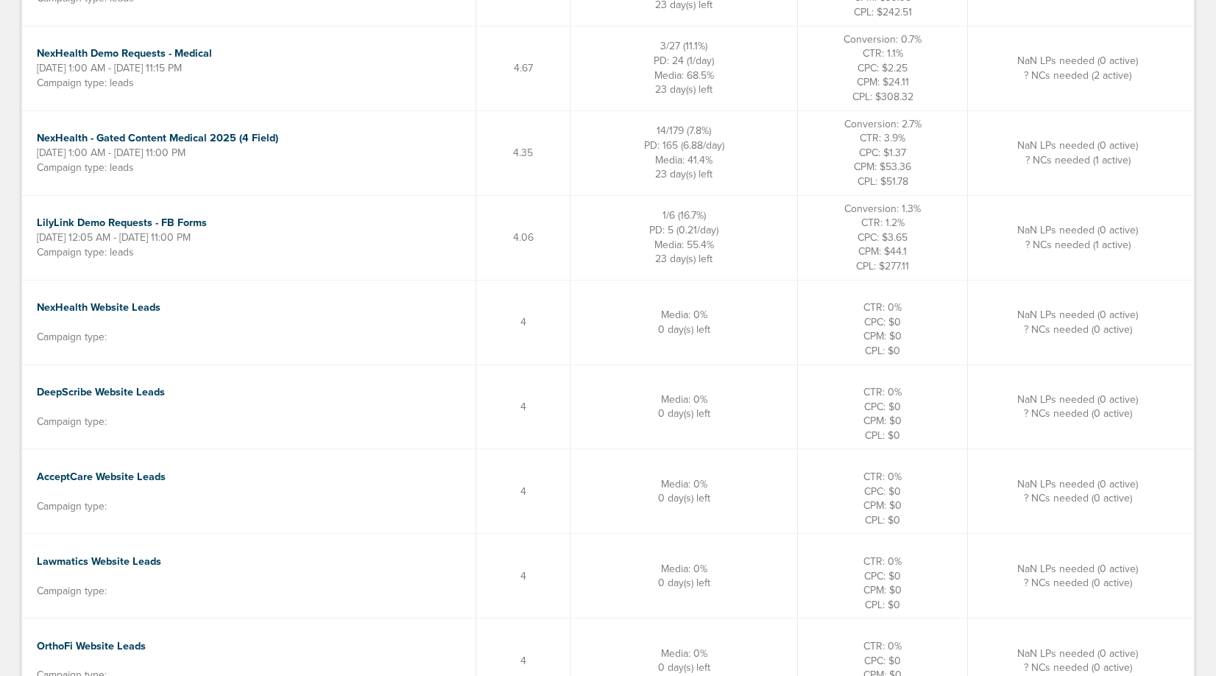
scroll to position [588, 0]
